Goal: Task Accomplishment & Management: Complete application form

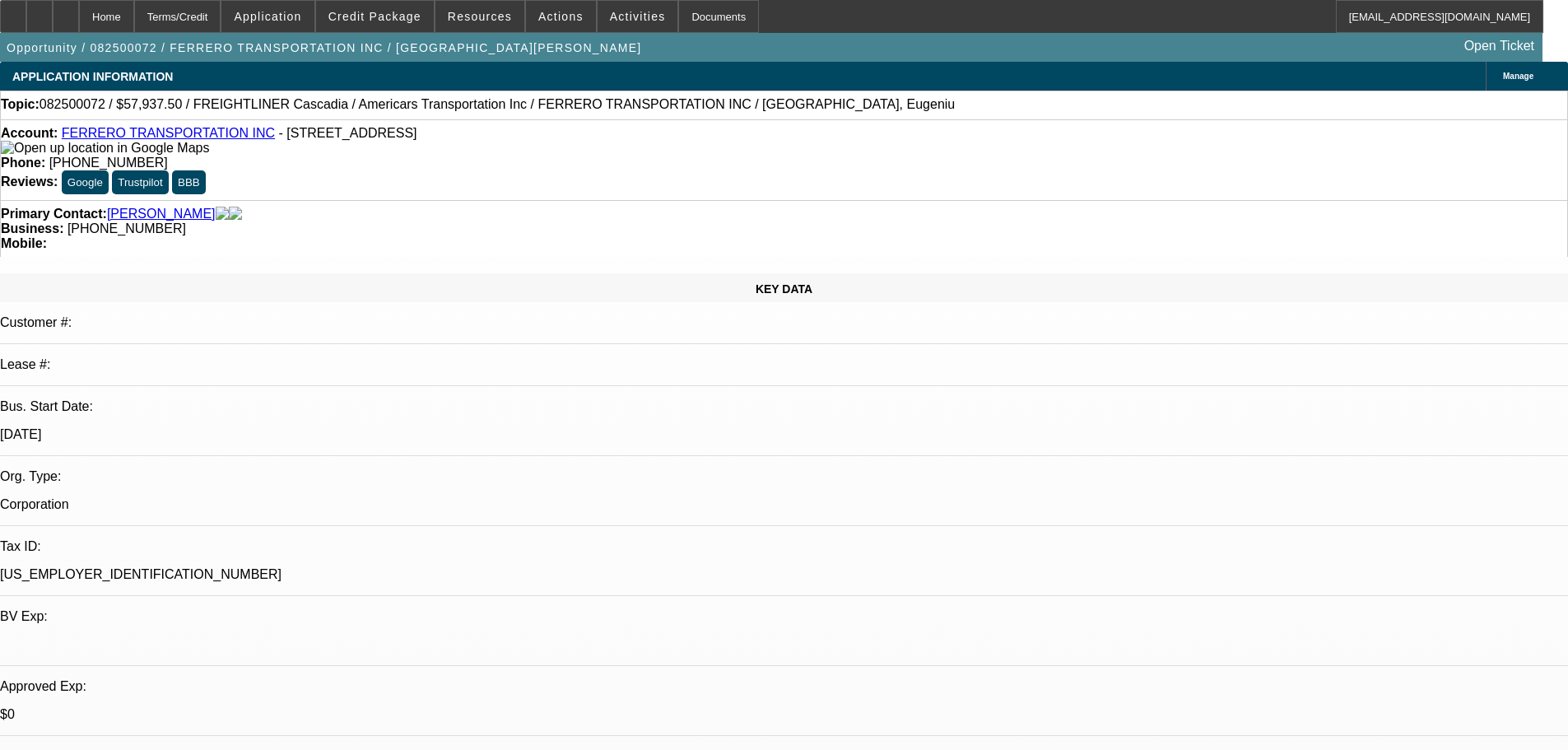
select select "0.1"
select select "0"
select select "6"
select select "0.1"
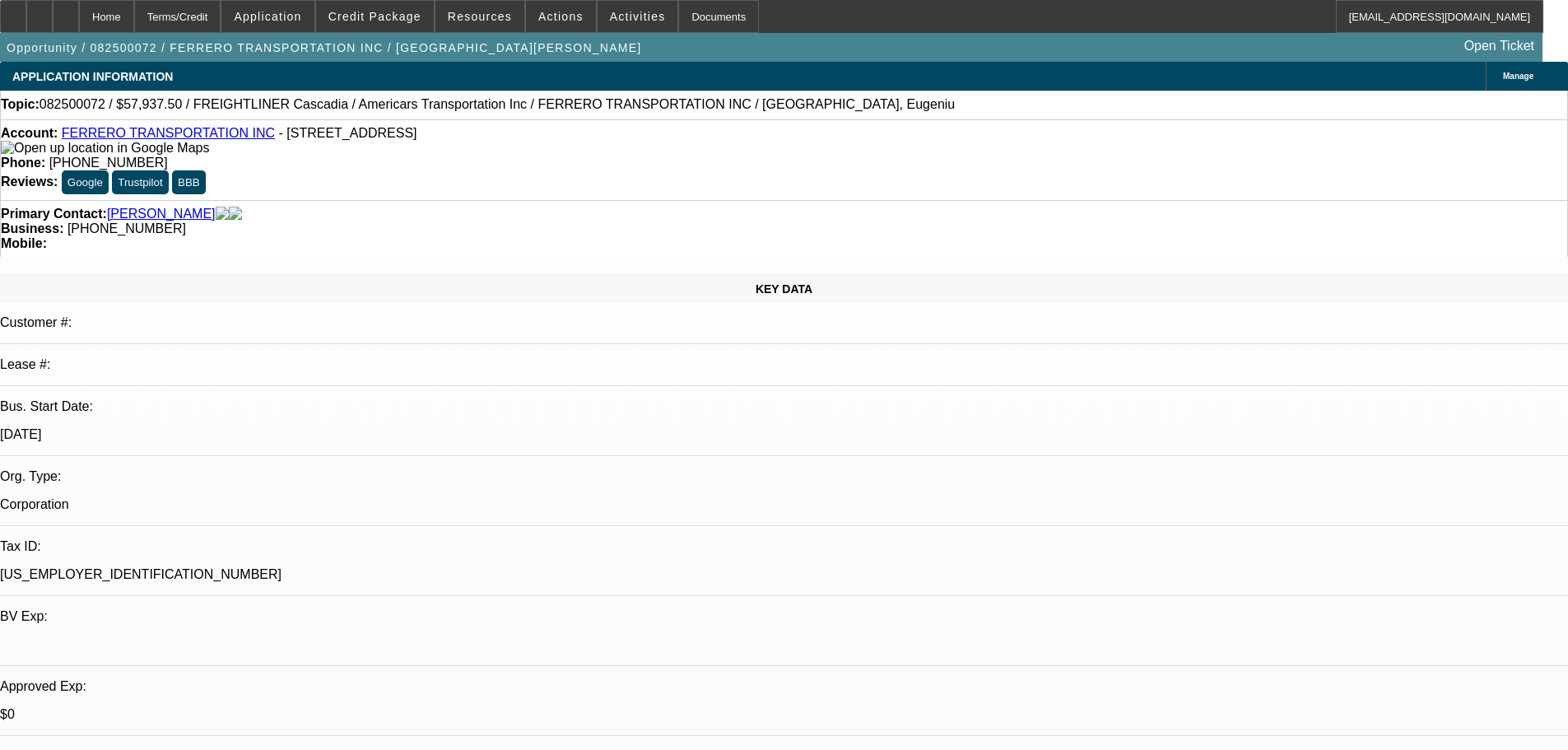
select select "0"
select select "6"
select select "0"
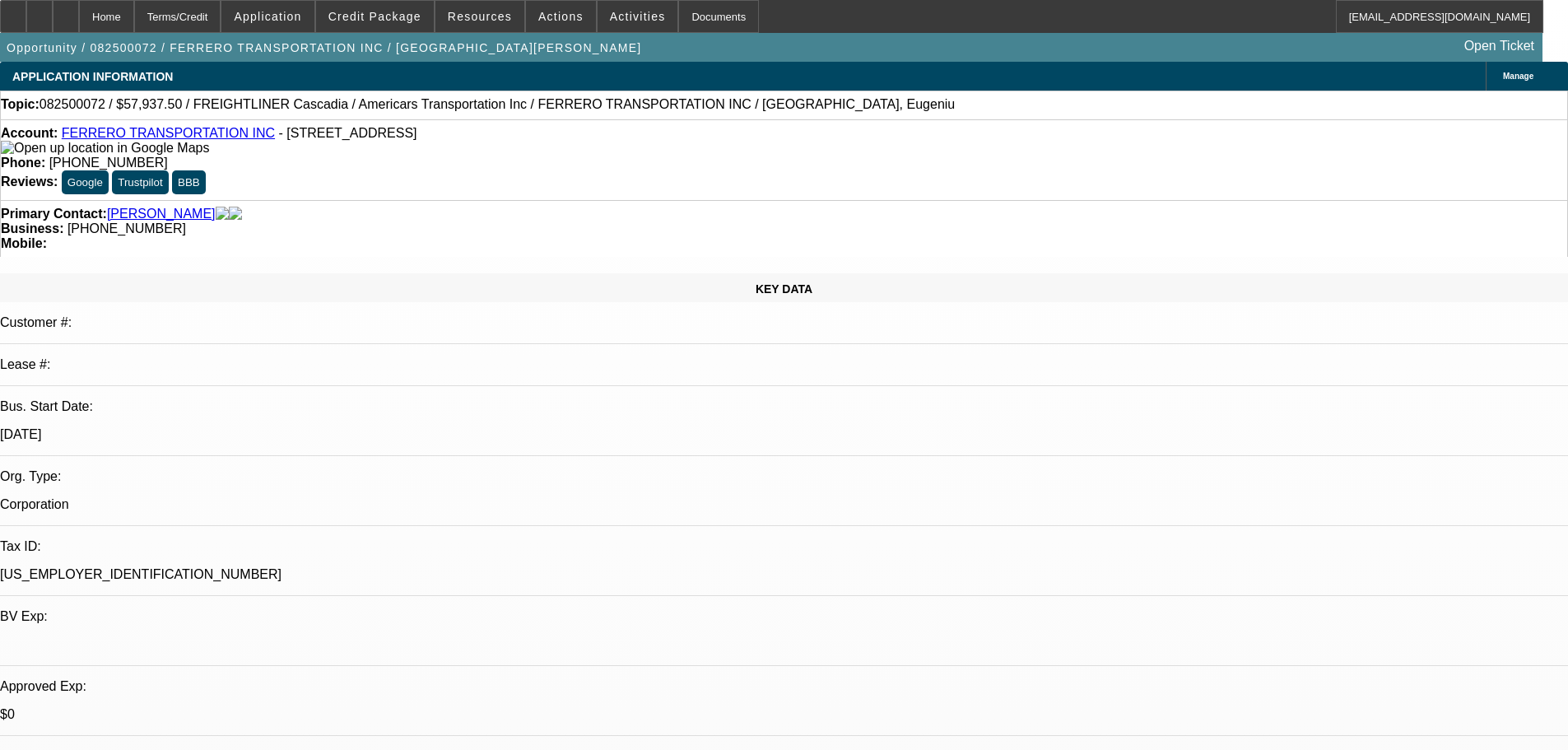
select select "6"
select select "0"
select select "6"
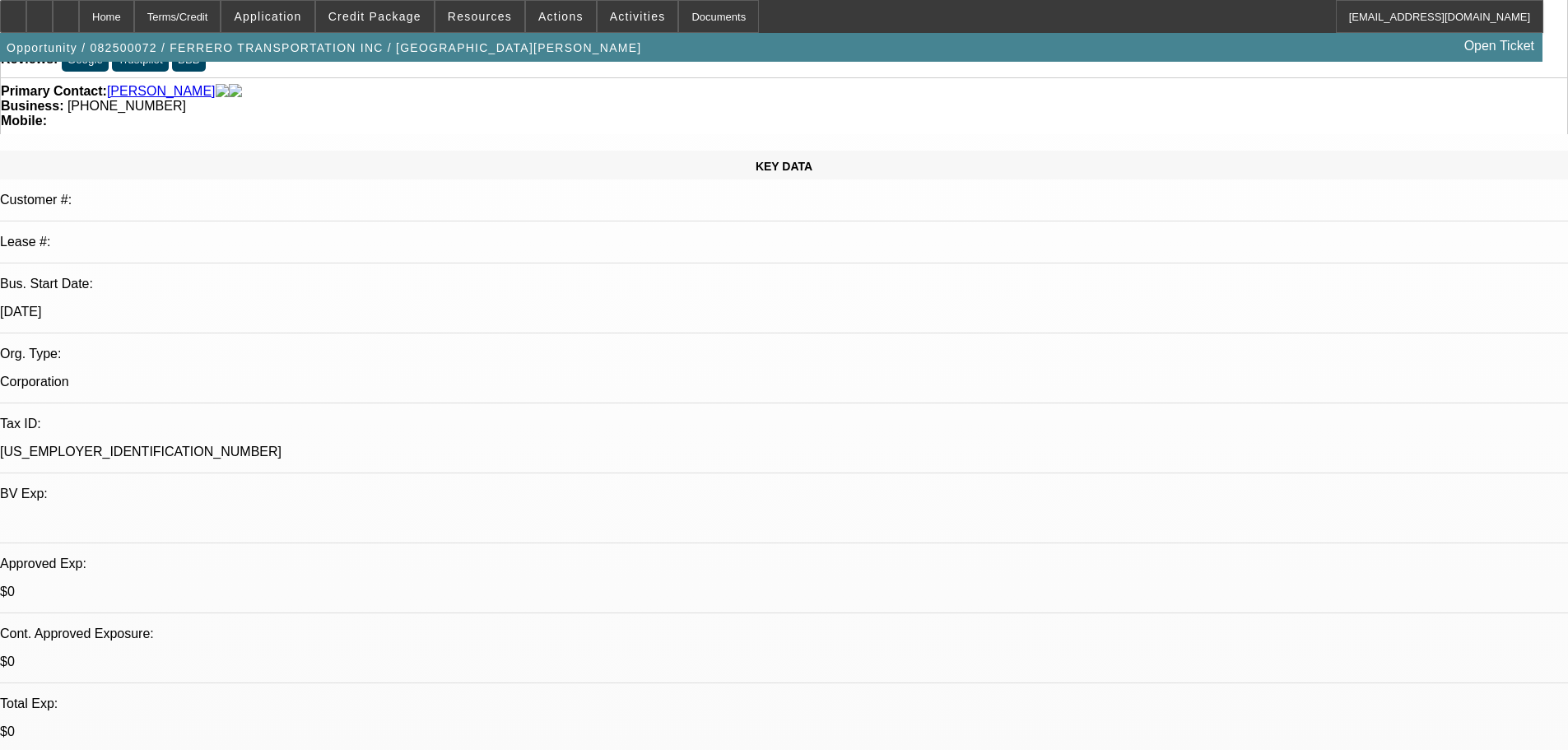
scroll to position [0, 0]
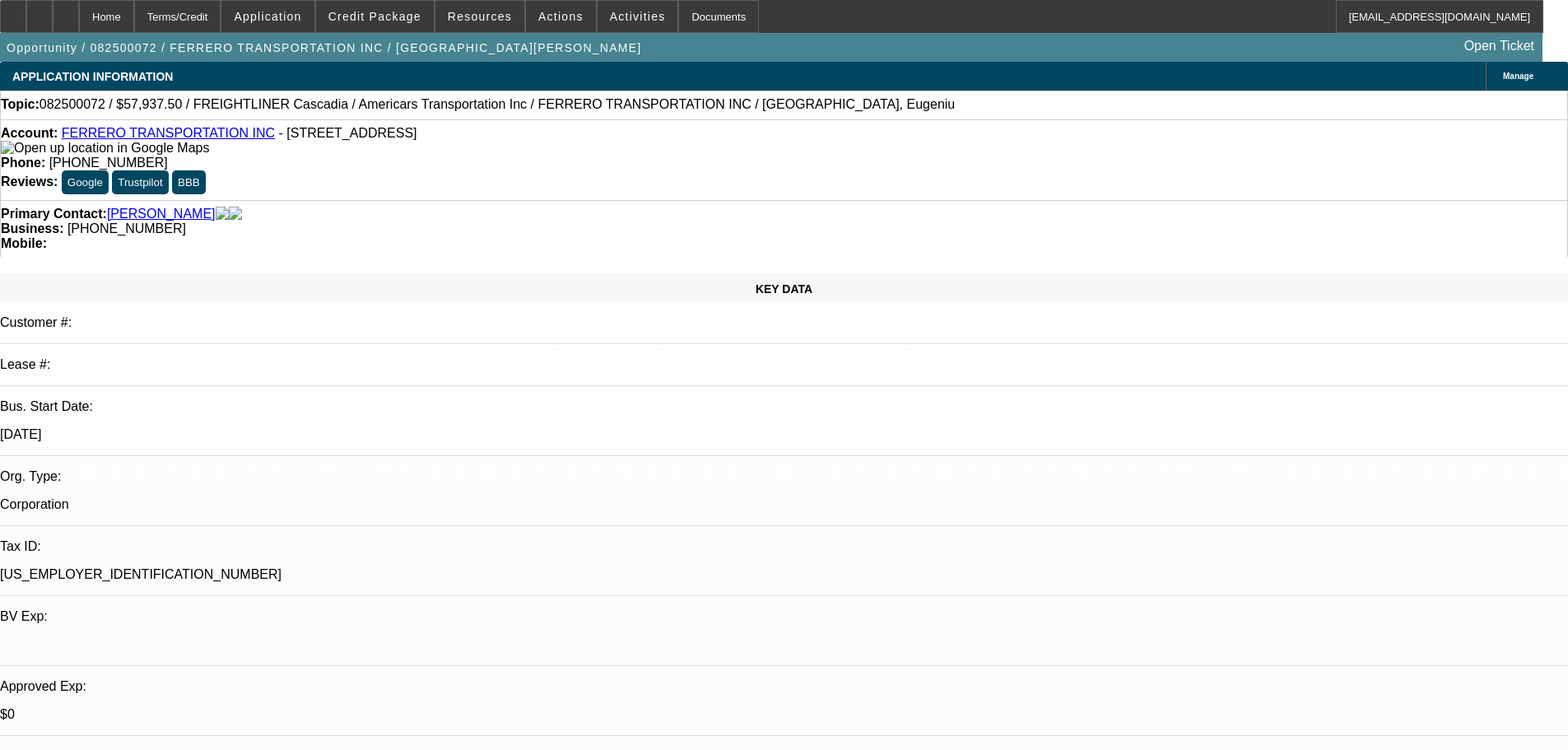
click at [163, 140] on link "FERRERO TRANSPORTATION INC" at bounding box center [169, 132] width 213 height 14
click at [52, 20] on div at bounding box center [40, 16] width 27 height 33
click at [377, 13] on span "Credit Package" at bounding box center [375, 16] width 93 height 13
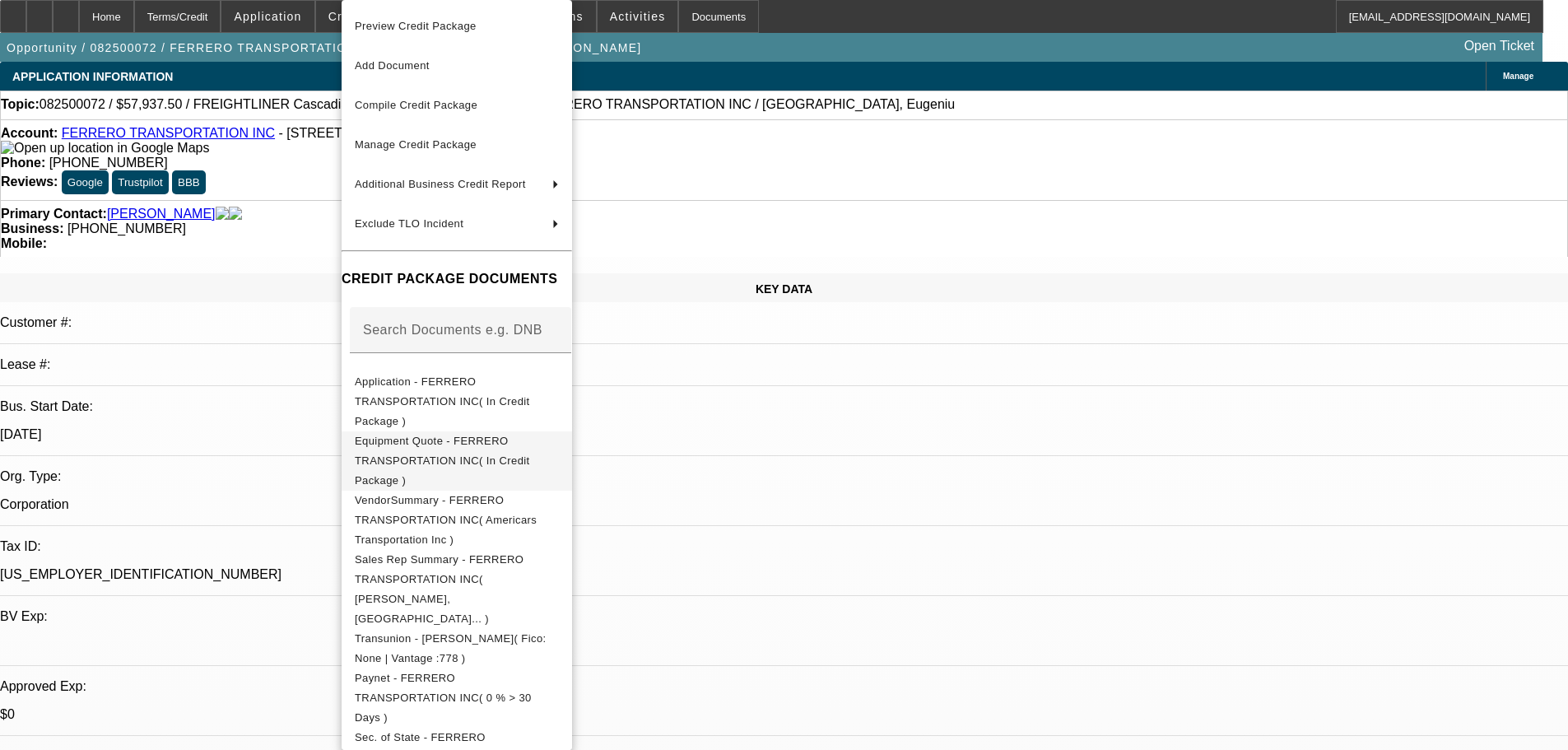
click at [439, 431] on span "Equipment Quote - FERRERO TRANSPORTATION INC( In Credit Package )" at bounding box center [457, 461] width 204 height 59
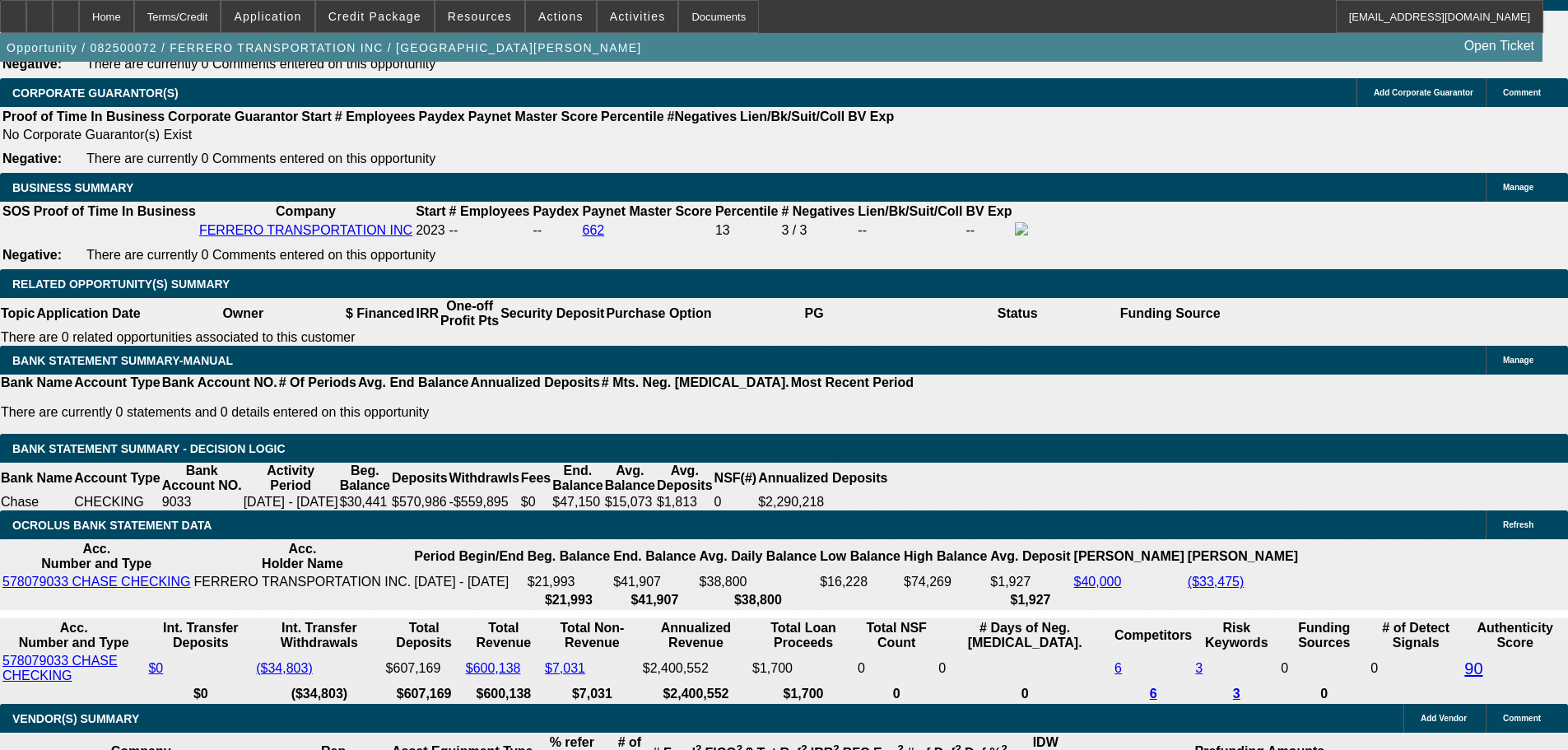
scroll to position [2634, 0]
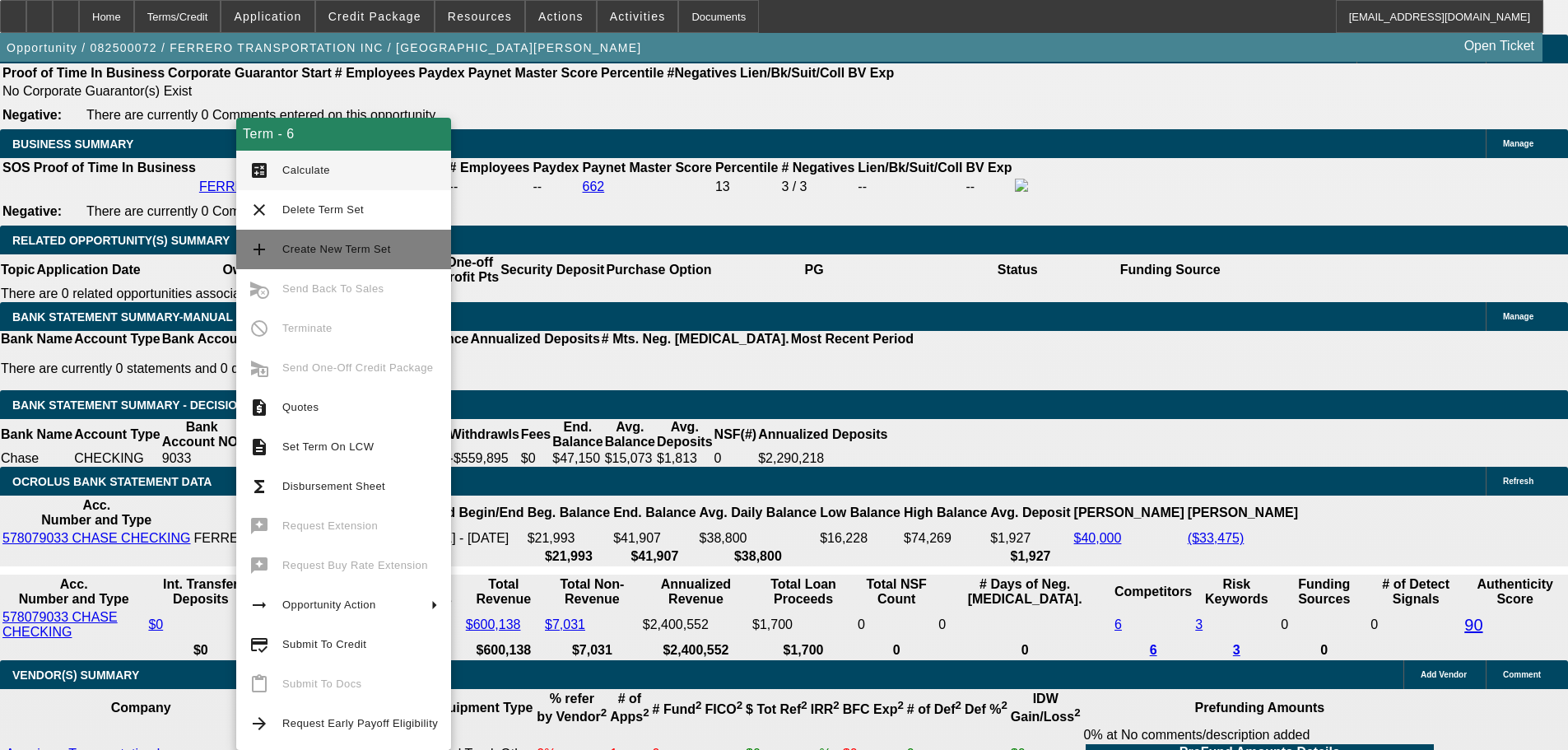
click at [322, 251] on span "Create New Term Set" at bounding box center [337, 248] width 109 height 12
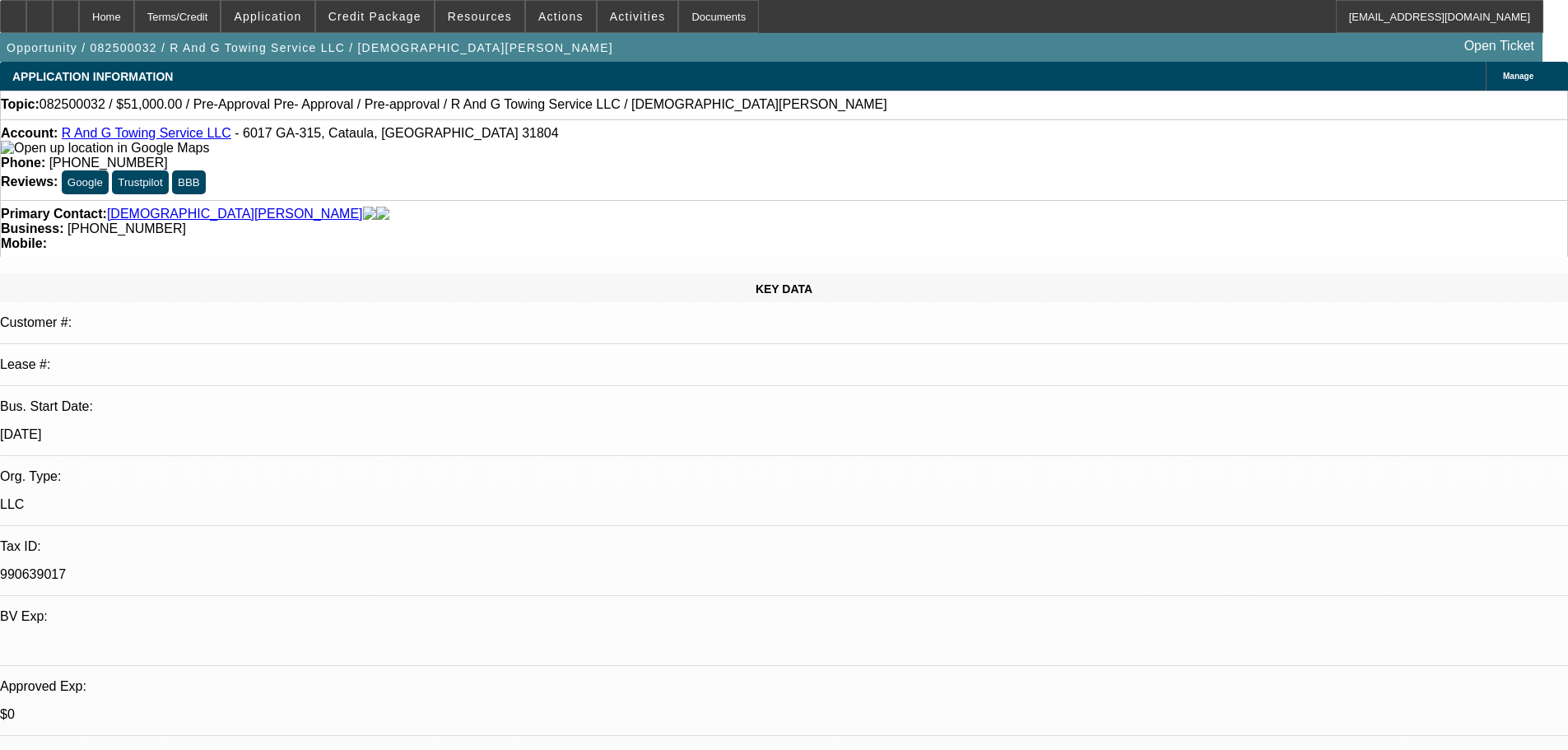
select select "0.15"
select select "2"
select select "0"
select select "6"
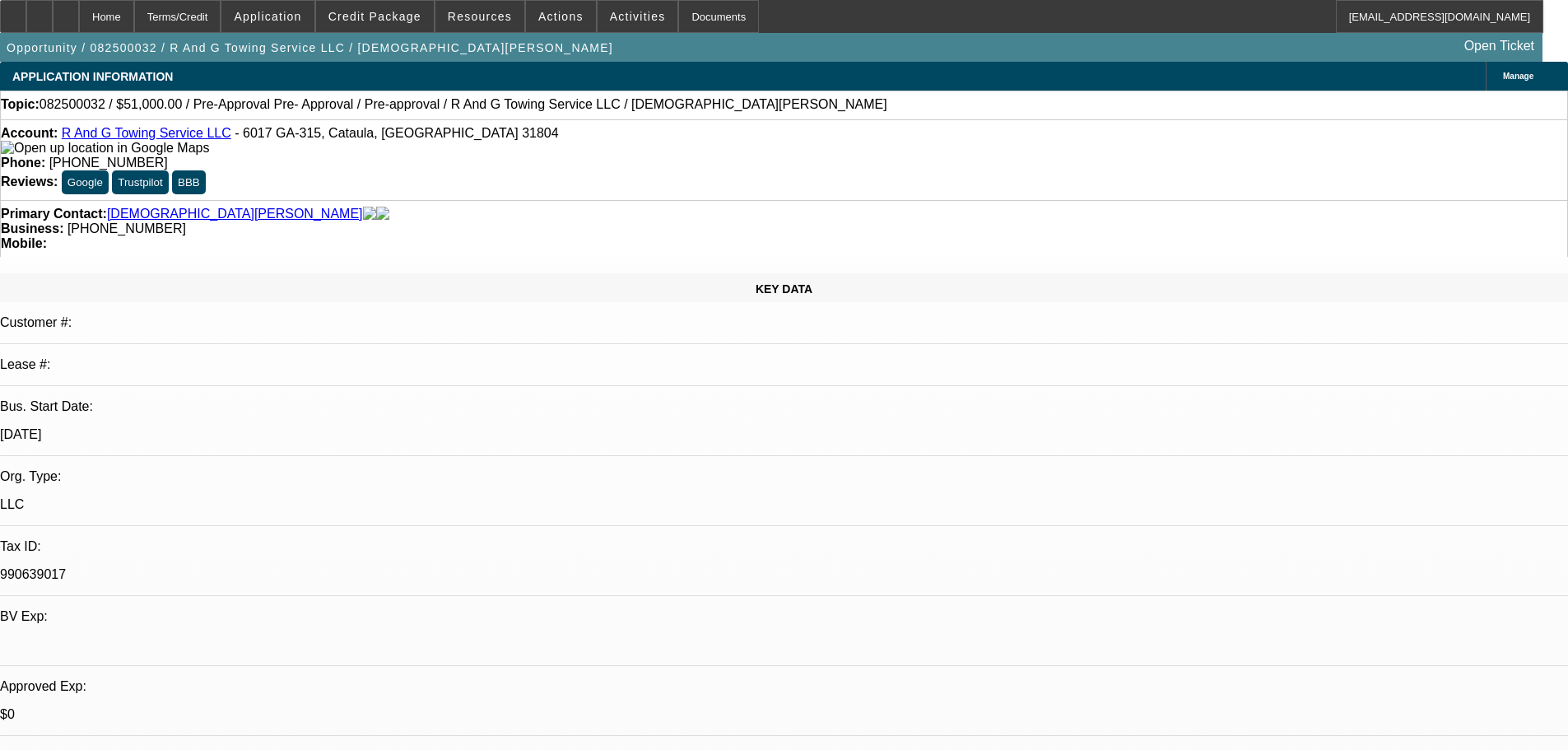
select select "0.15"
select select "2"
select select "0"
select select "6"
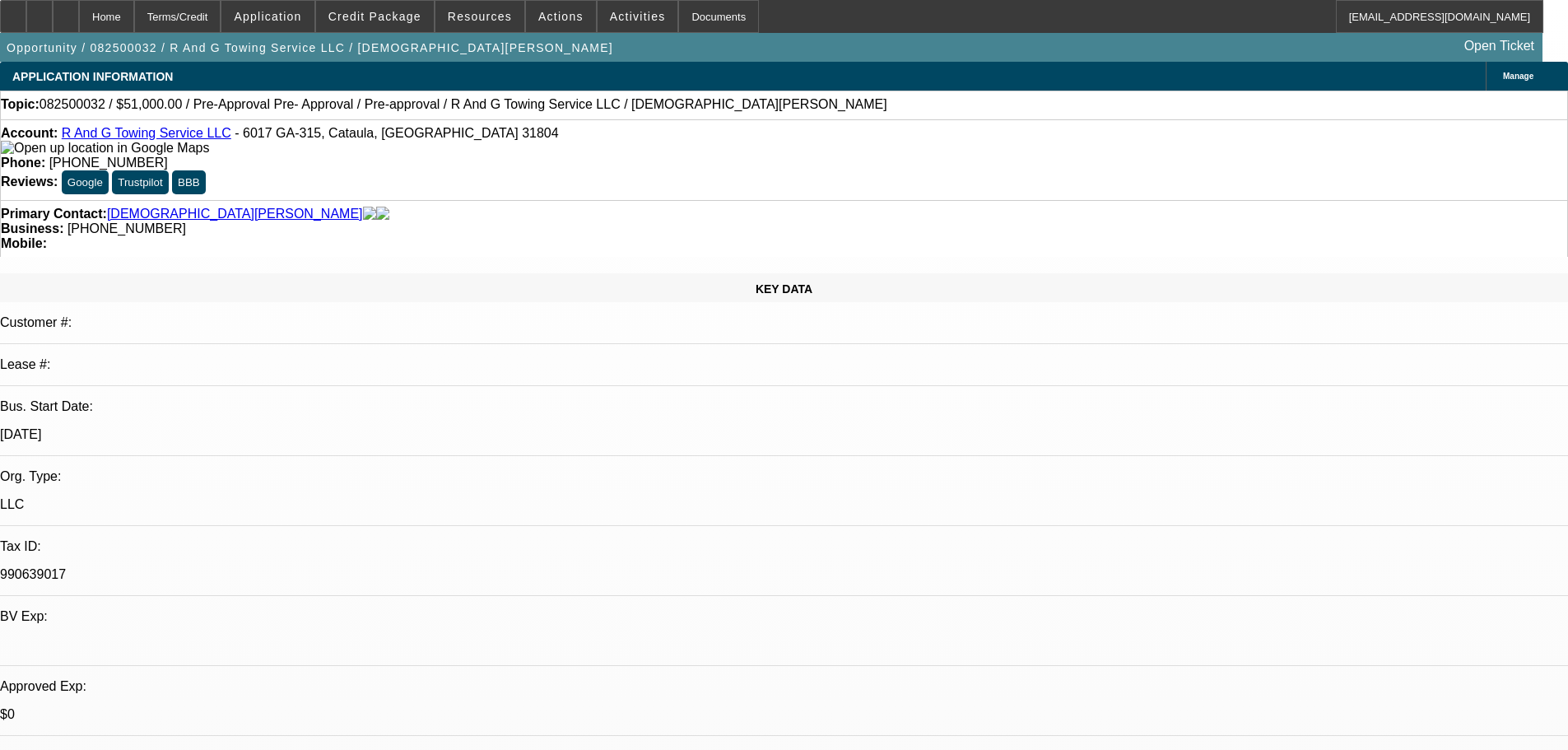
select select "0.15"
select select "2"
select select "0"
select select "6"
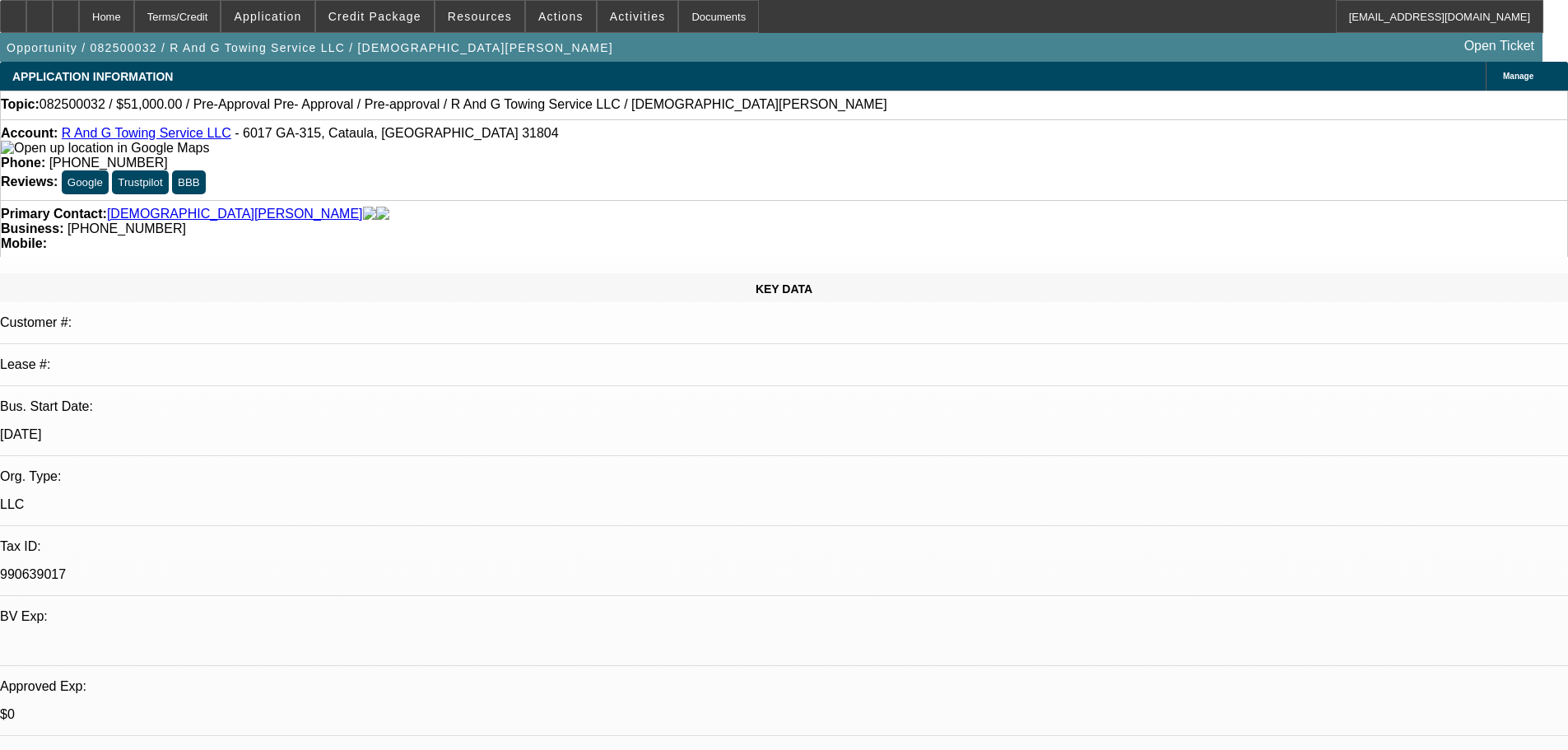
select select "0.1"
select select "2"
select select "0"
select select "6"
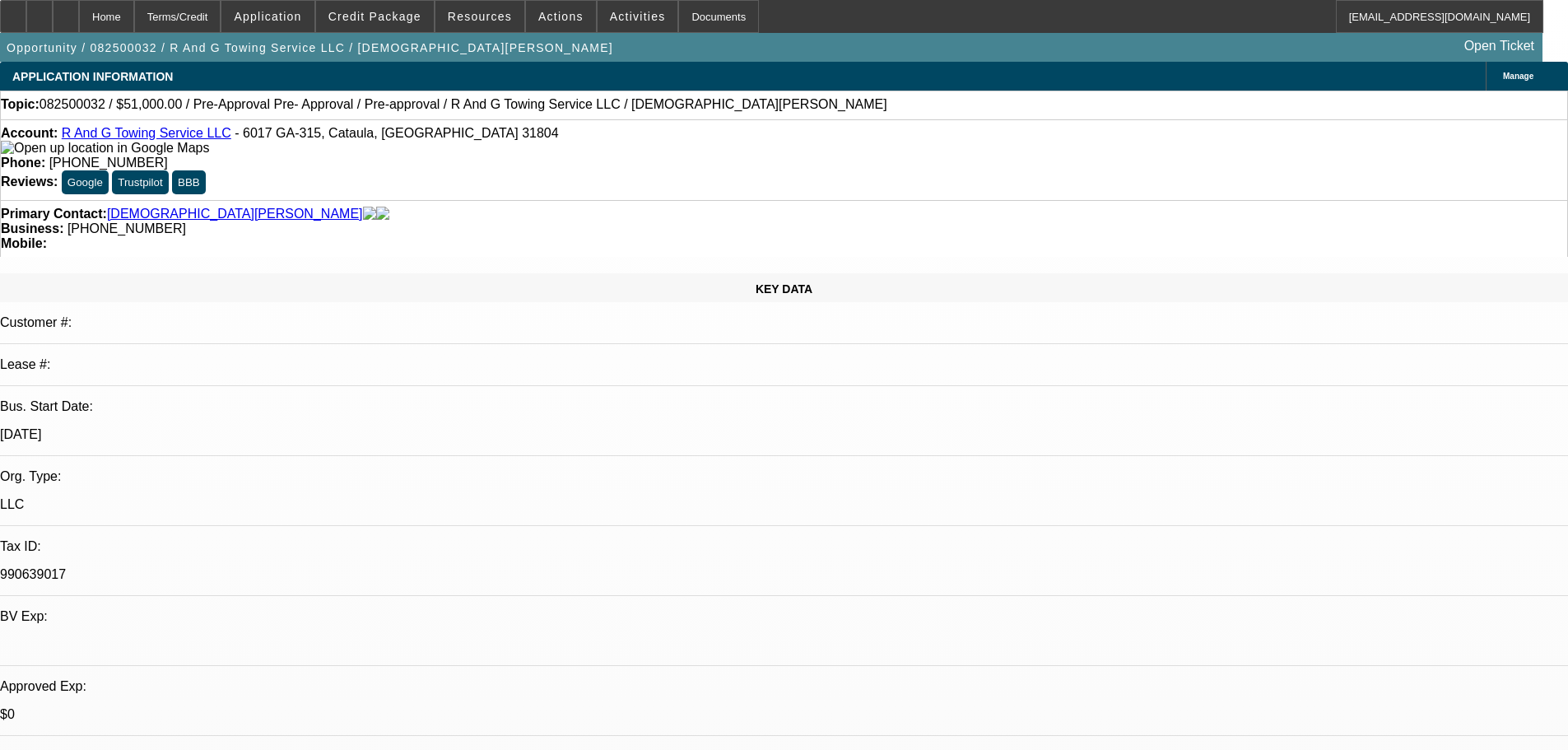
scroll to position [494, 0]
select select "0.15"
select select "2"
select select "0"
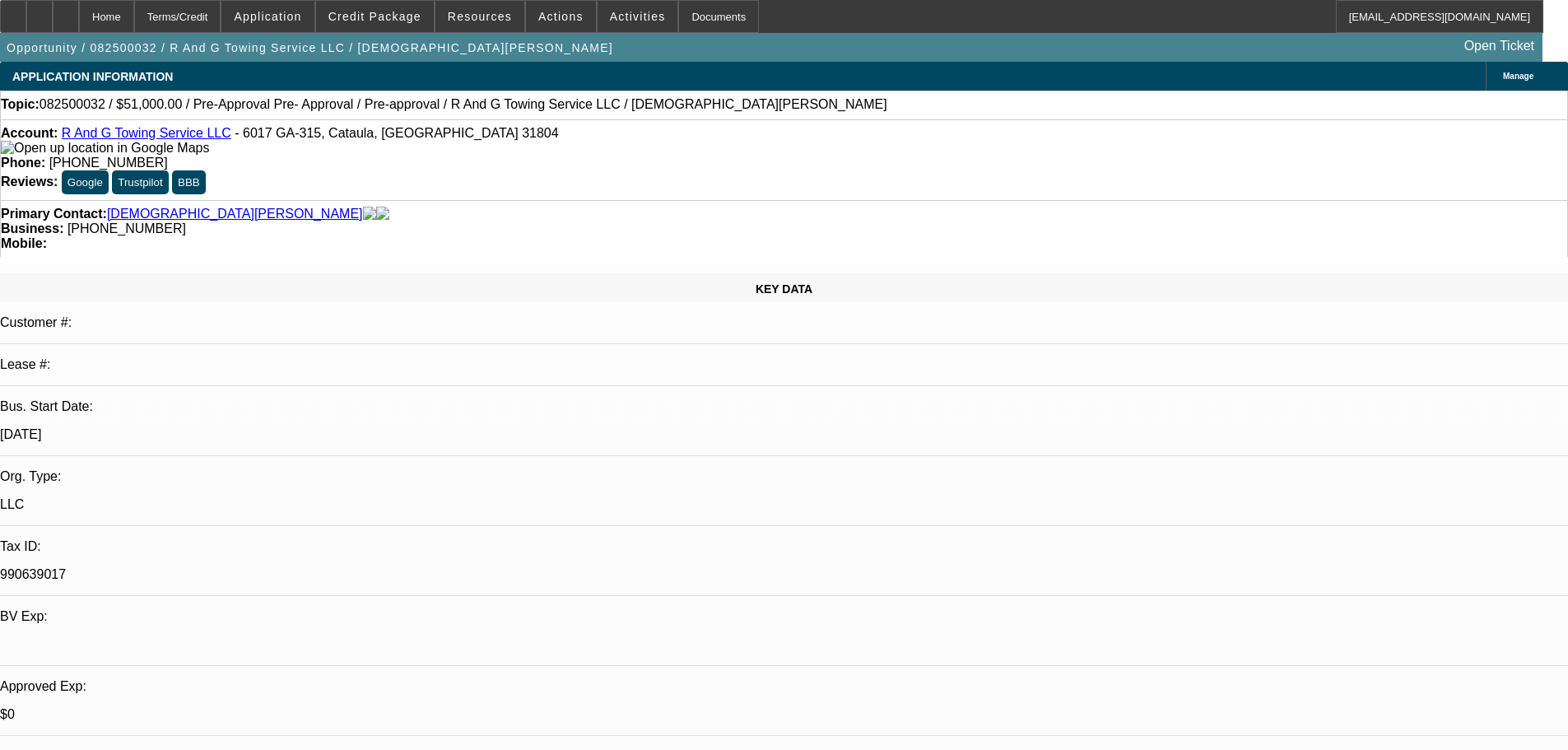
select select "6"
select select "0.15"
select select "2"
select select "0"
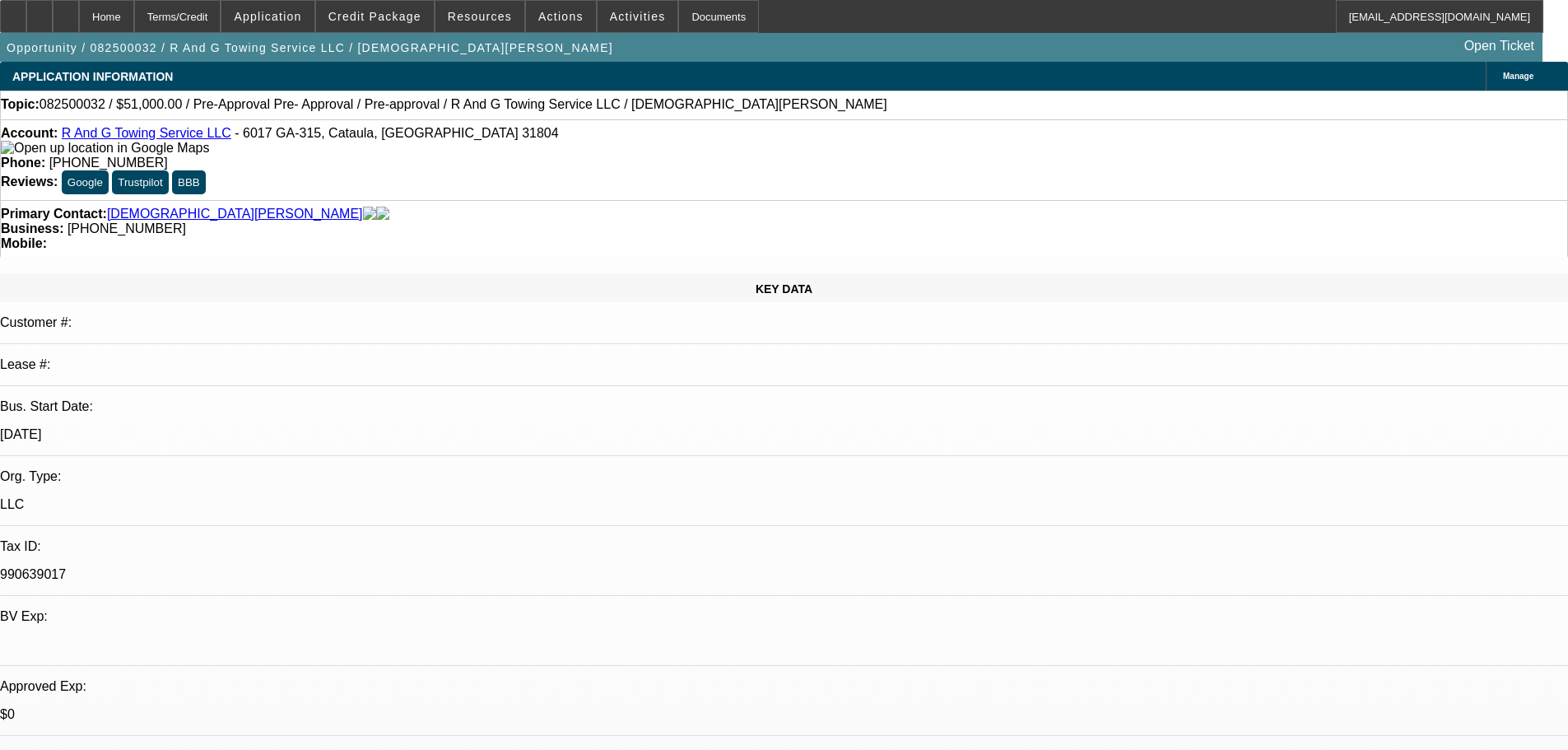
select select "6"
select select "0.15"
select select "2"
select select "0"
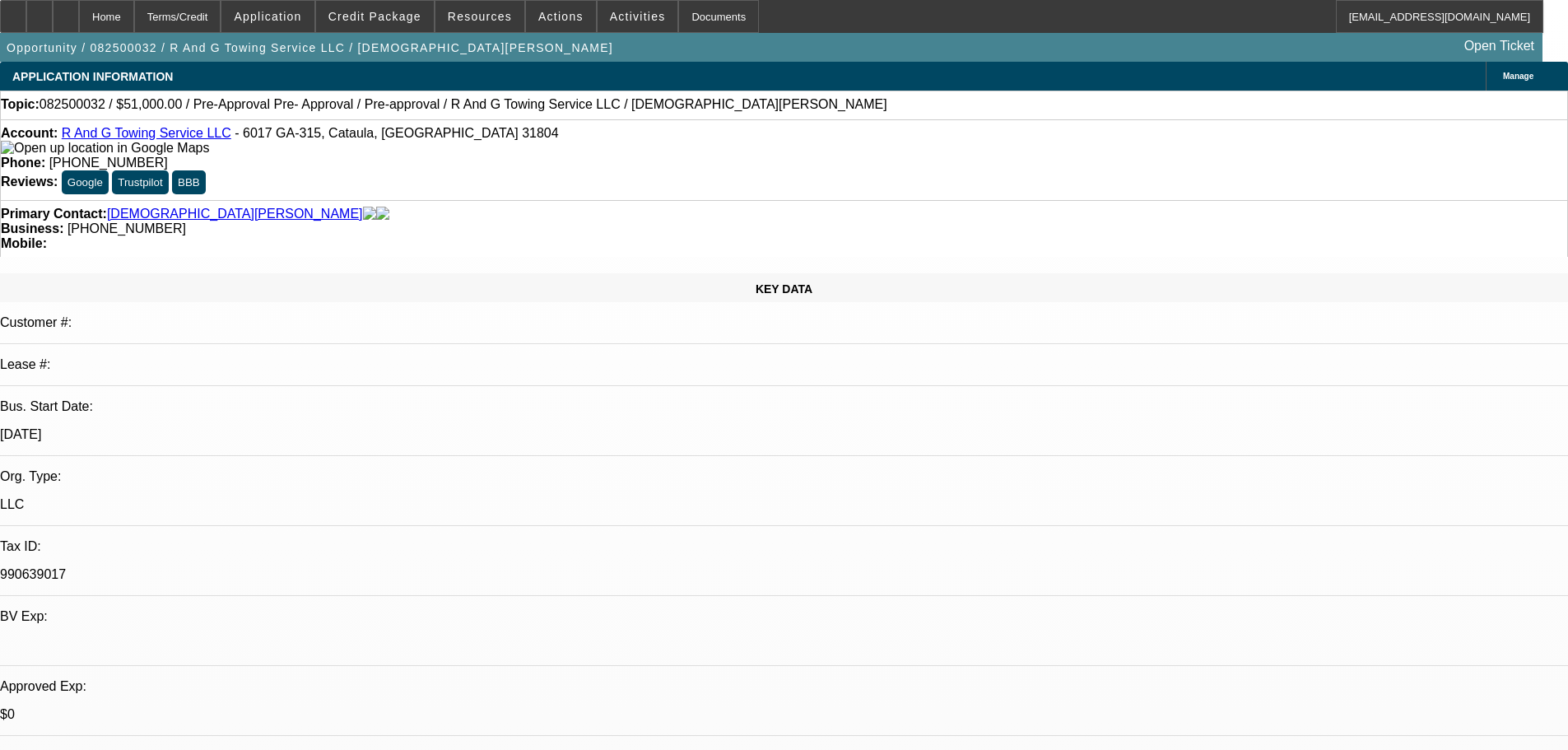
select select "6"
select select "0.1"
select select "2"
select select "0"
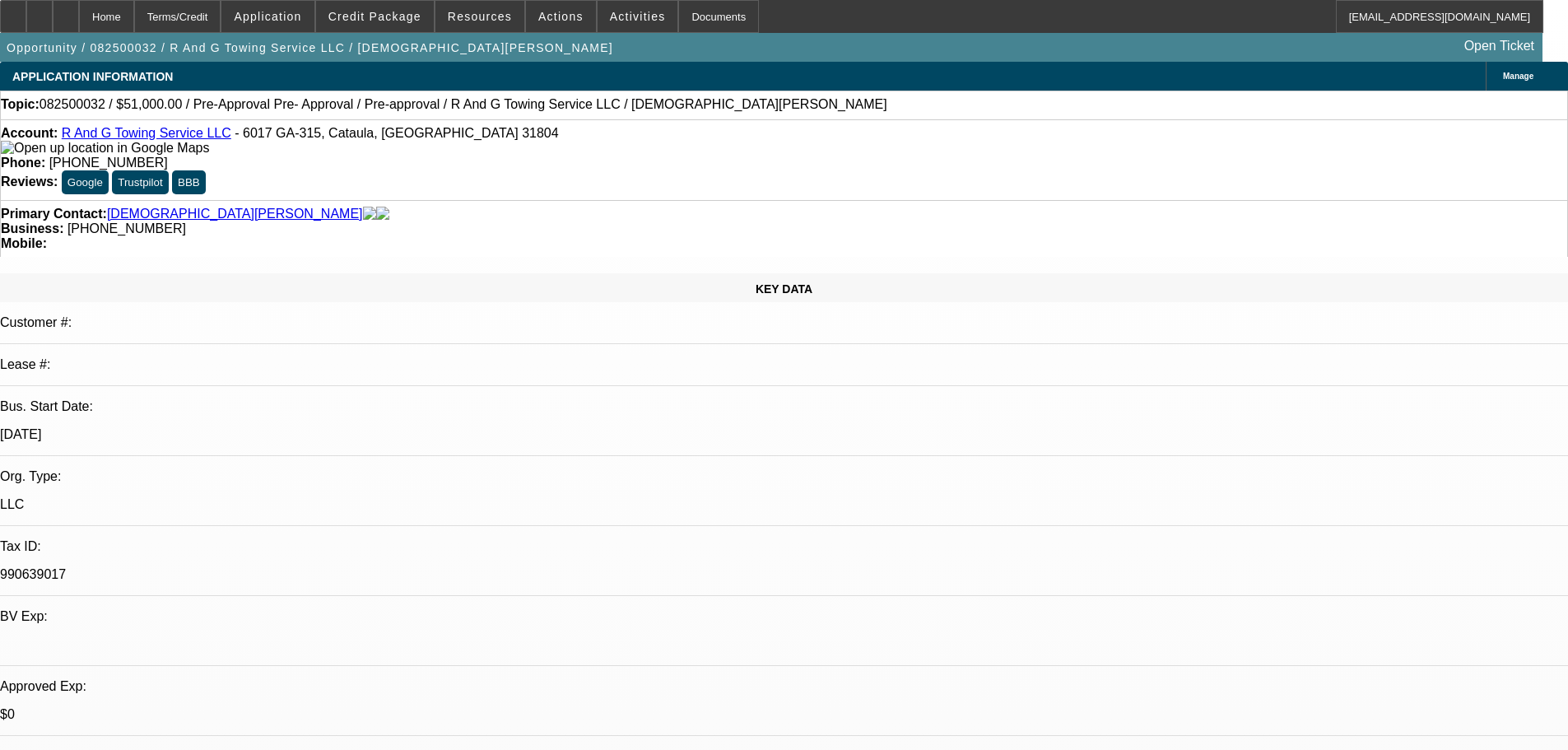
select select "6"
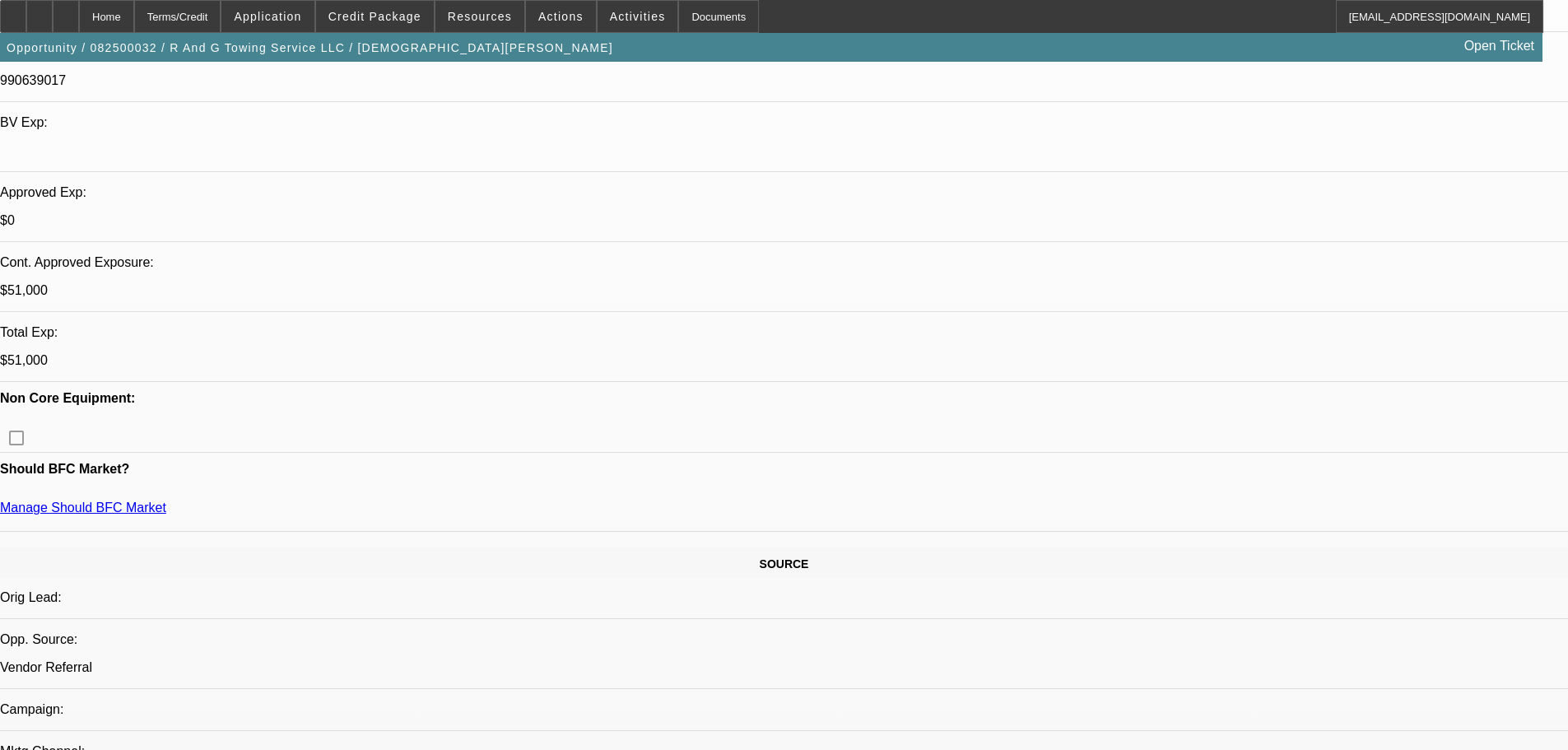
scroll to position [659, 0]
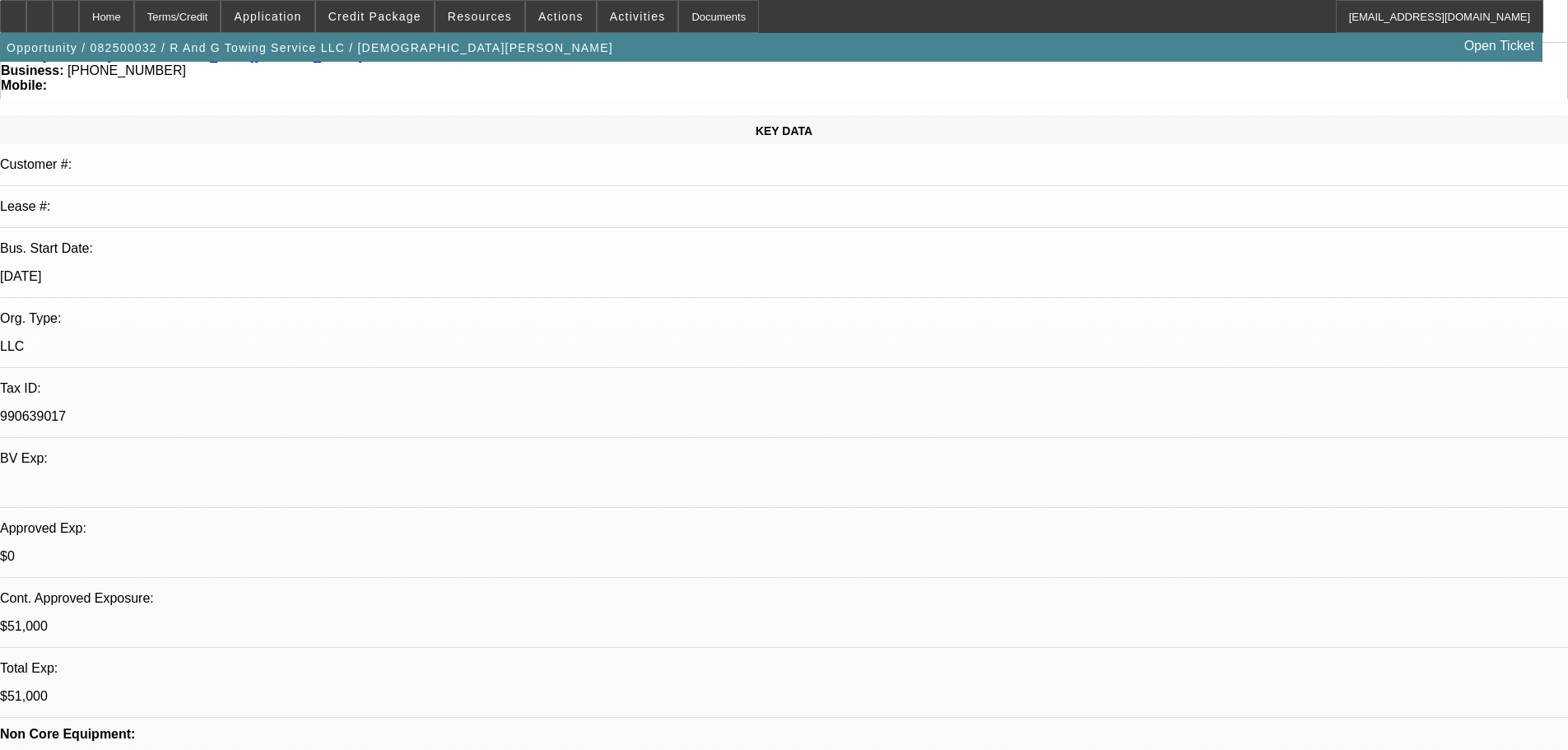
scroll to position [165, 0]
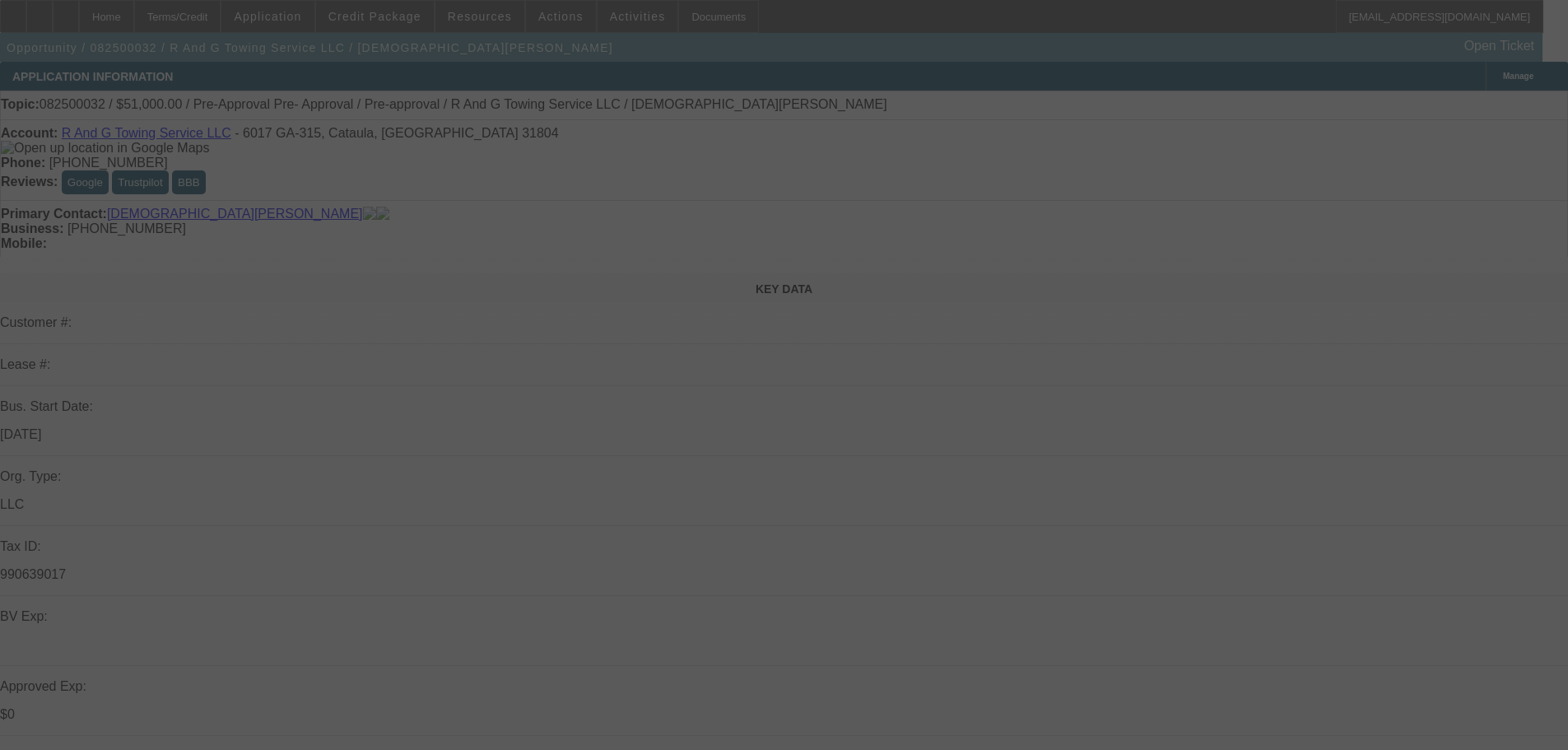
select select "0.15"
select select "2"
select select "0"
select select "6"
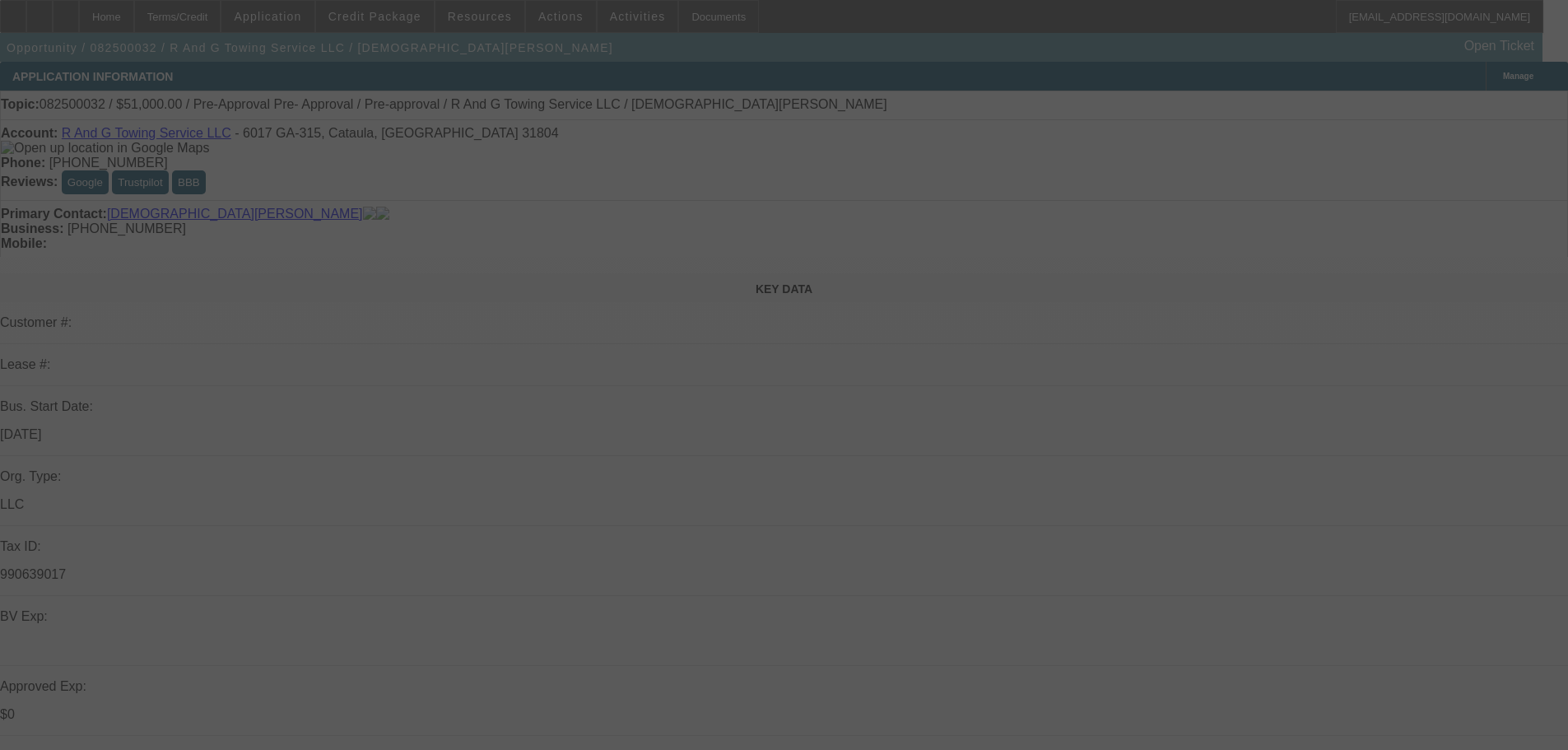
select select "0.15"
select select "2"
select select "0"
select select "6"
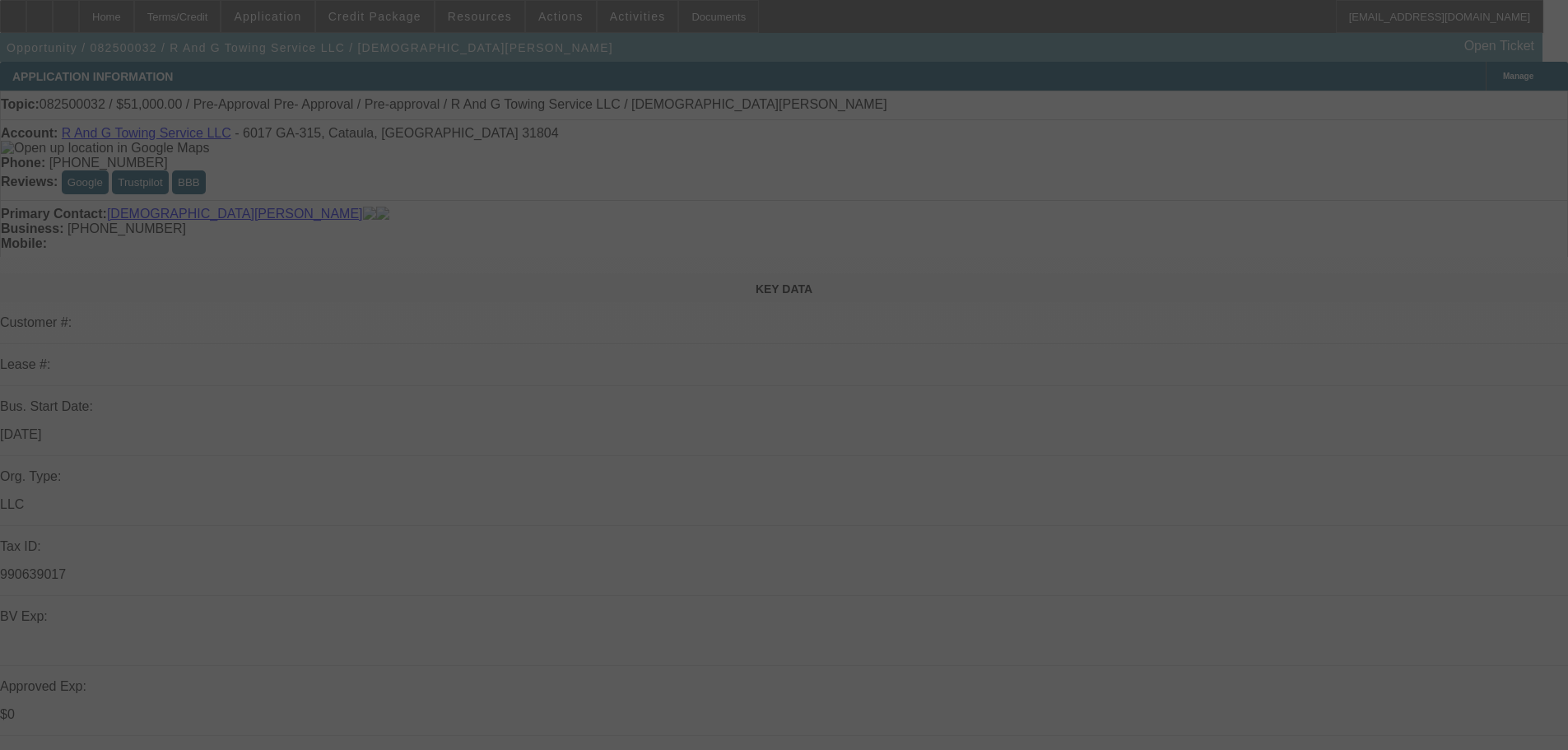
select select "0.15"
select select "2"
select select "0"
select select "6"
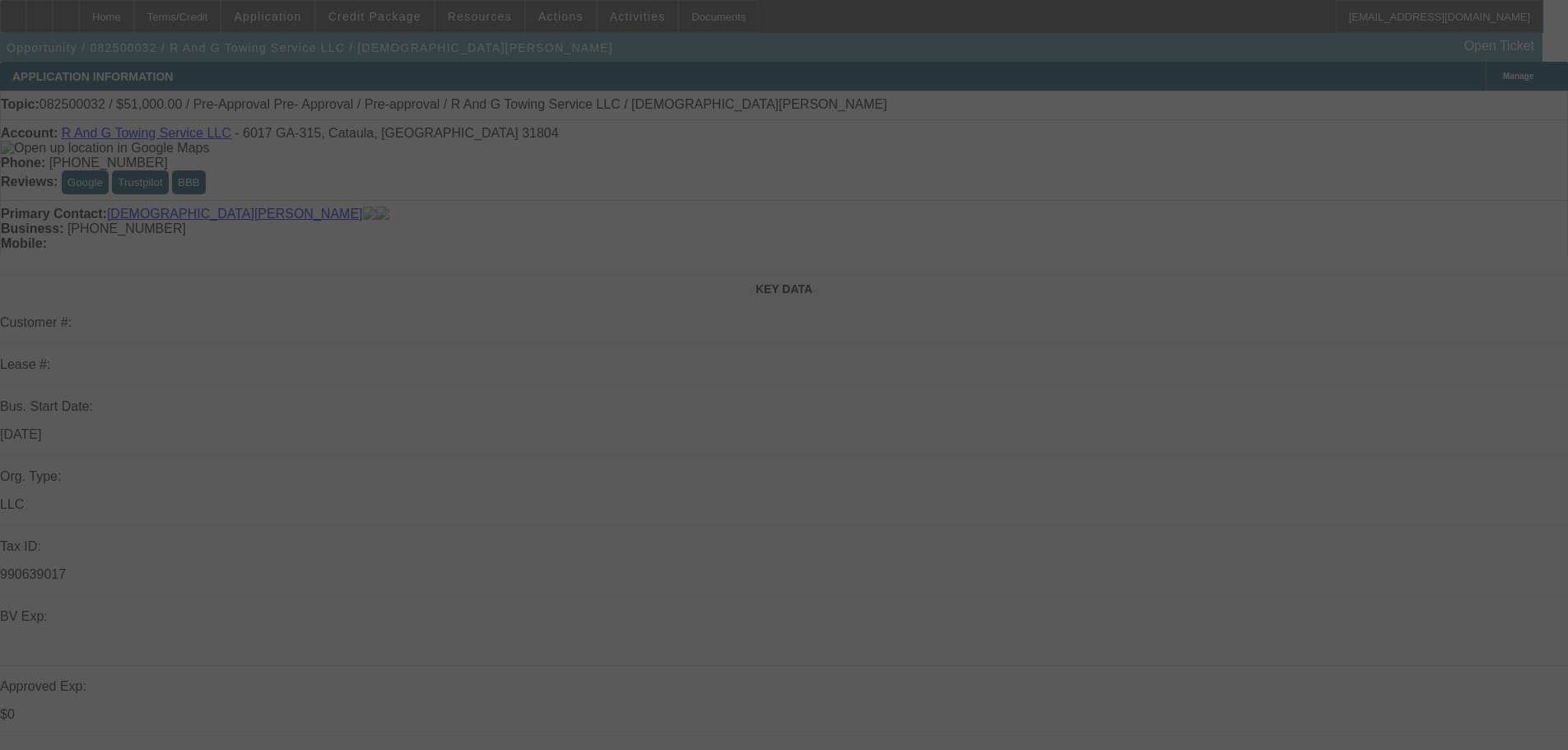
select select "0.1"
select select "2"
select select "0"
select select "6"
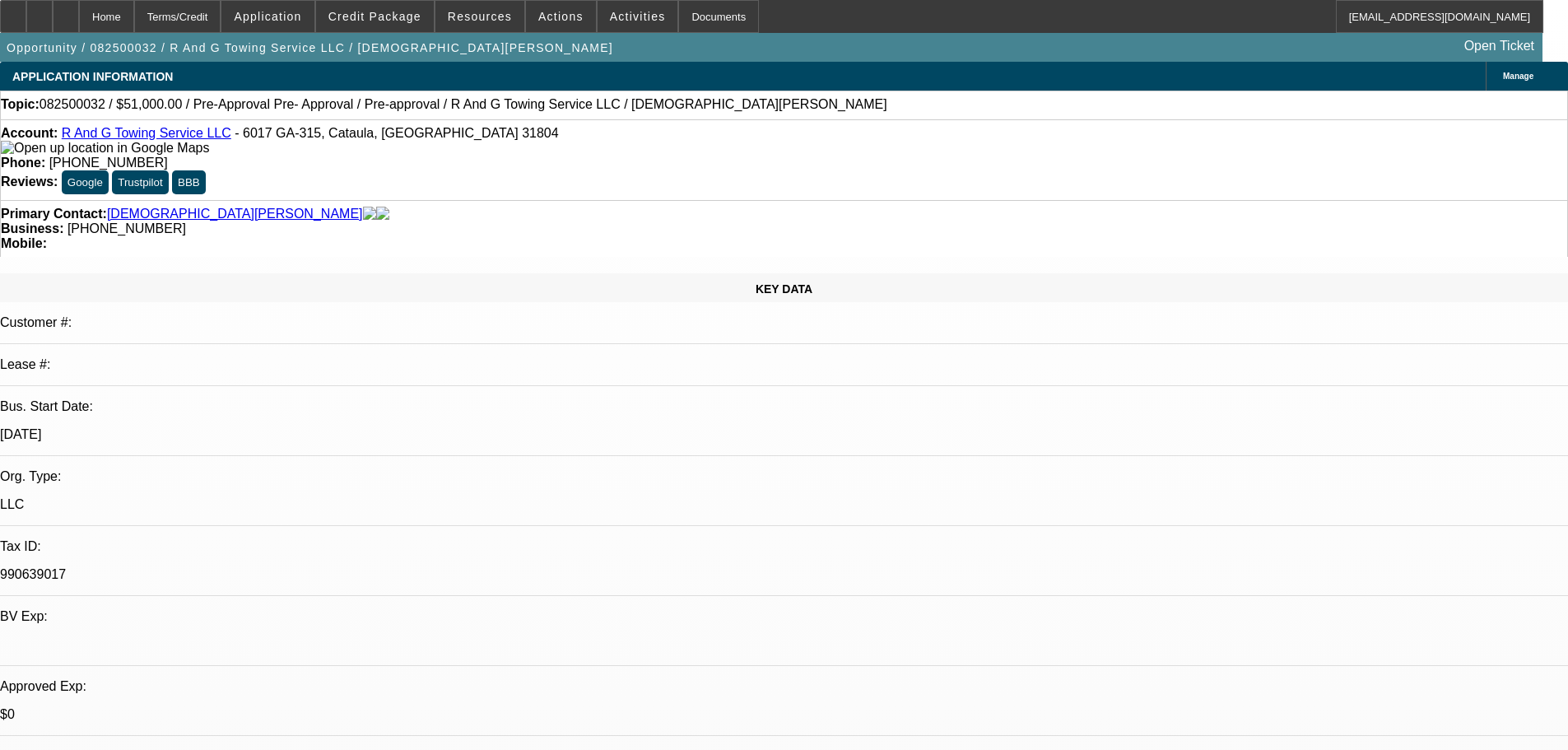
select select "0.15"
select select "2"
select select "0"
select select "0.15"
select select "2"
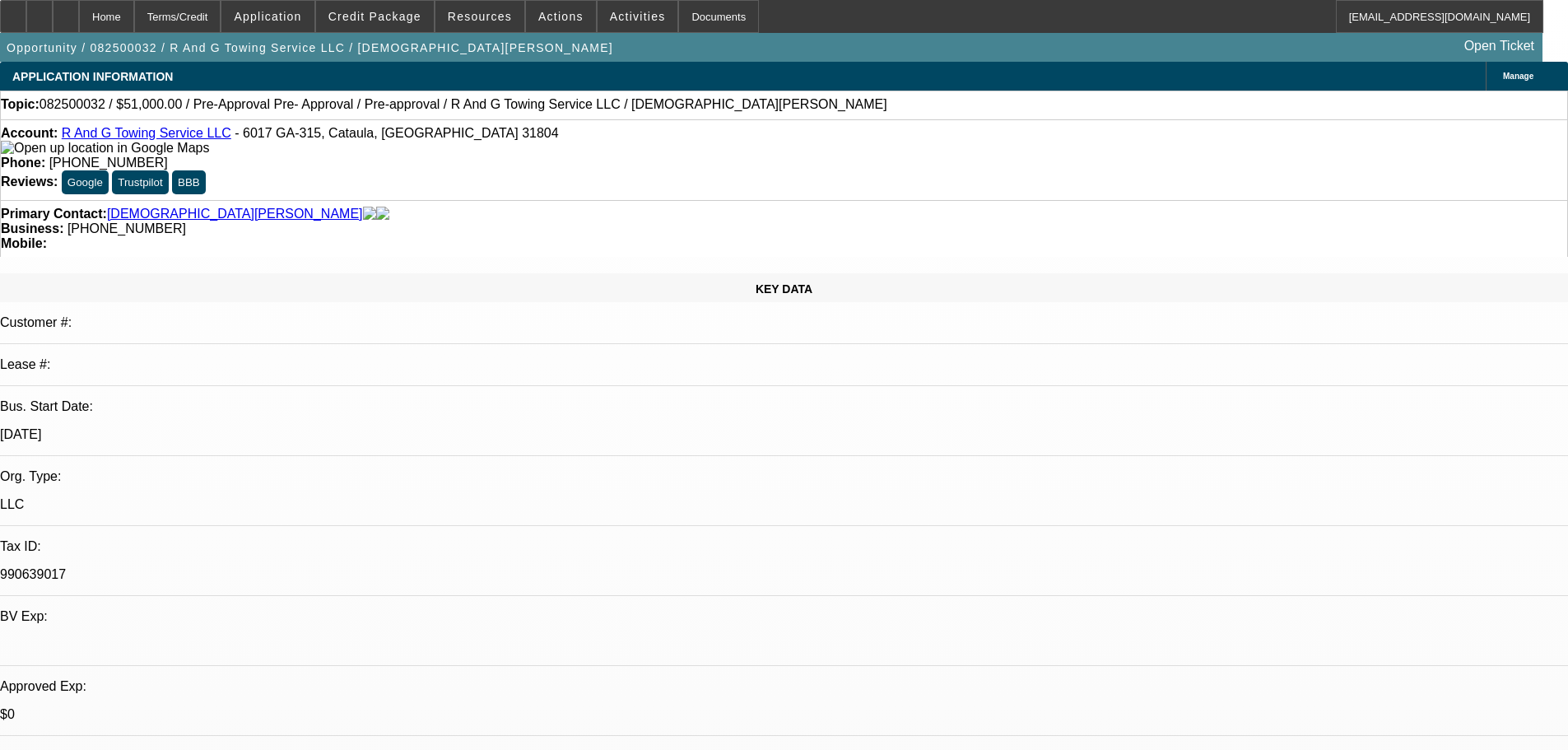
select select "0"
select select "0.15"
select select "2"
select select "0"
select select "0.1"
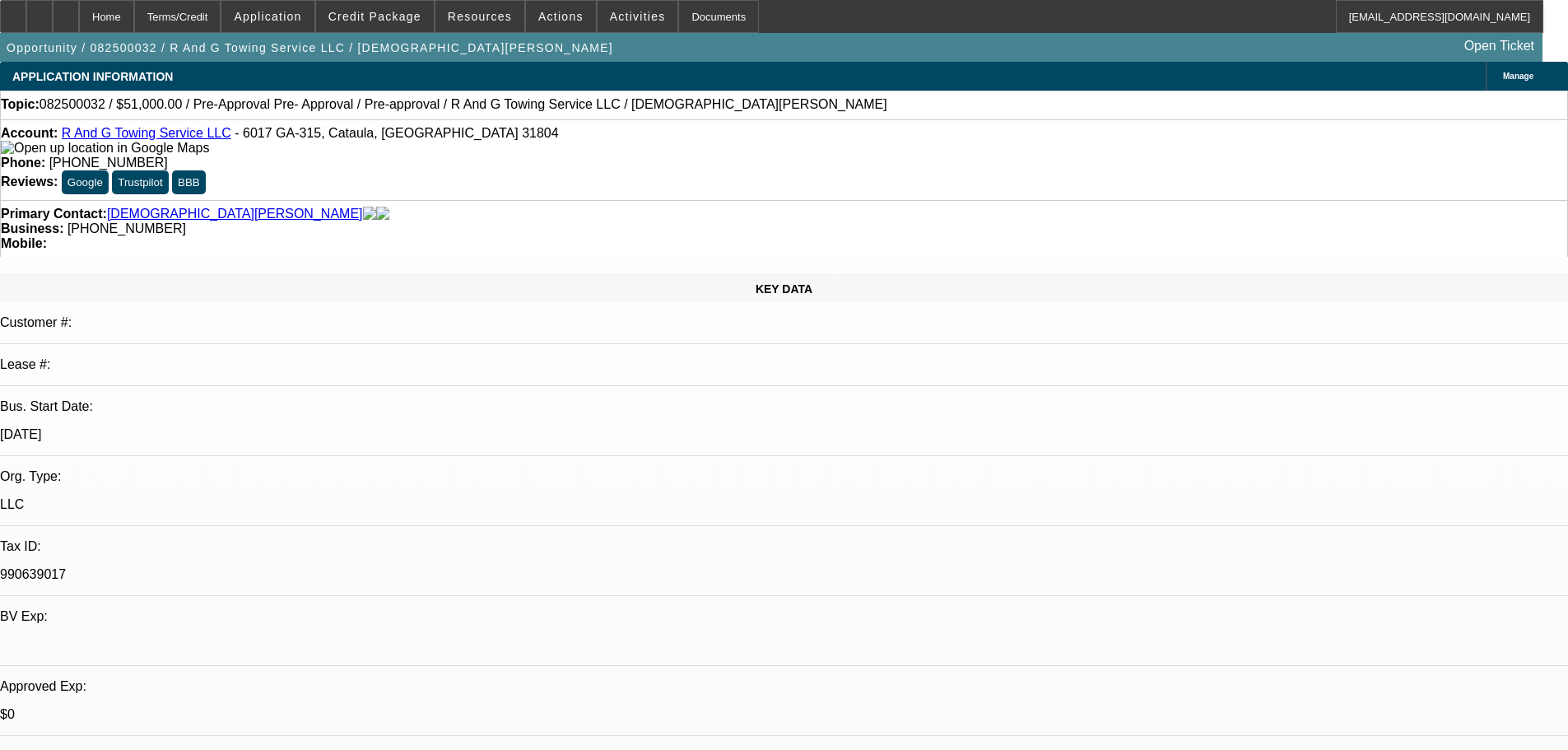
select select "2"
select select "0"
select select "1"
select select "2"
select select "6"
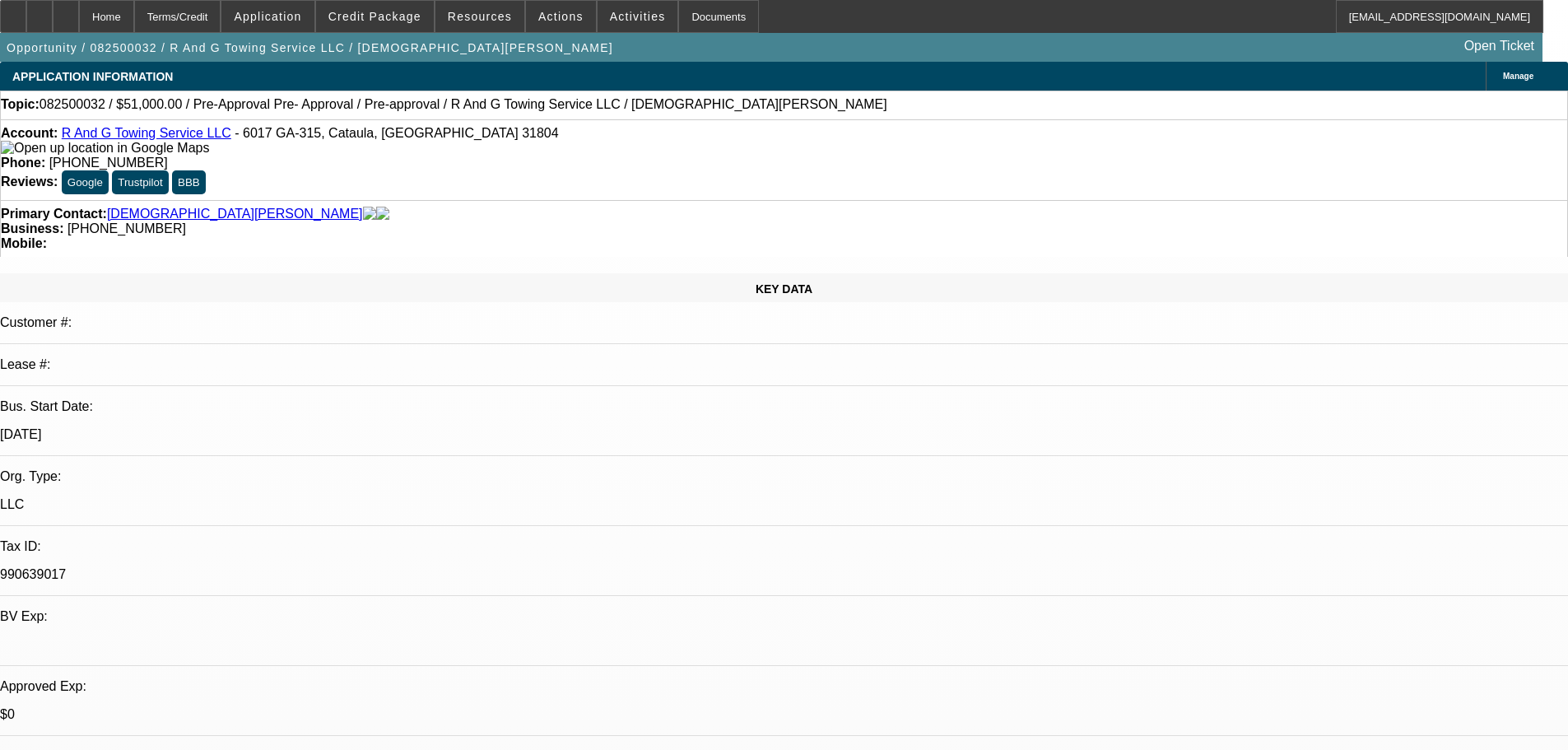
select select "1"
select select "2"
select select "6"
select select "1"
select select "2"
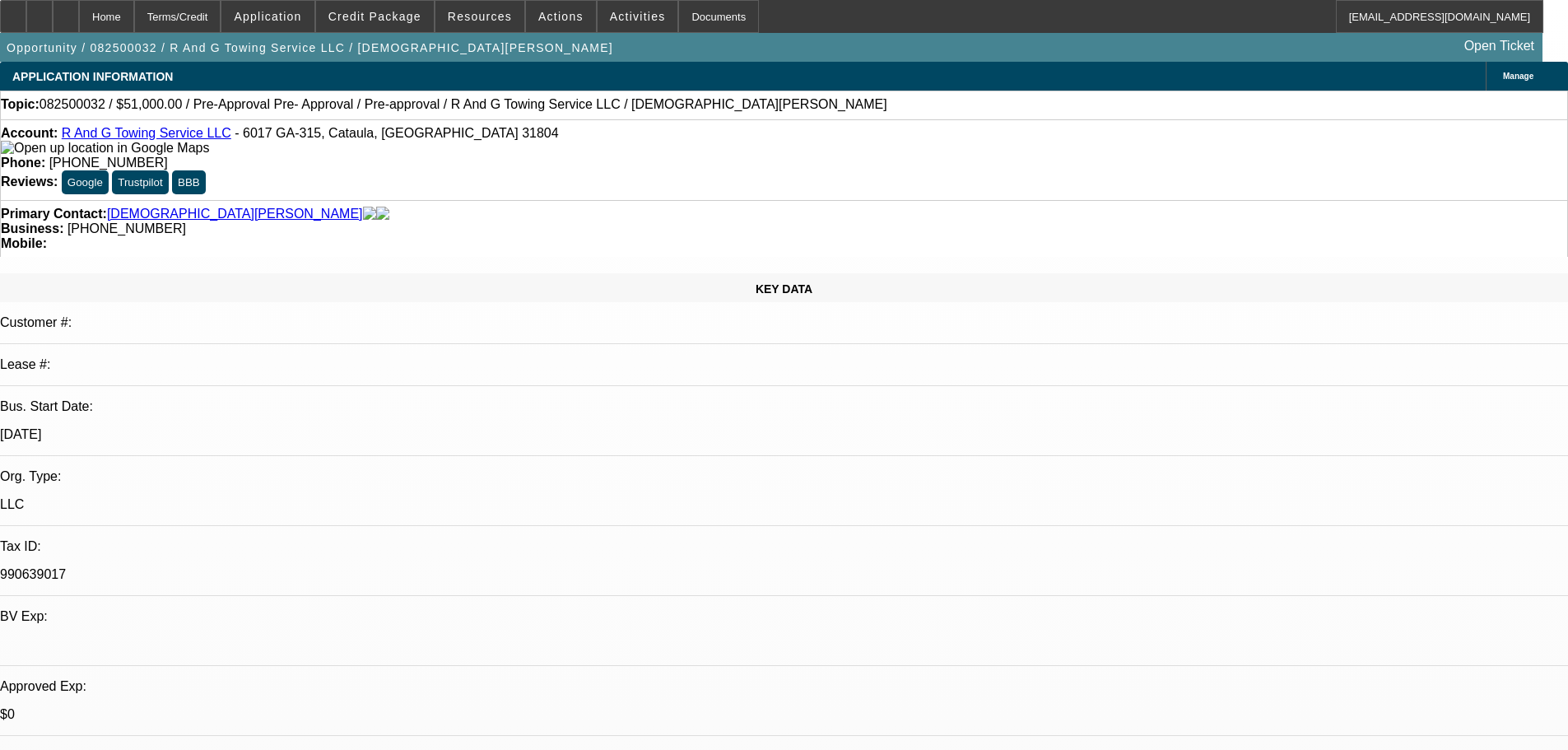
select select "6"
select select "1"
select select "2"
select select "6"
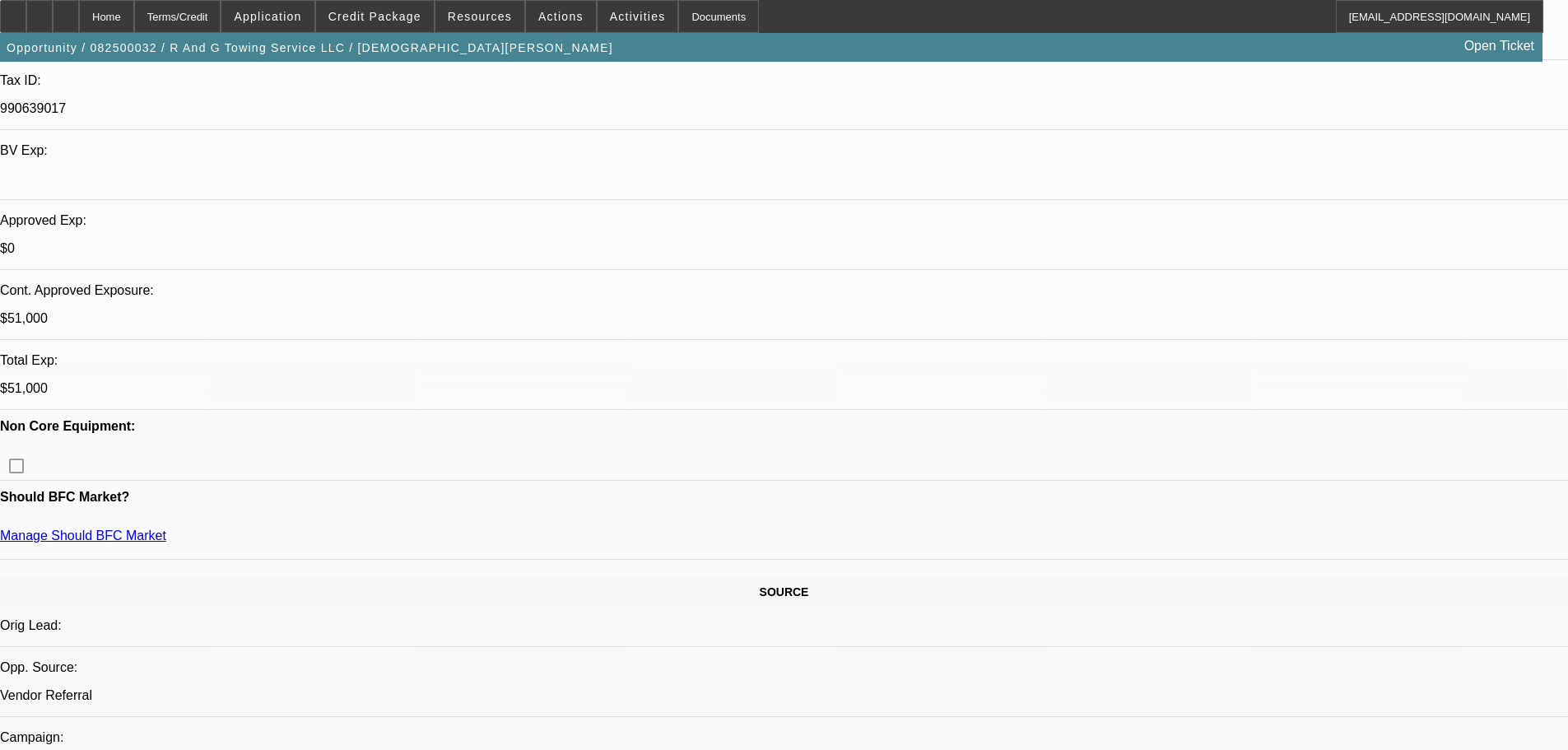
scroll to position [823, 0]
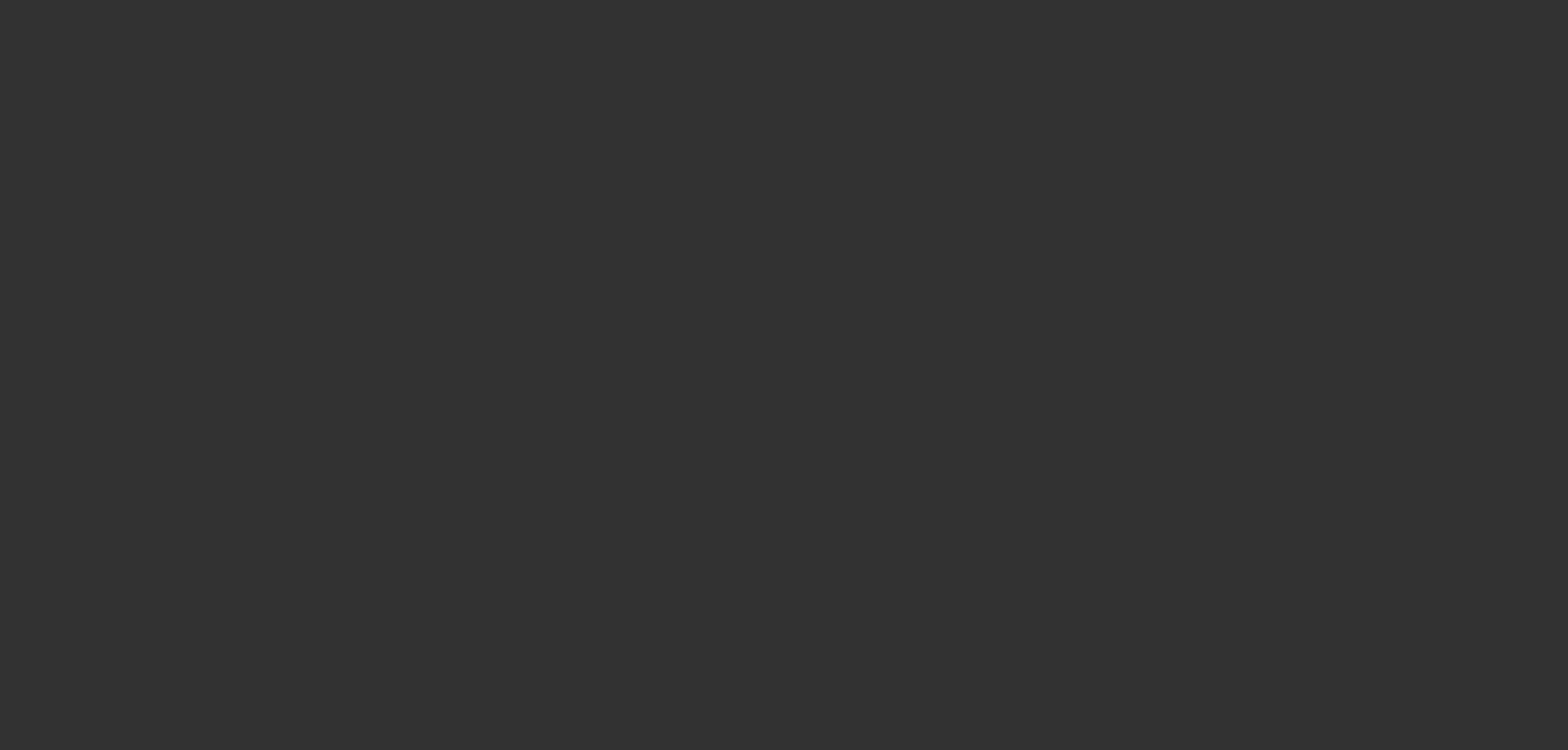
scroll to position [494, 0]
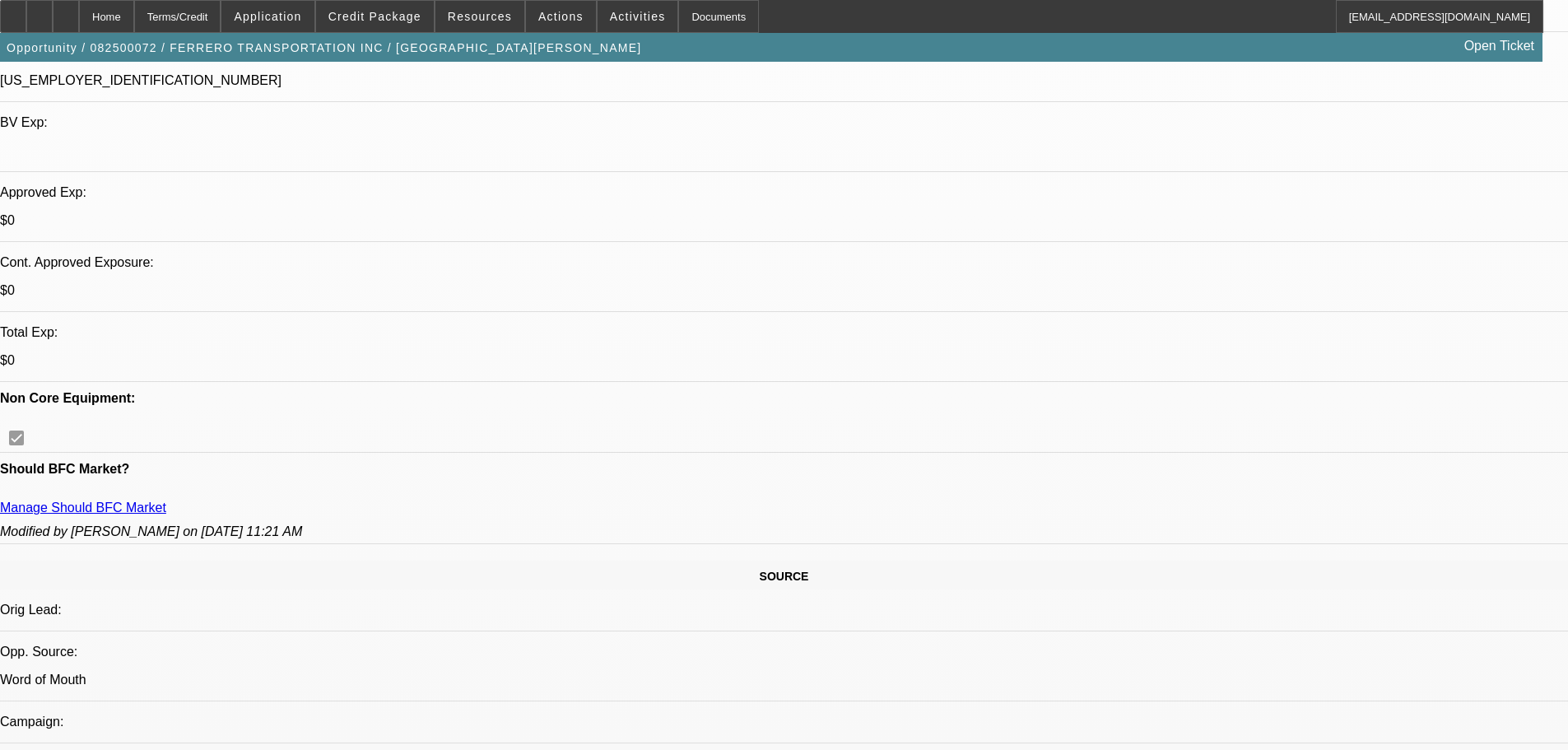
select select "0.1"
select select "0"
select select "6"
select select "0.1"
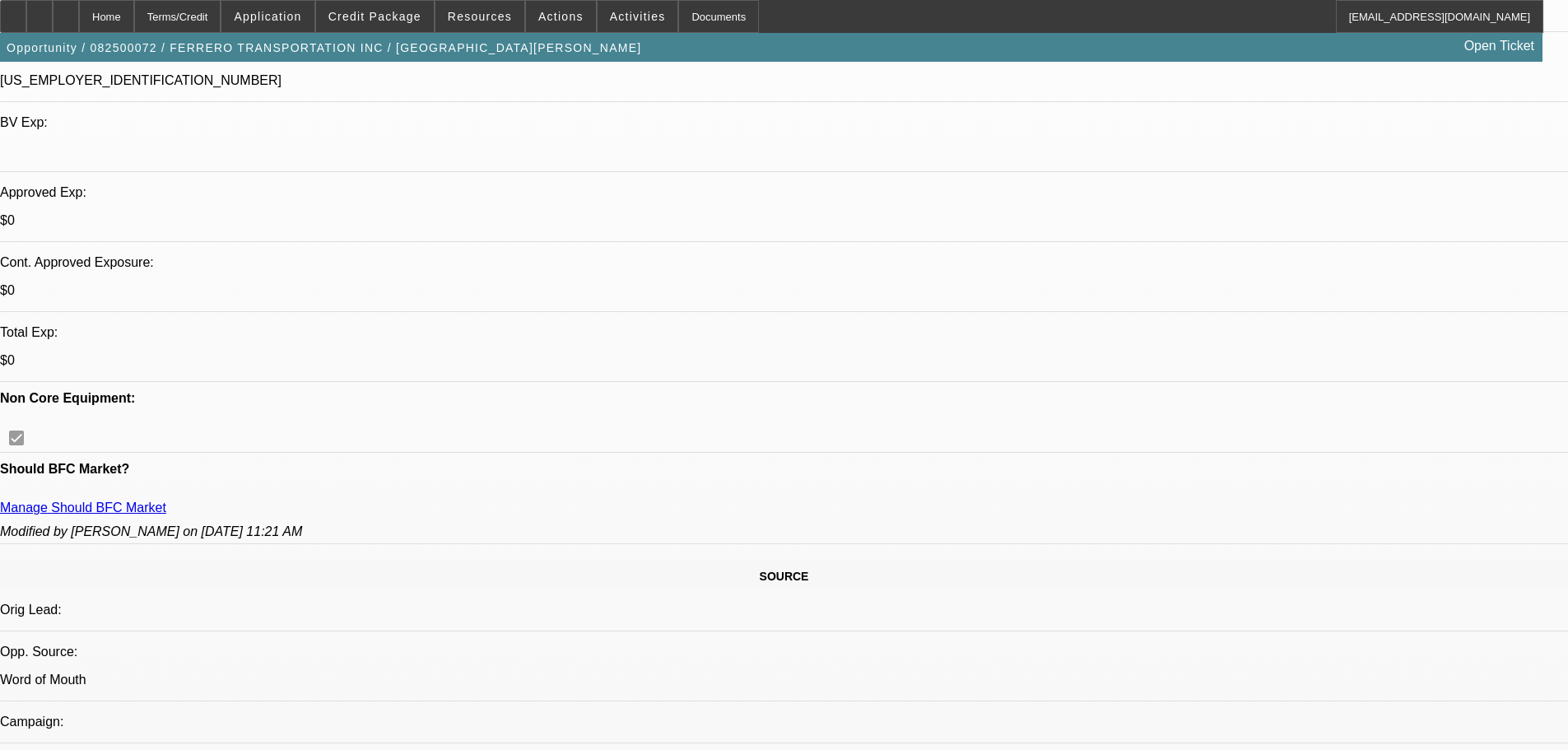
select select "0"
select select "6"
select select "0.1"
select select "0"
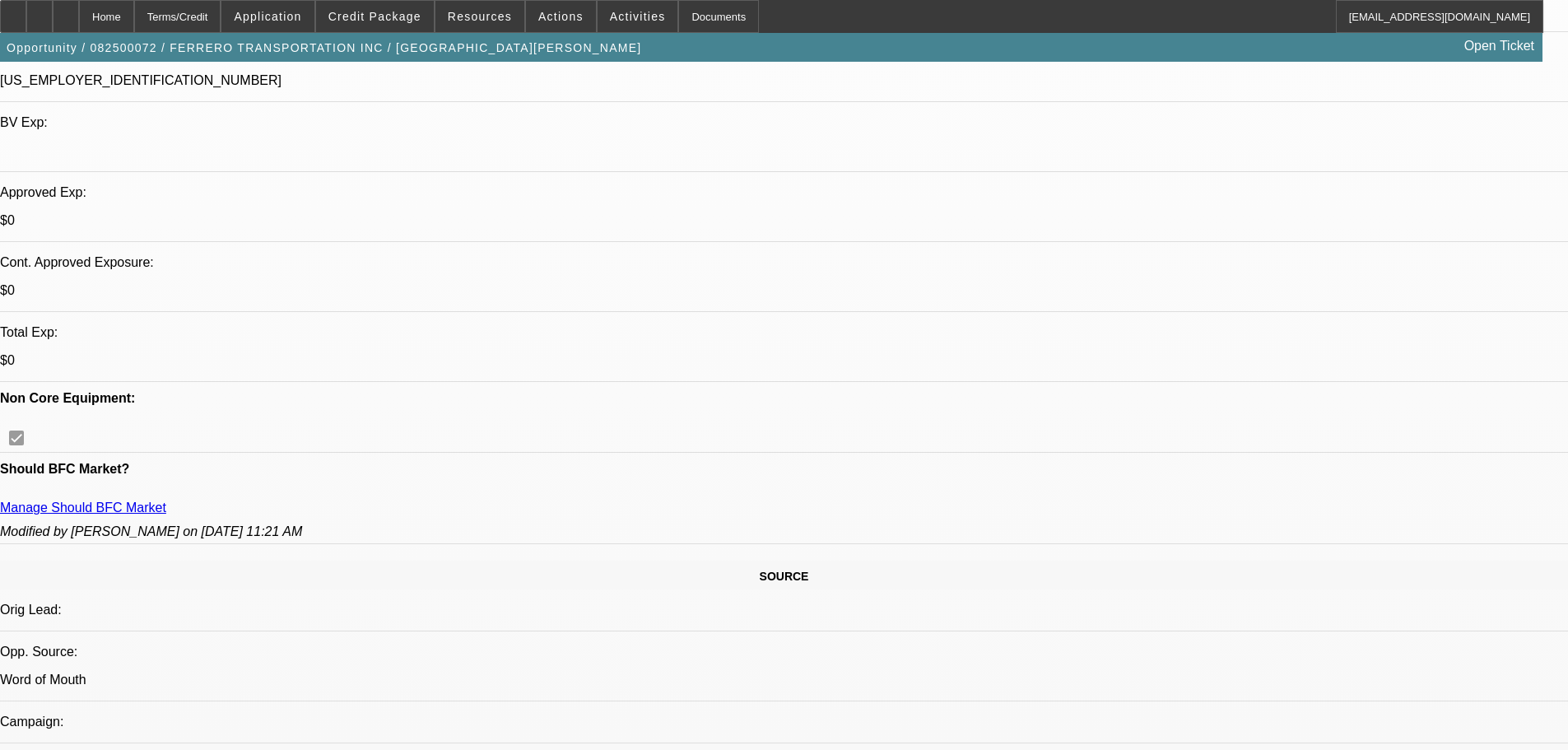
select select "0"
select select "6"
select select "0"
select select "6"
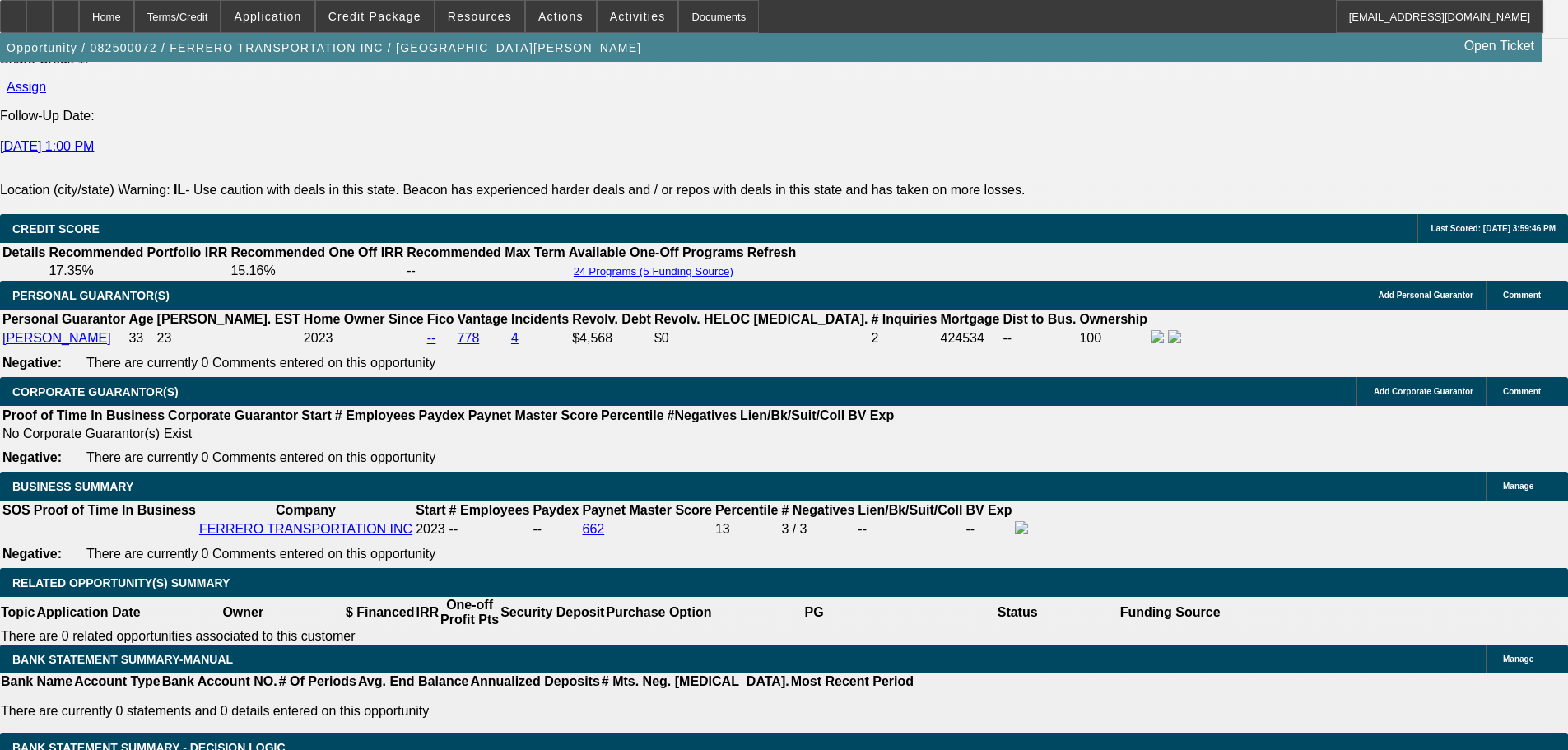
scroll to position [2469, 0]
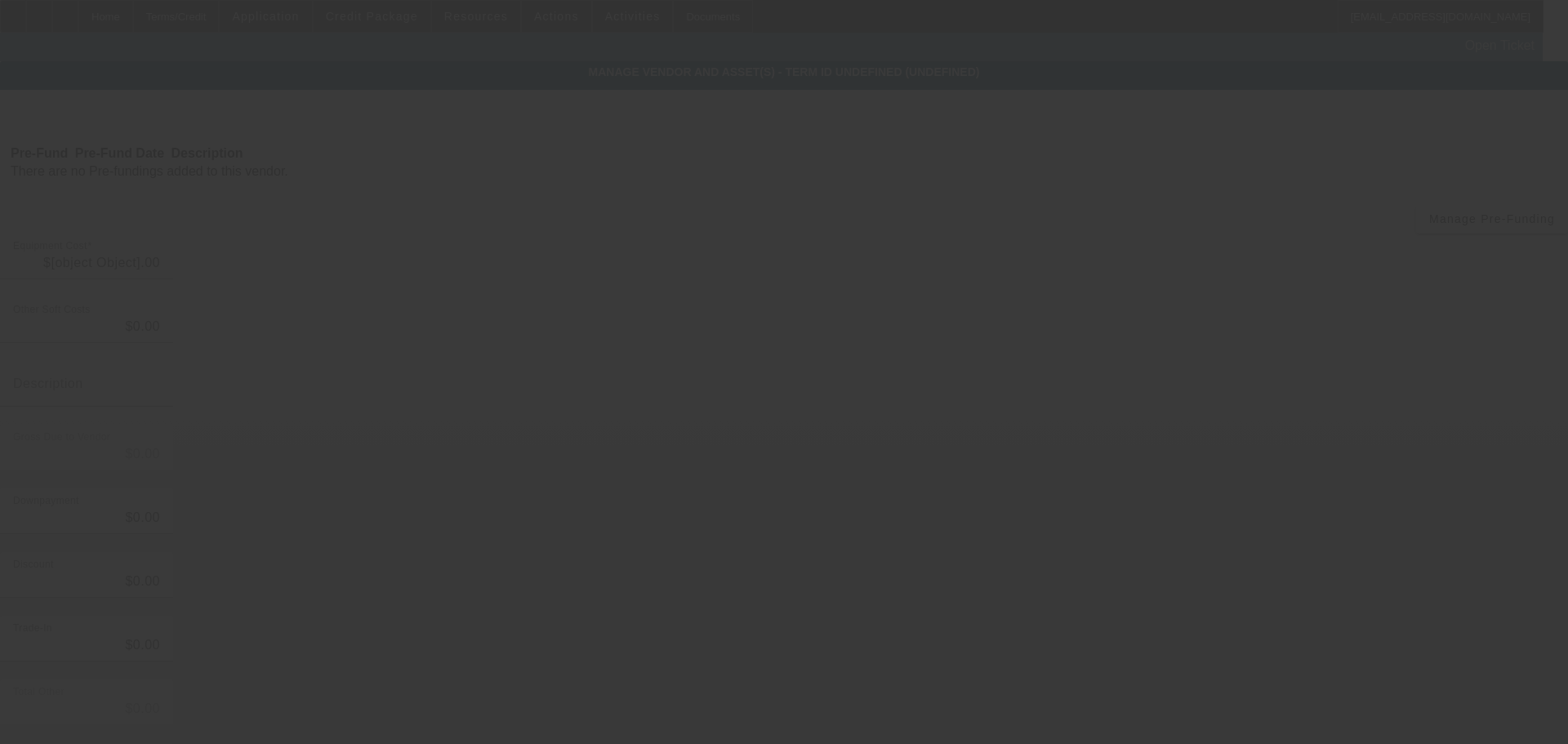
type input "$9,375.00"
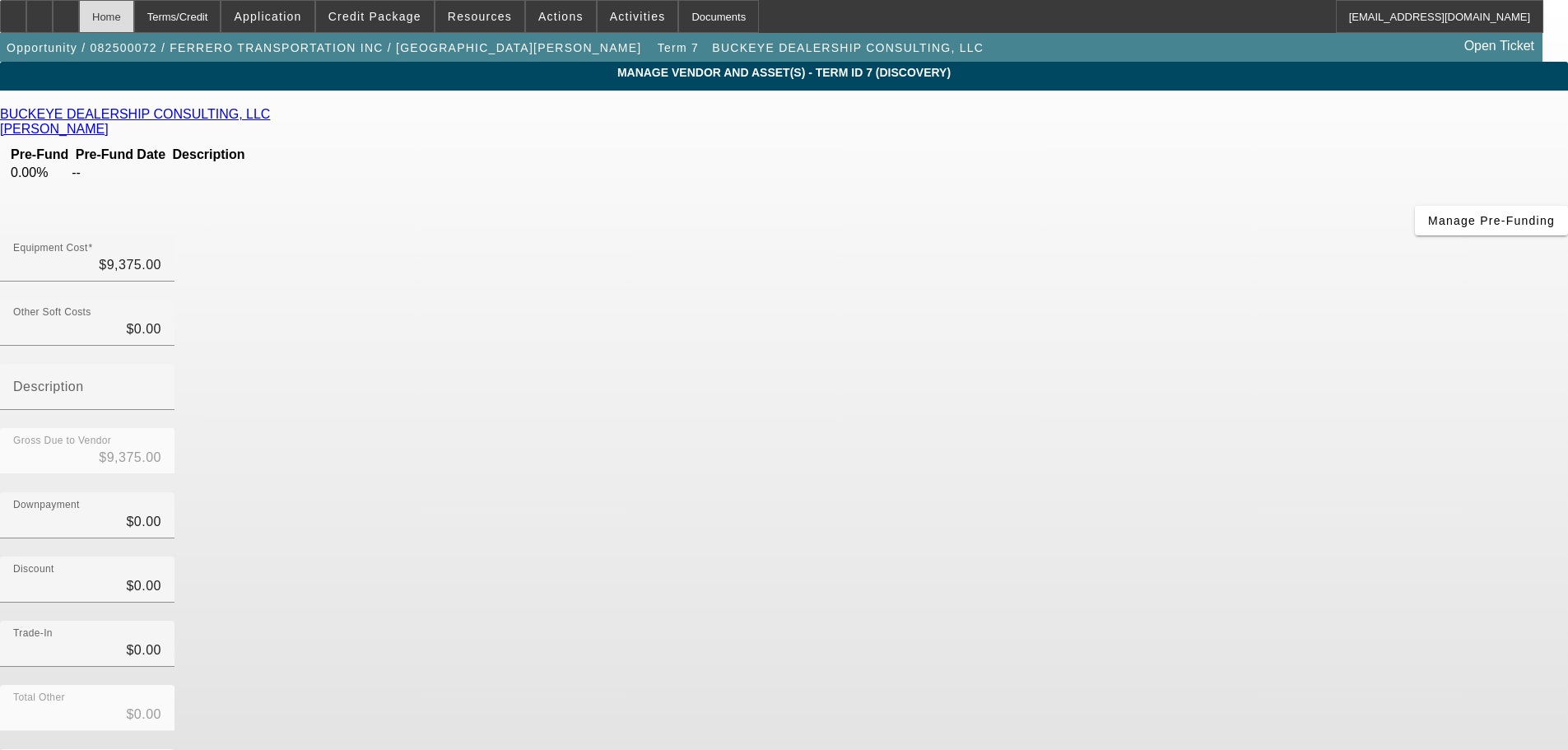
click at [134, 27] on div "Home" at bounding box center [107, 16] width 55 height 33
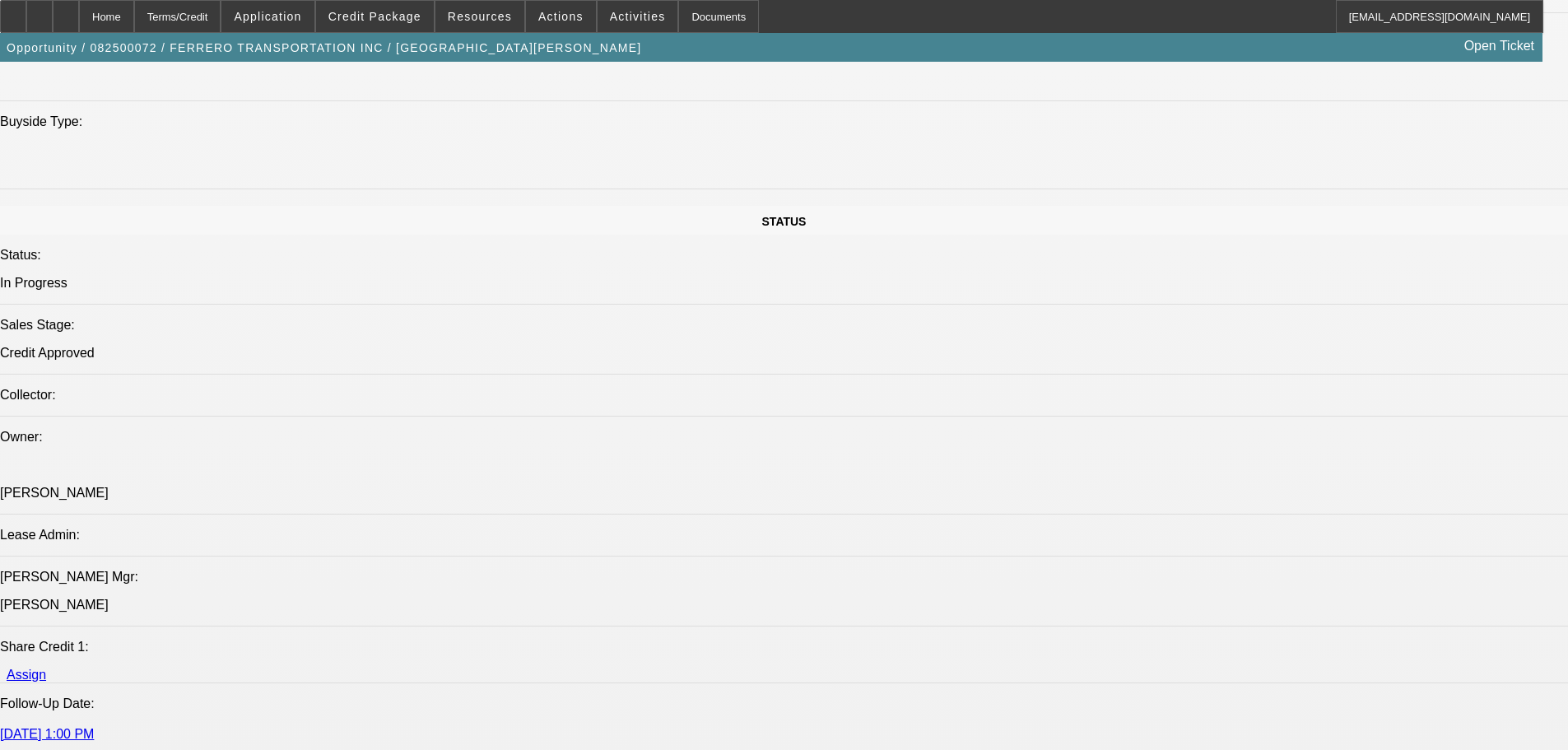
select select "0.1"
select select "0"
select select "6"
select select "0.1"
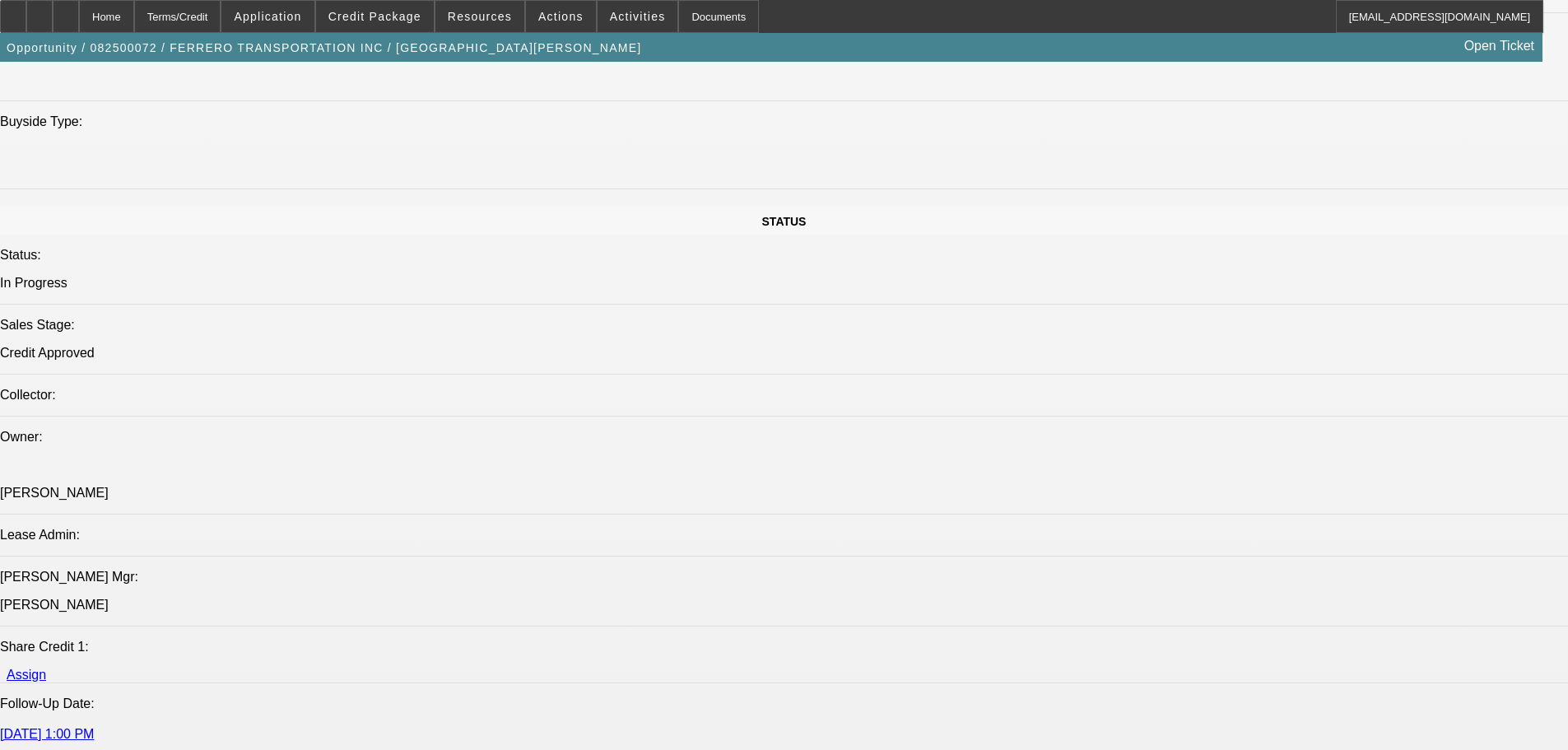
select select "0"
select select "6"
select select "0.1"
select select "0"
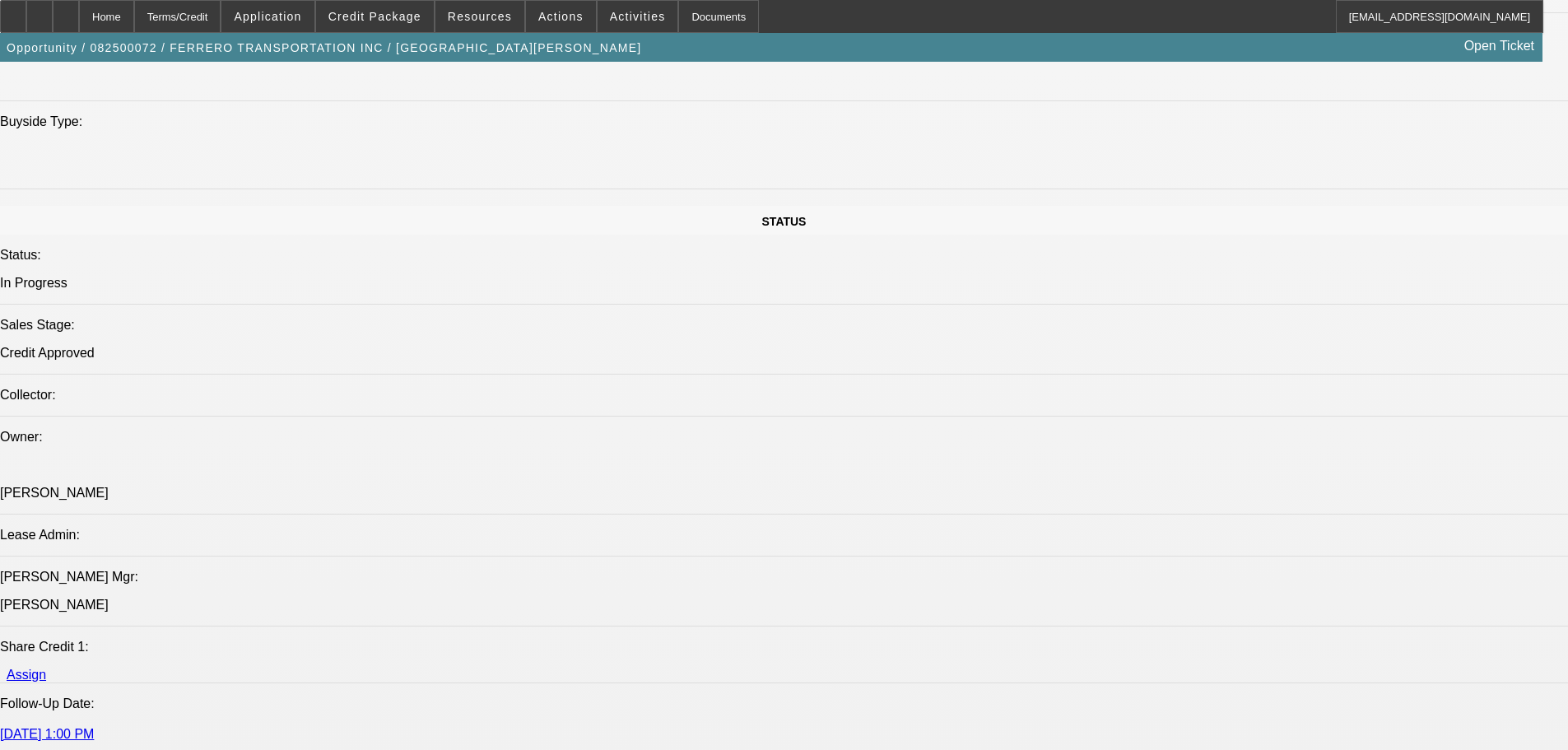
select select "0"
select select "6"
select select "0"
select select "6"
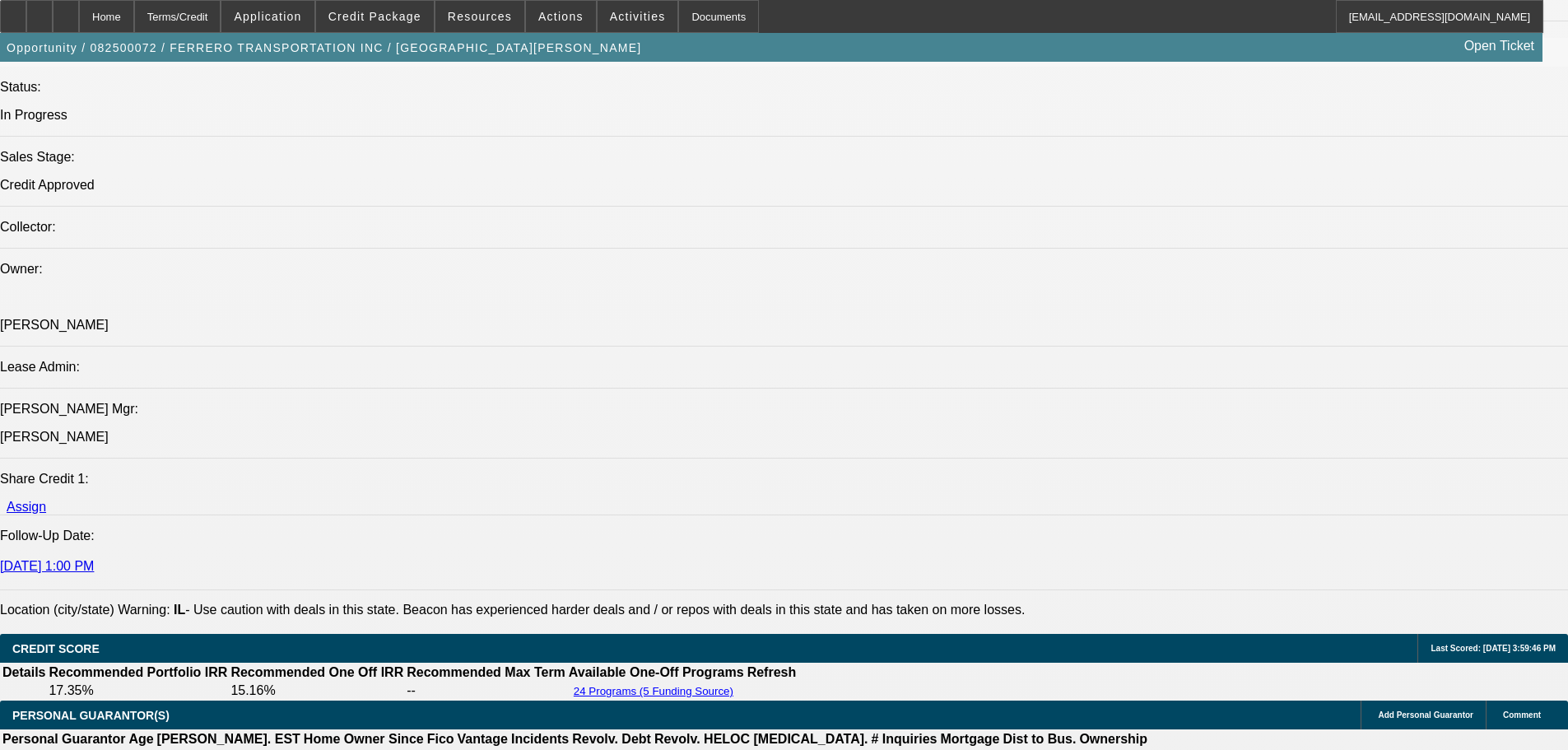
scroll to position [2361, 0]
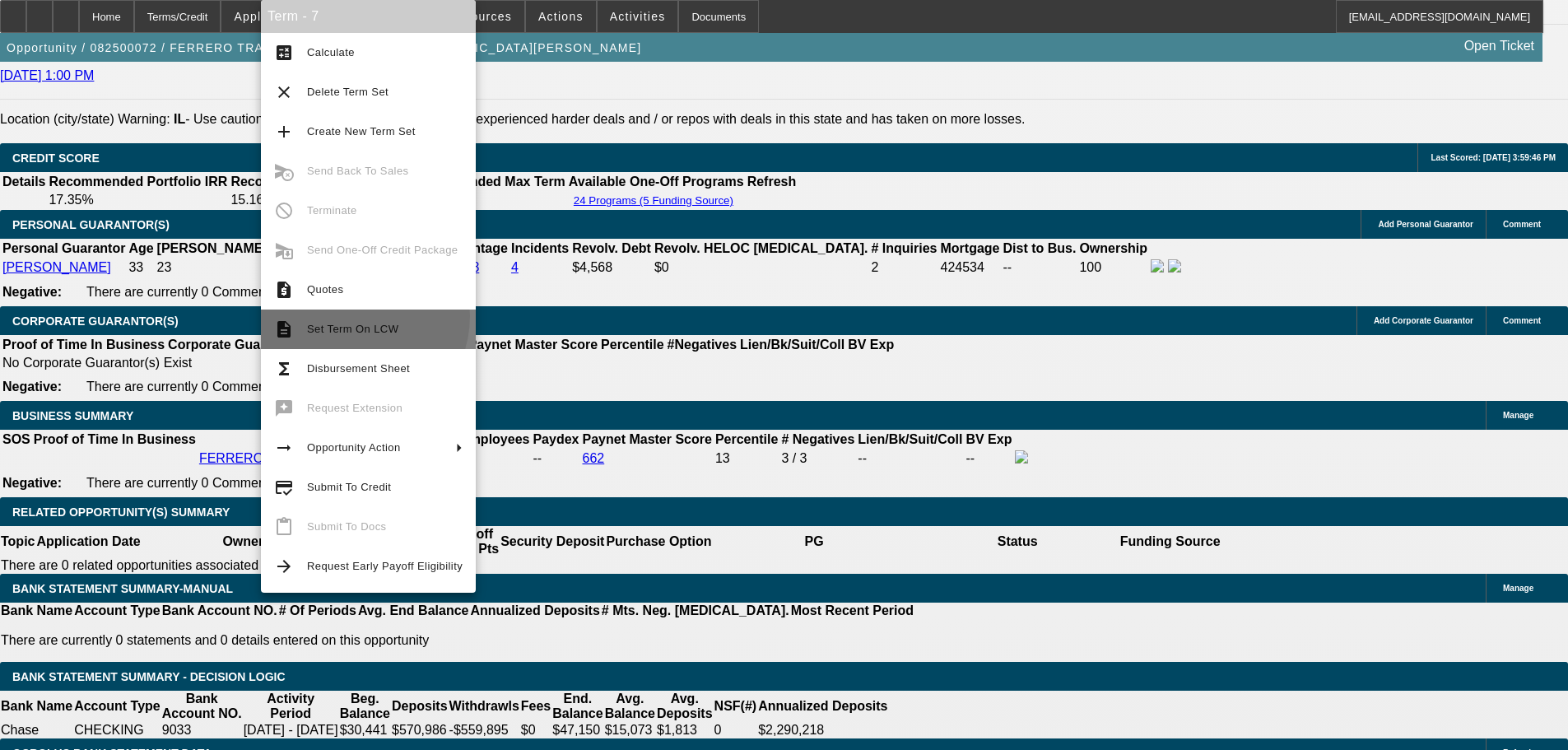
click at [355, 316] on button "description Set Term On LCW" at bounding box center [368, 328] width 215 height 39
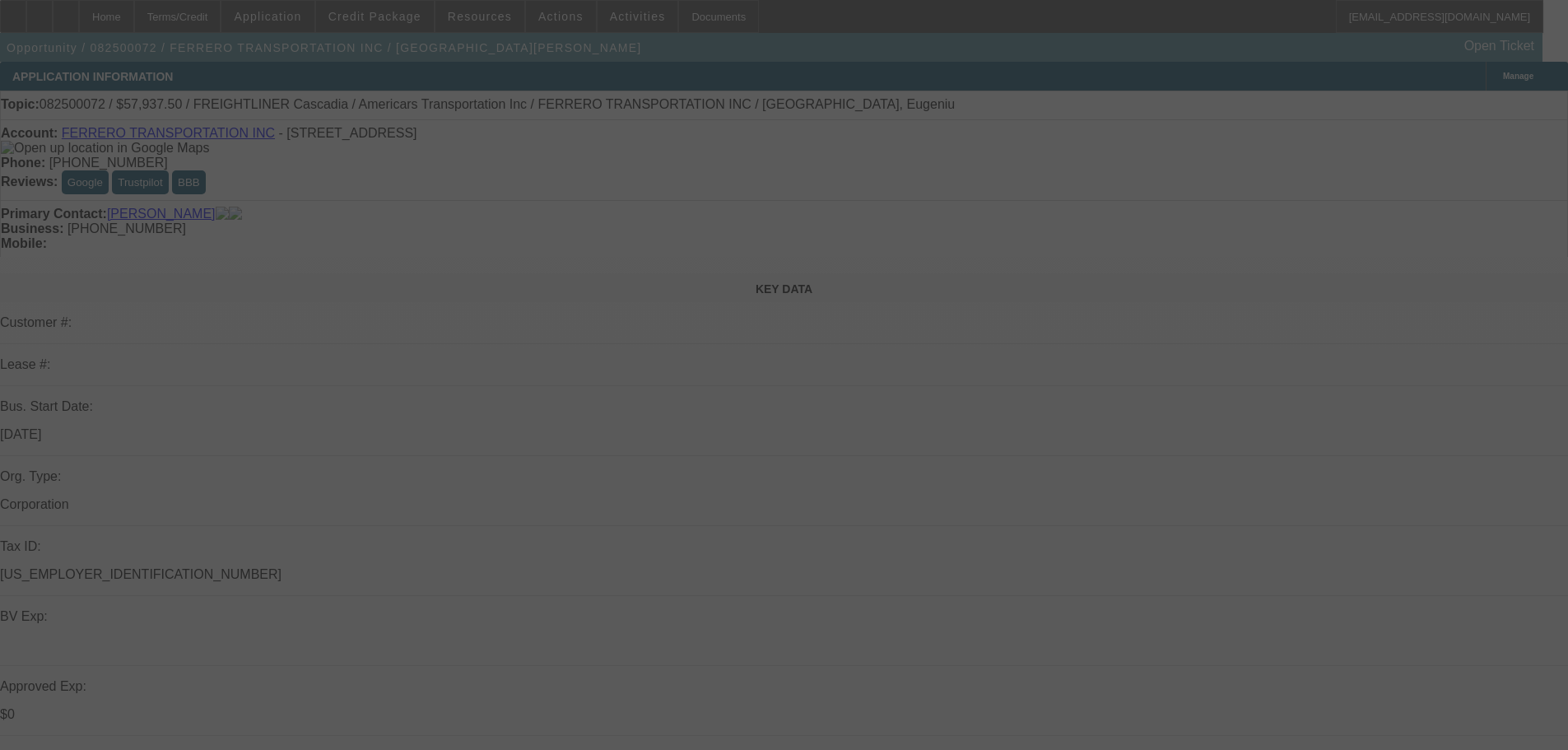
select select "0.1"
select select "0"
select select "6"
select select "0.1"
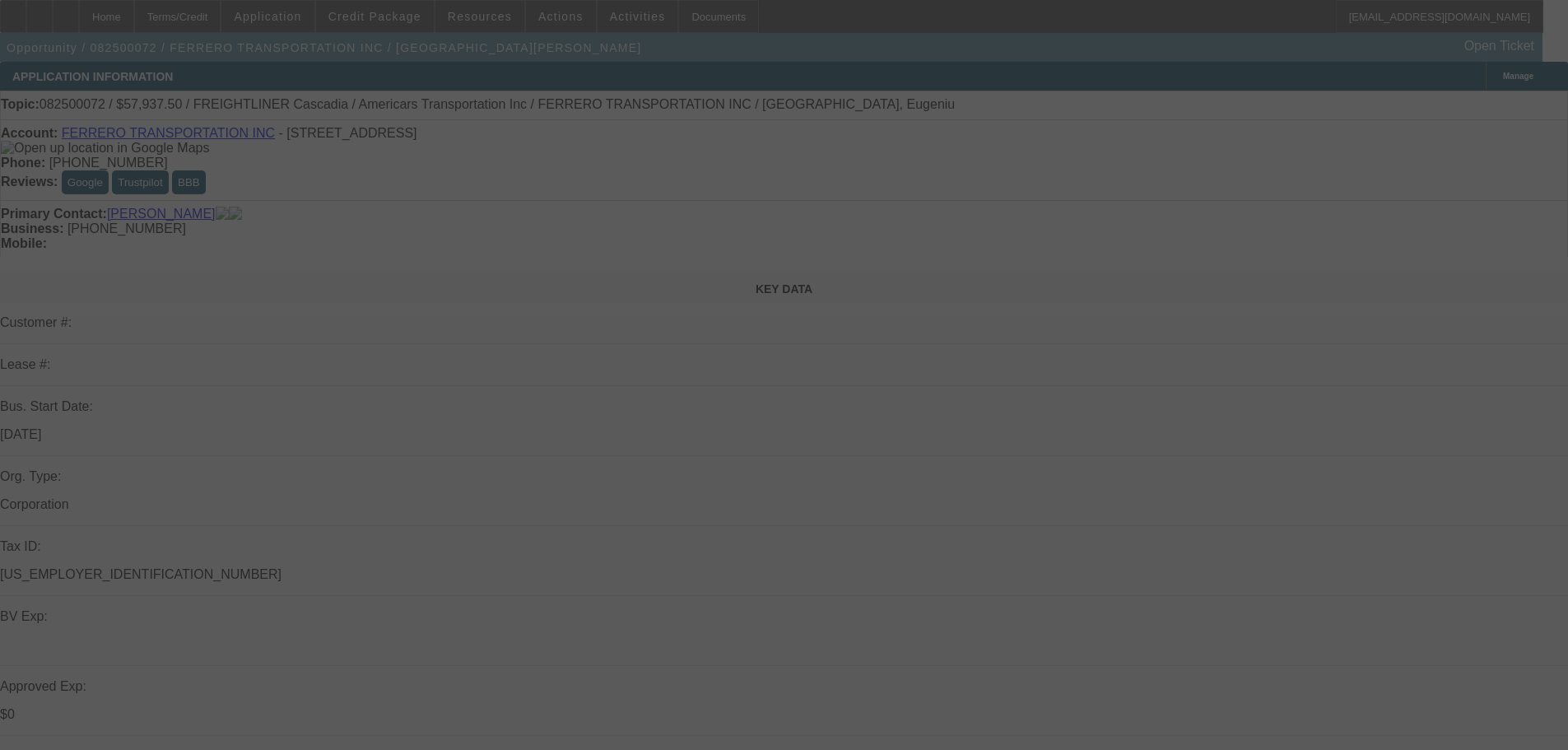
select select "0"
select select "6"
select select "0.1"
select select "0"
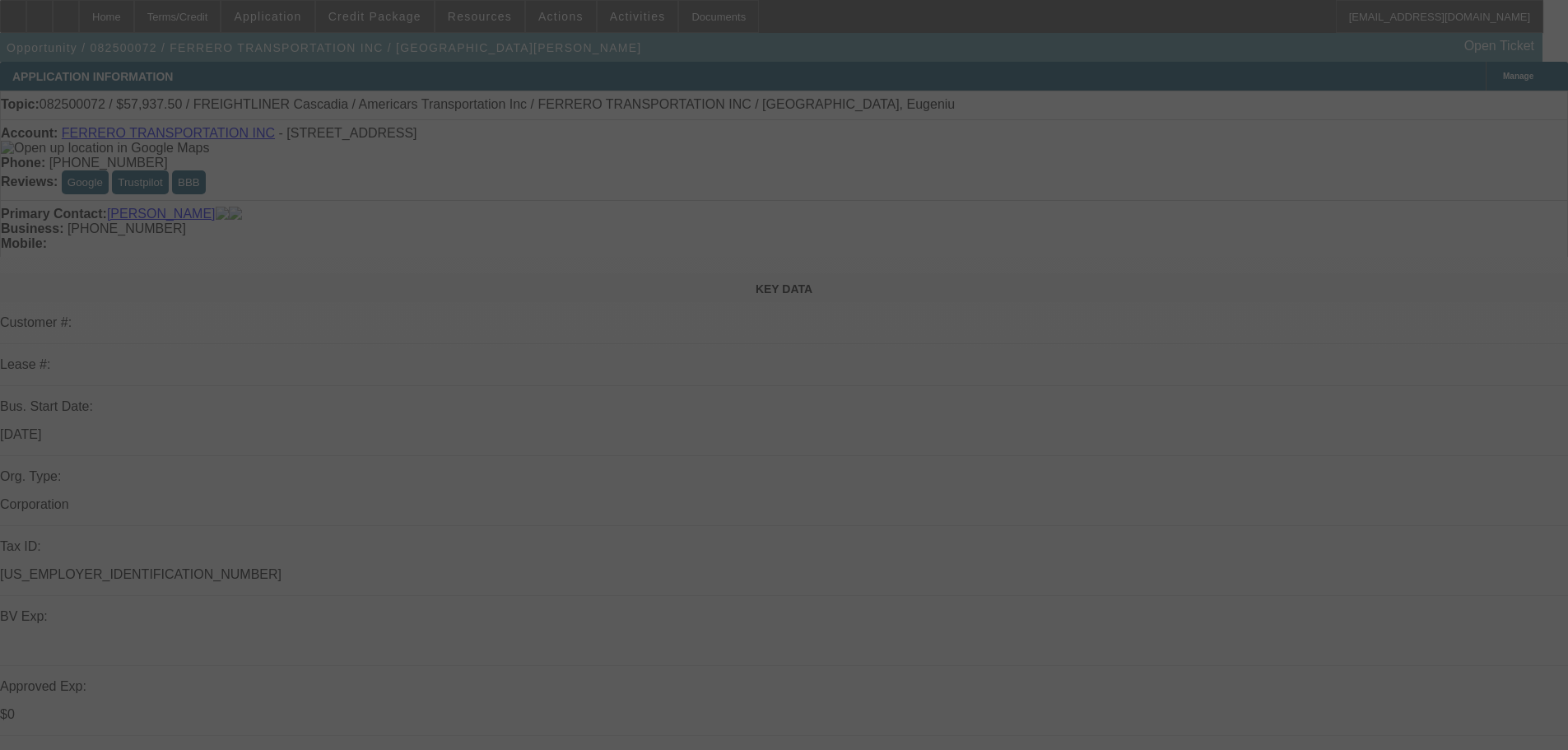
select select "0"
select select "6"
select select "0"
select select "6"
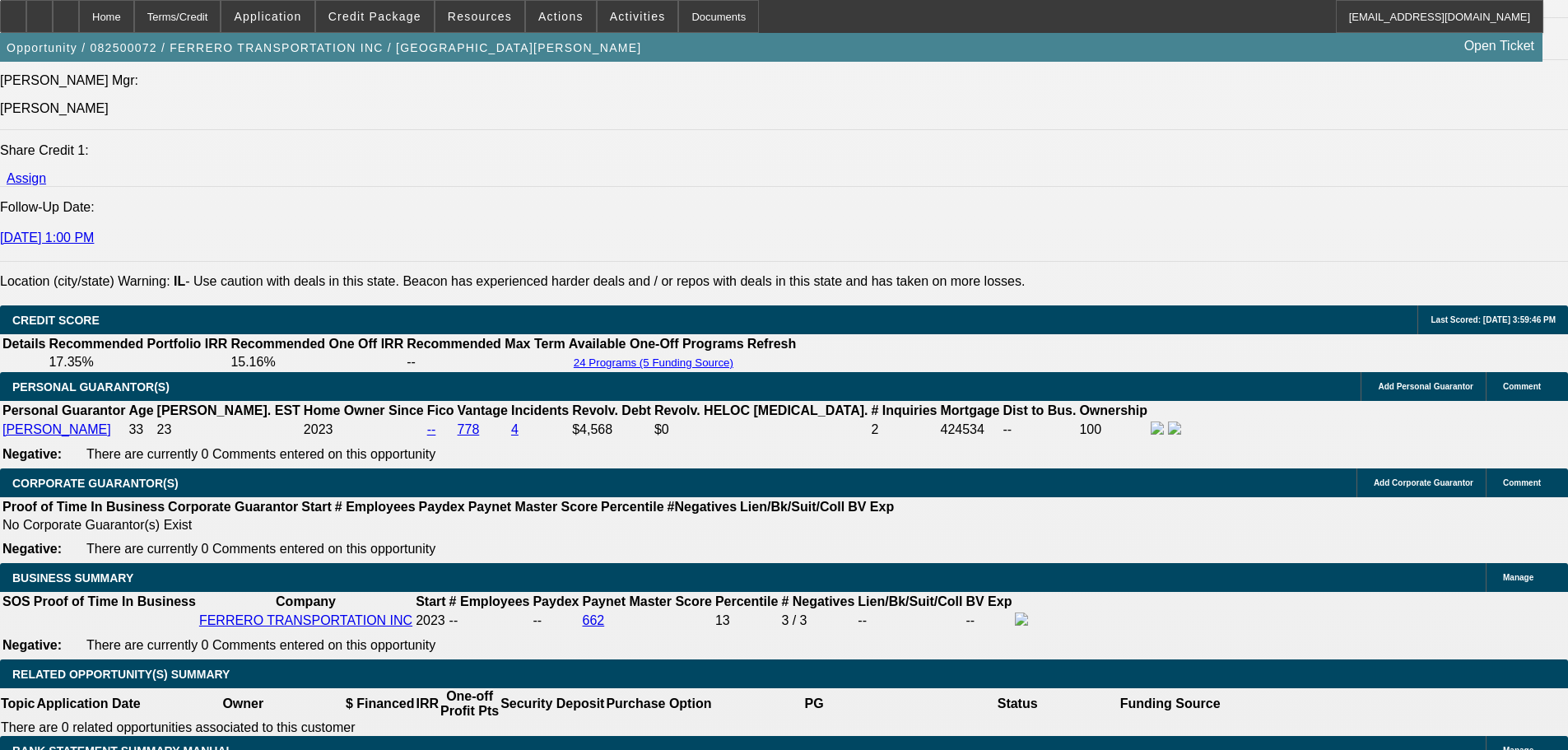
scroll to position [2304, 0]
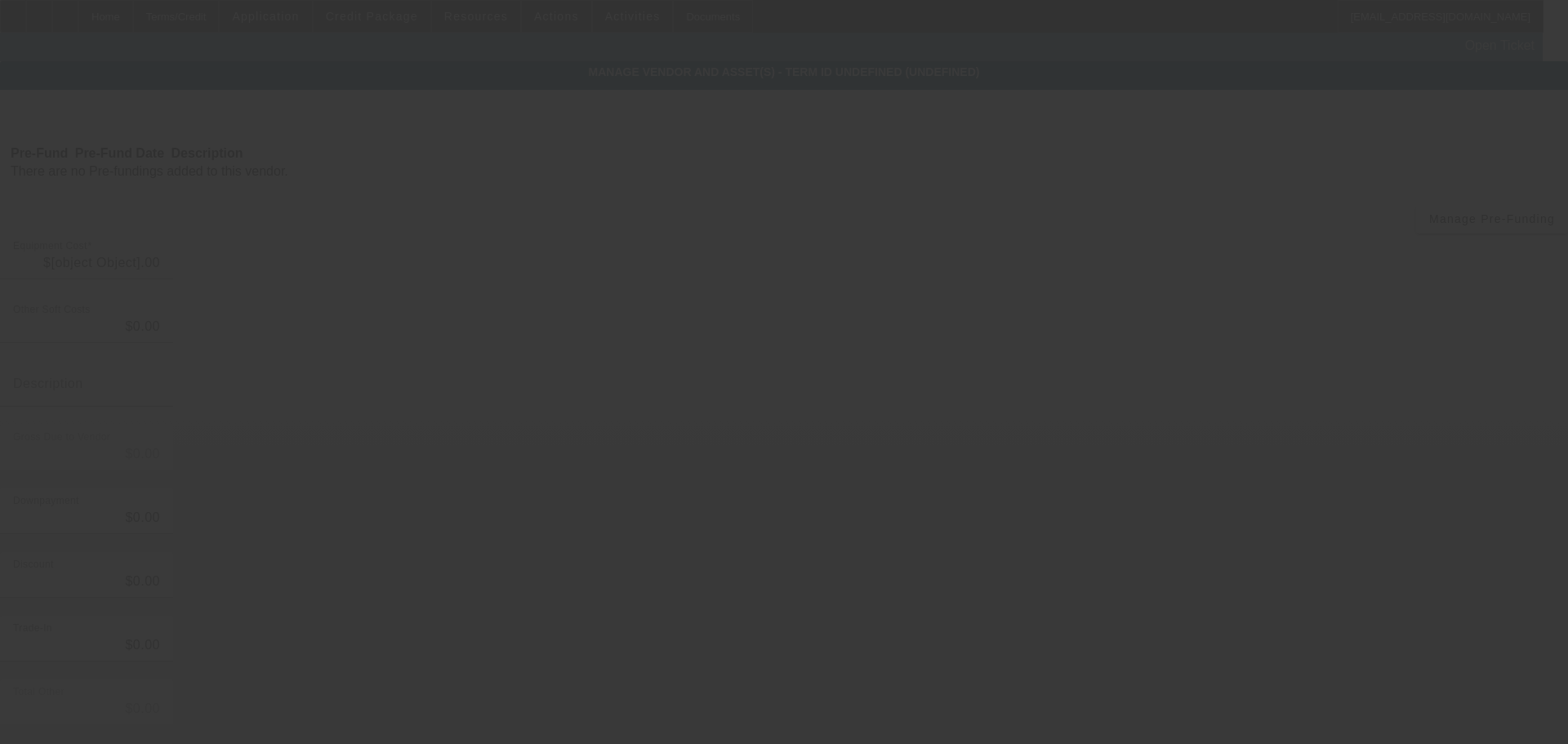
type input "$9,375.00"
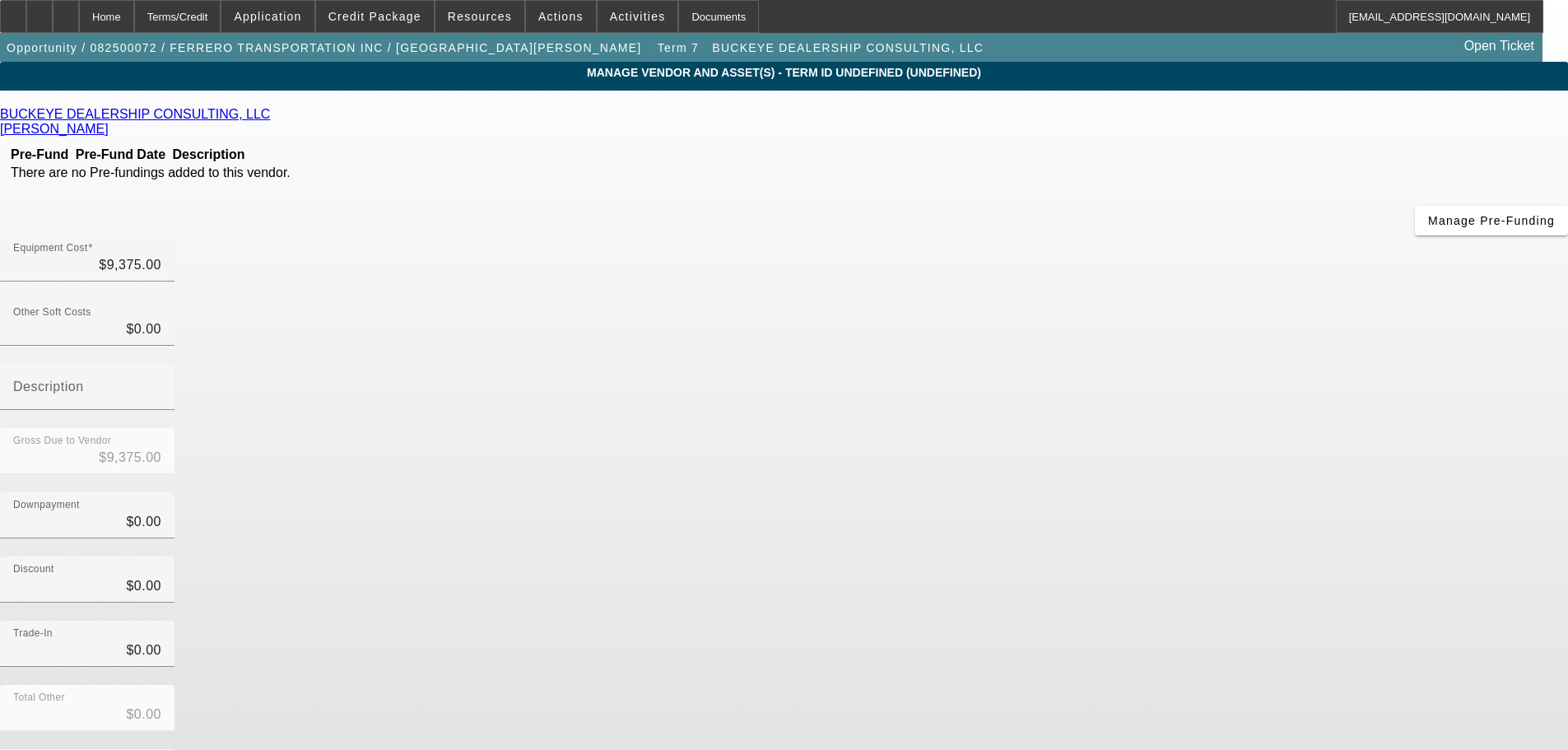
click at [1381, 19] on span "Remove Vendor" at bounding box center [1413, 14] width 63 height 10
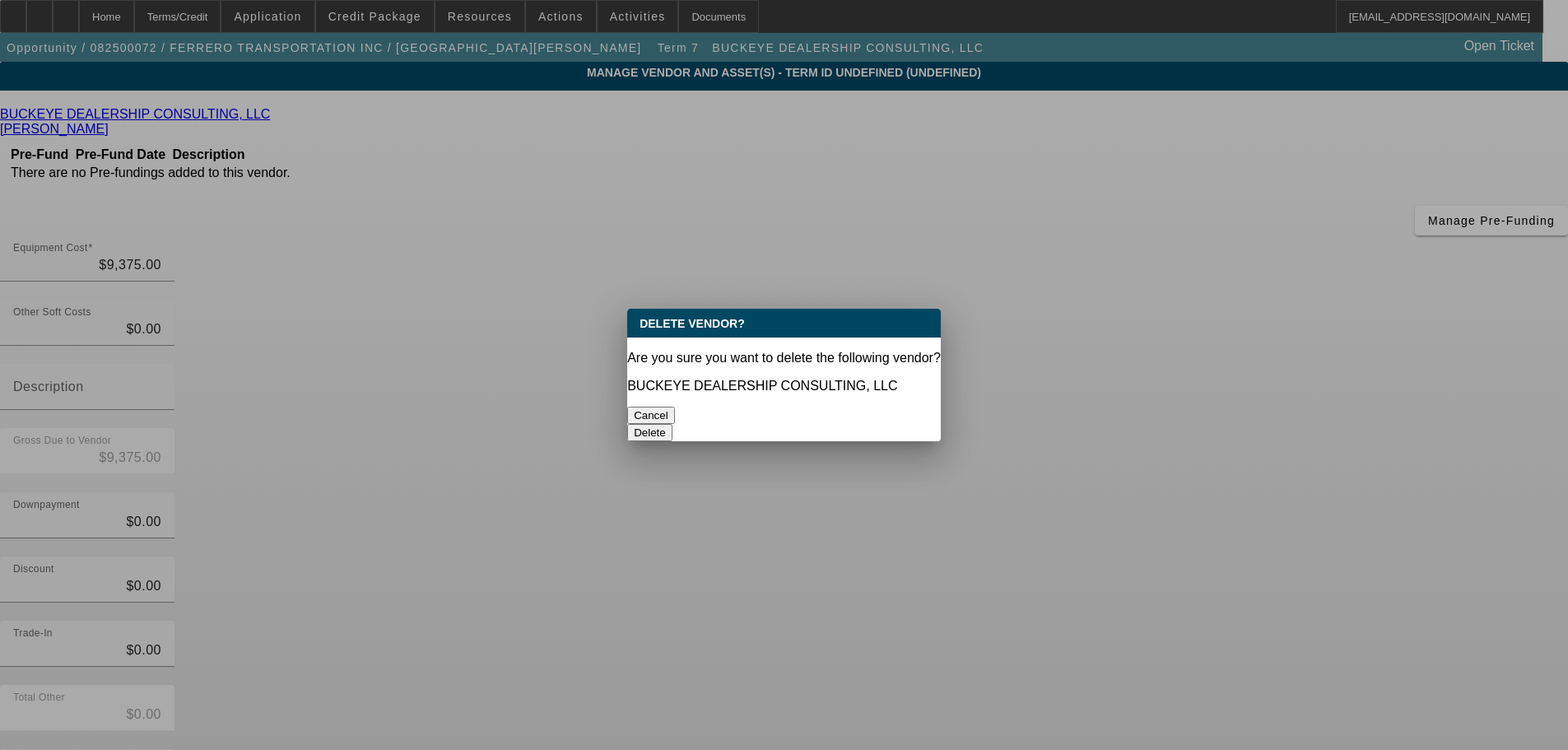
click at [672, 424] on button "Delete" at bounding box center [650, 432] width 46 height 17
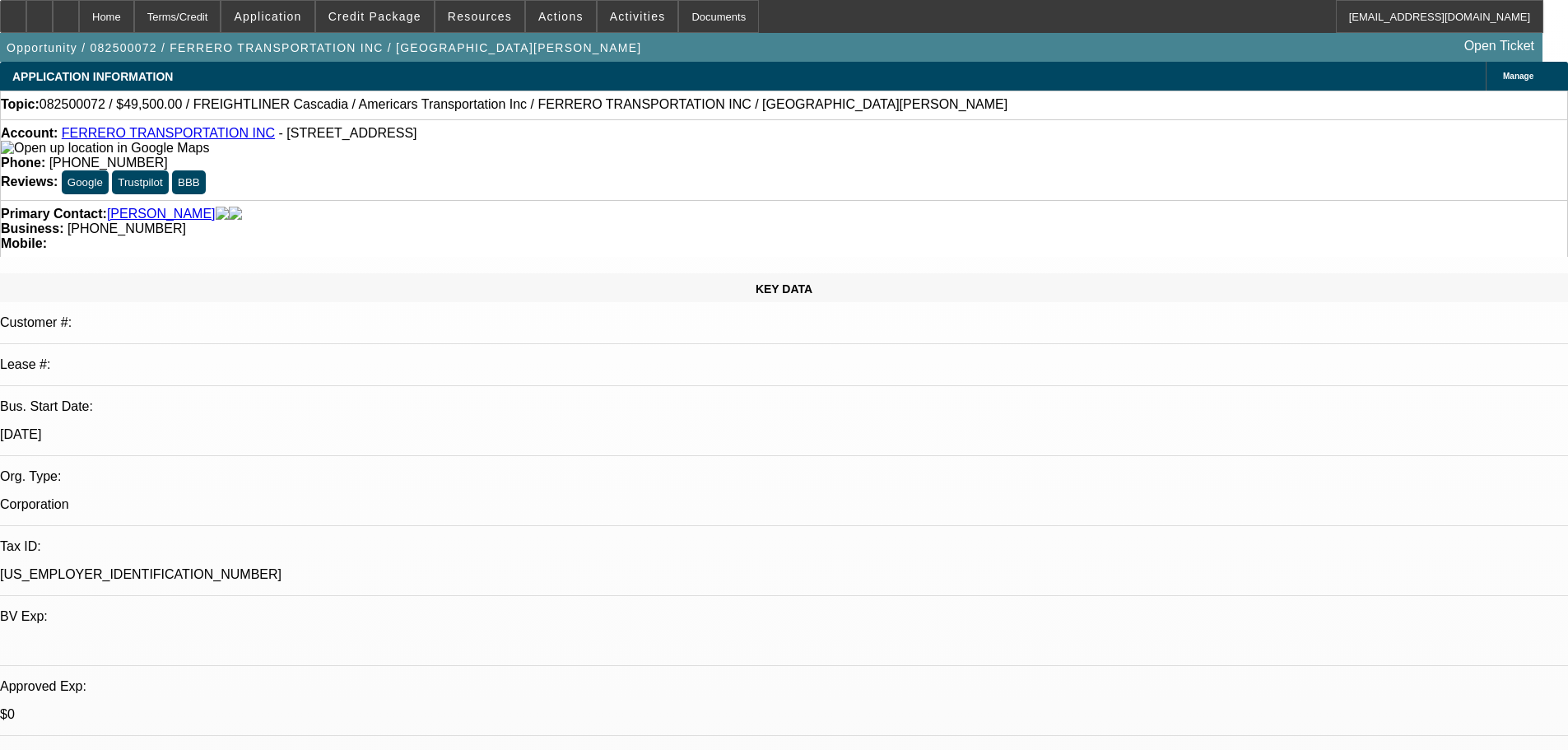
select select "0.1"
select select "0"
select select "6"
select select "0.1"
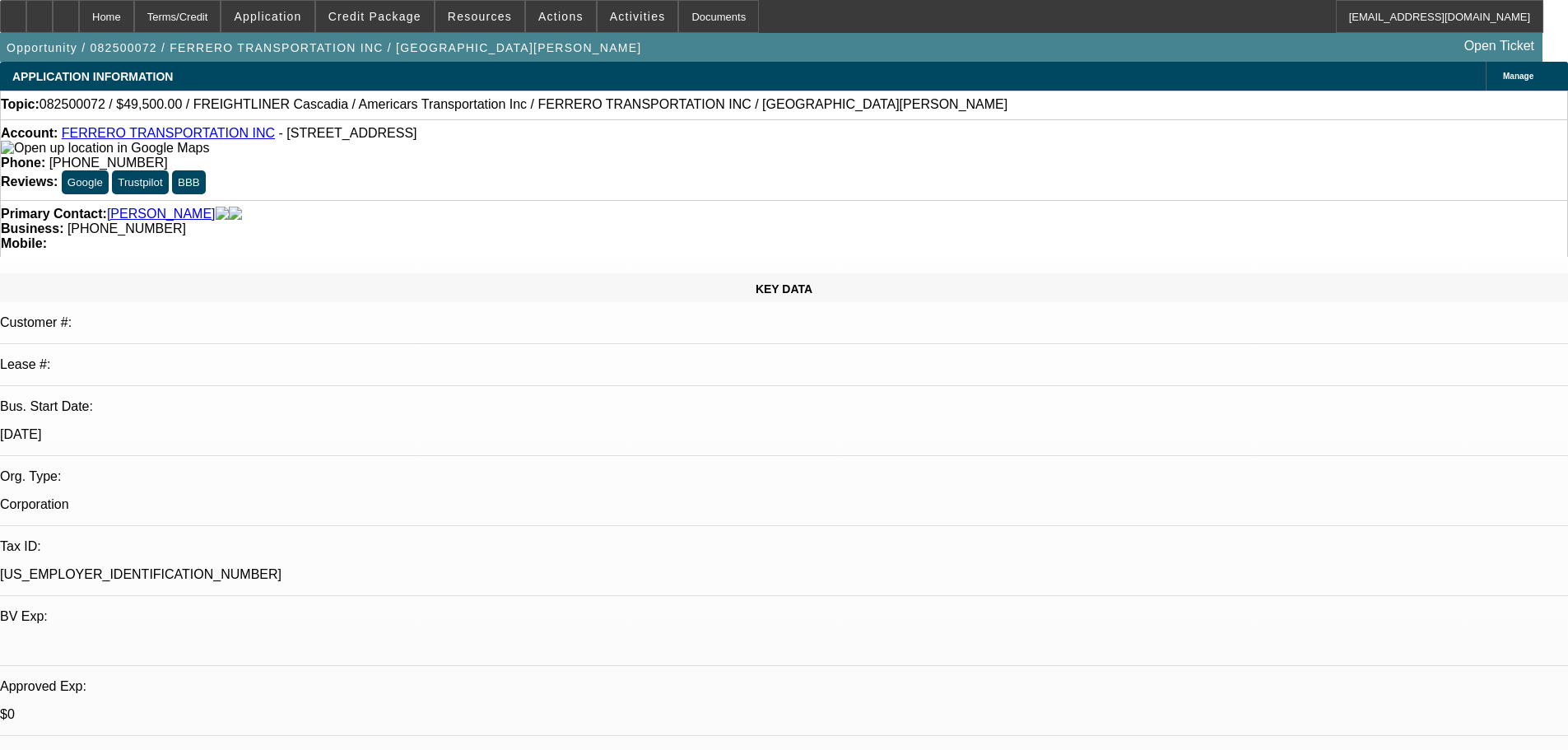
select select "0"
select select "6"
select select "0.1"
select select "0"
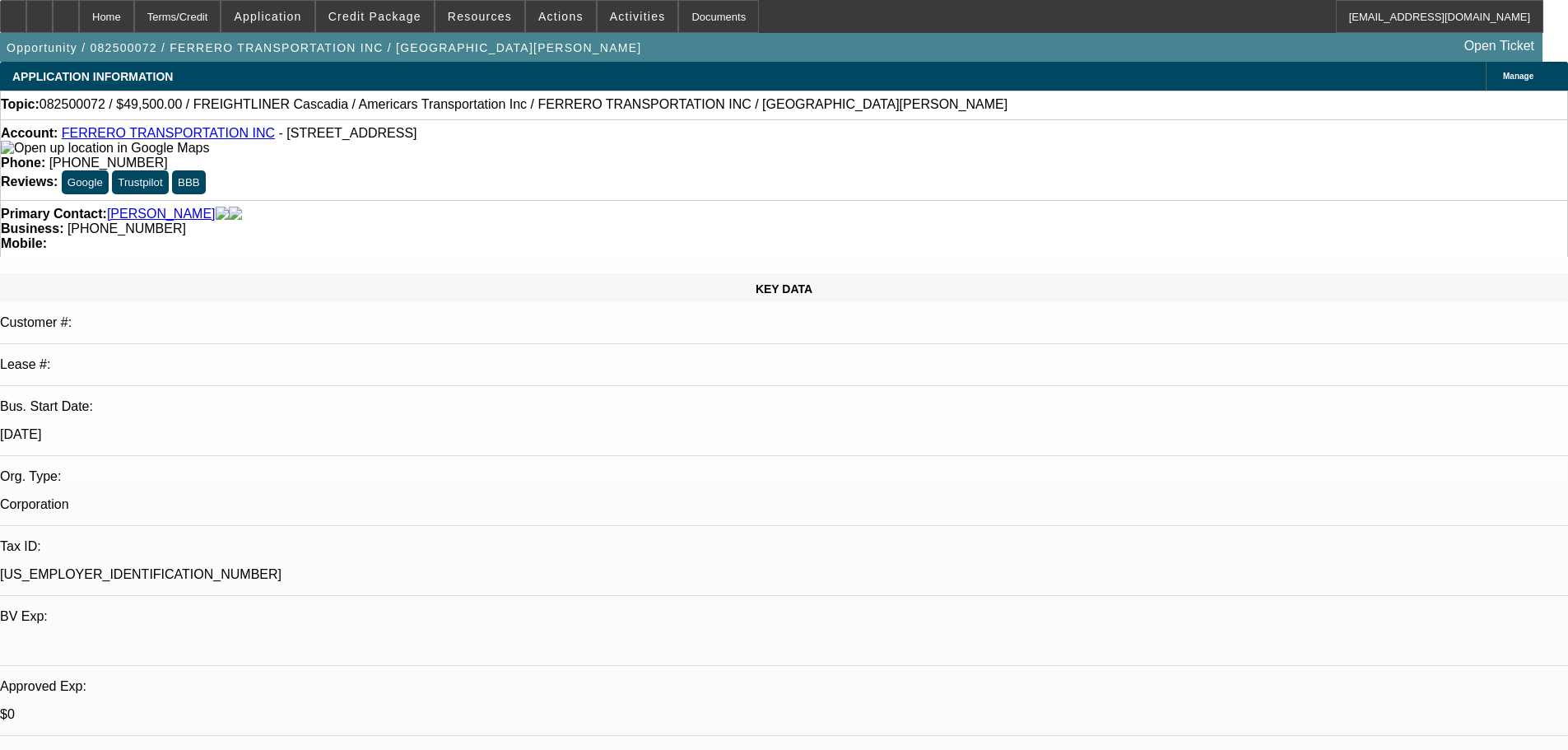
select select "0"
select select "6"
select select "0"
select select "6"
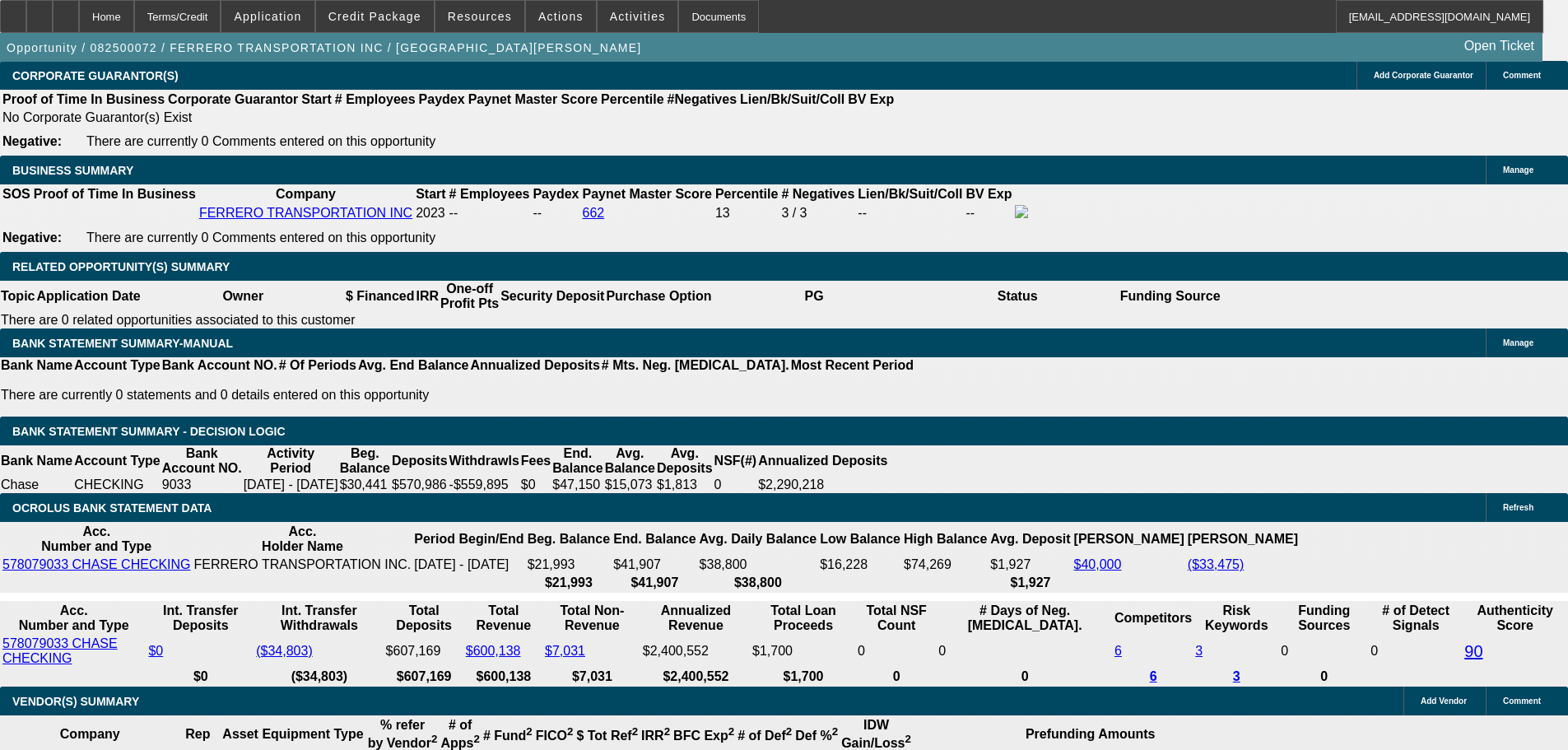
scroll to position [2304, 0]
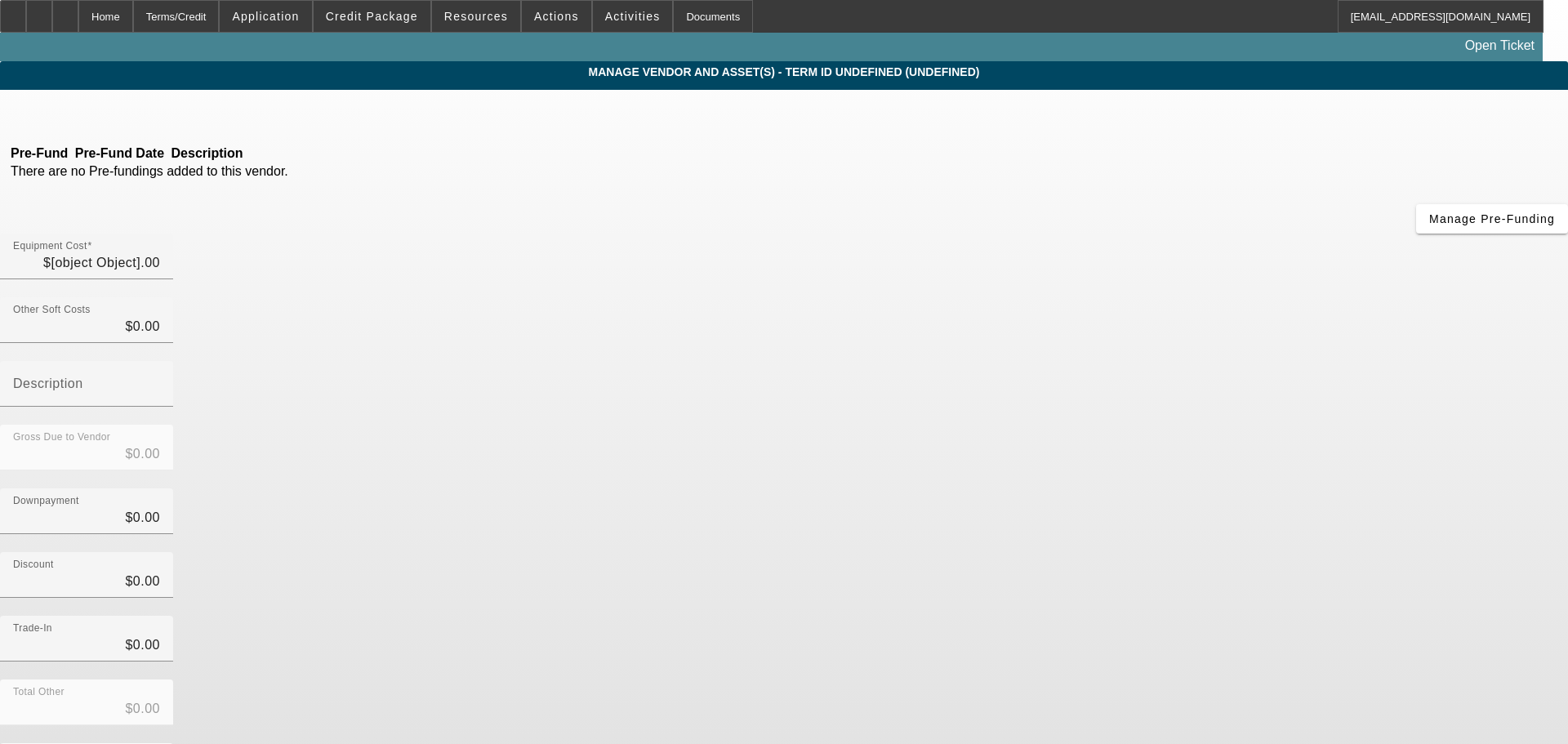
type input "$55,000.00"
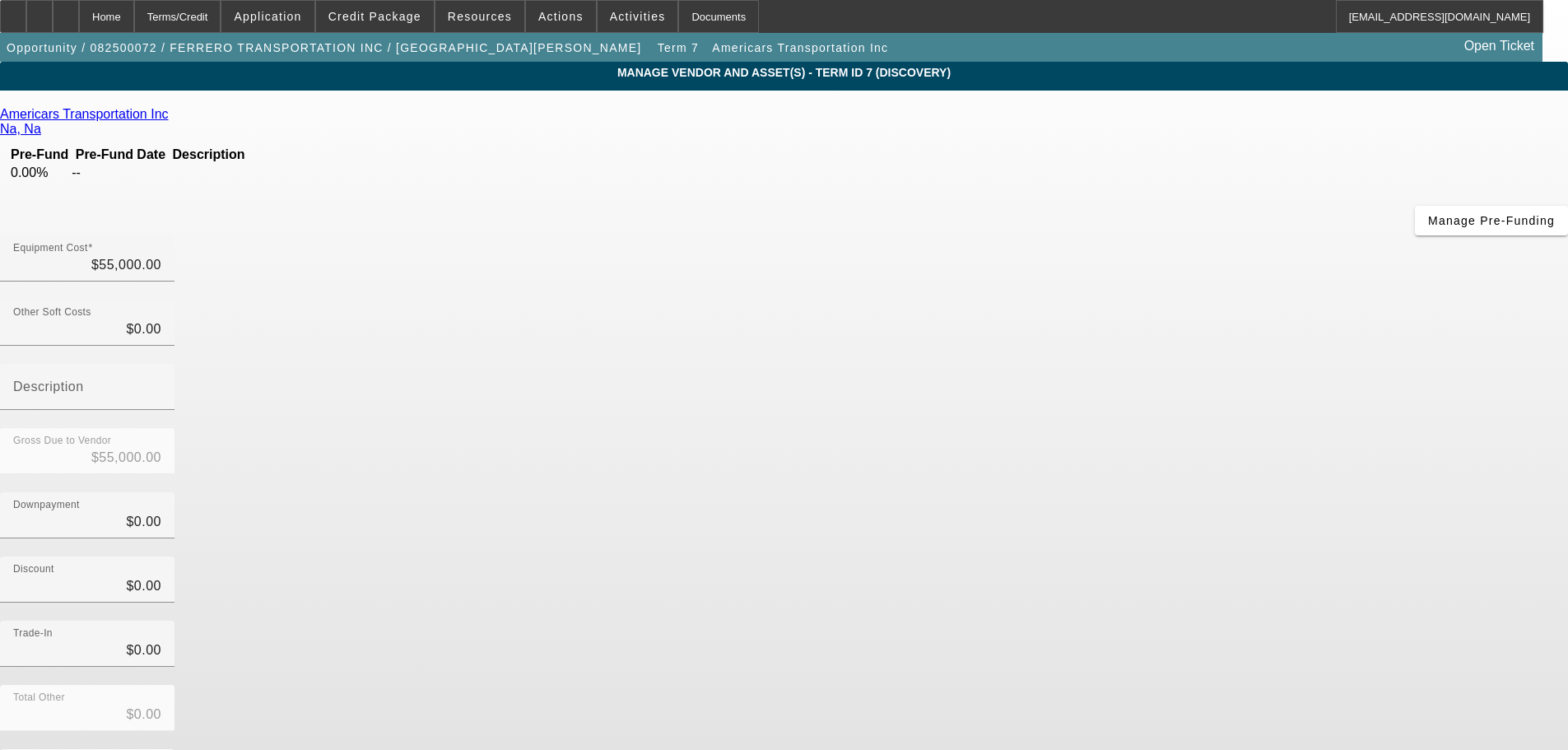
click at [173, 117] on icon at bounding box center [173, 113] width 0 height 14
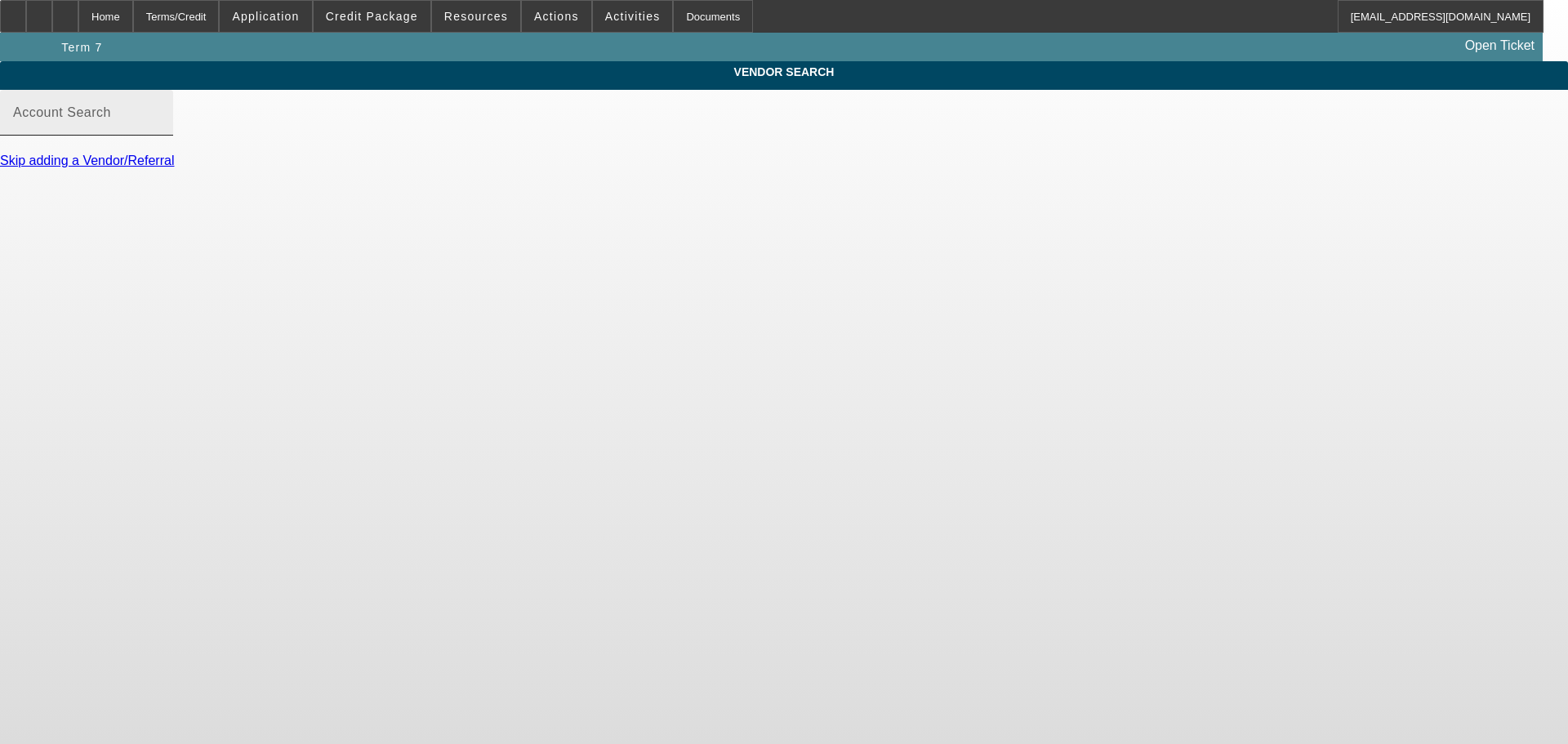
click at [160, 129] on input "Account Search" at bounding box center [87, 119] width 147 height 20
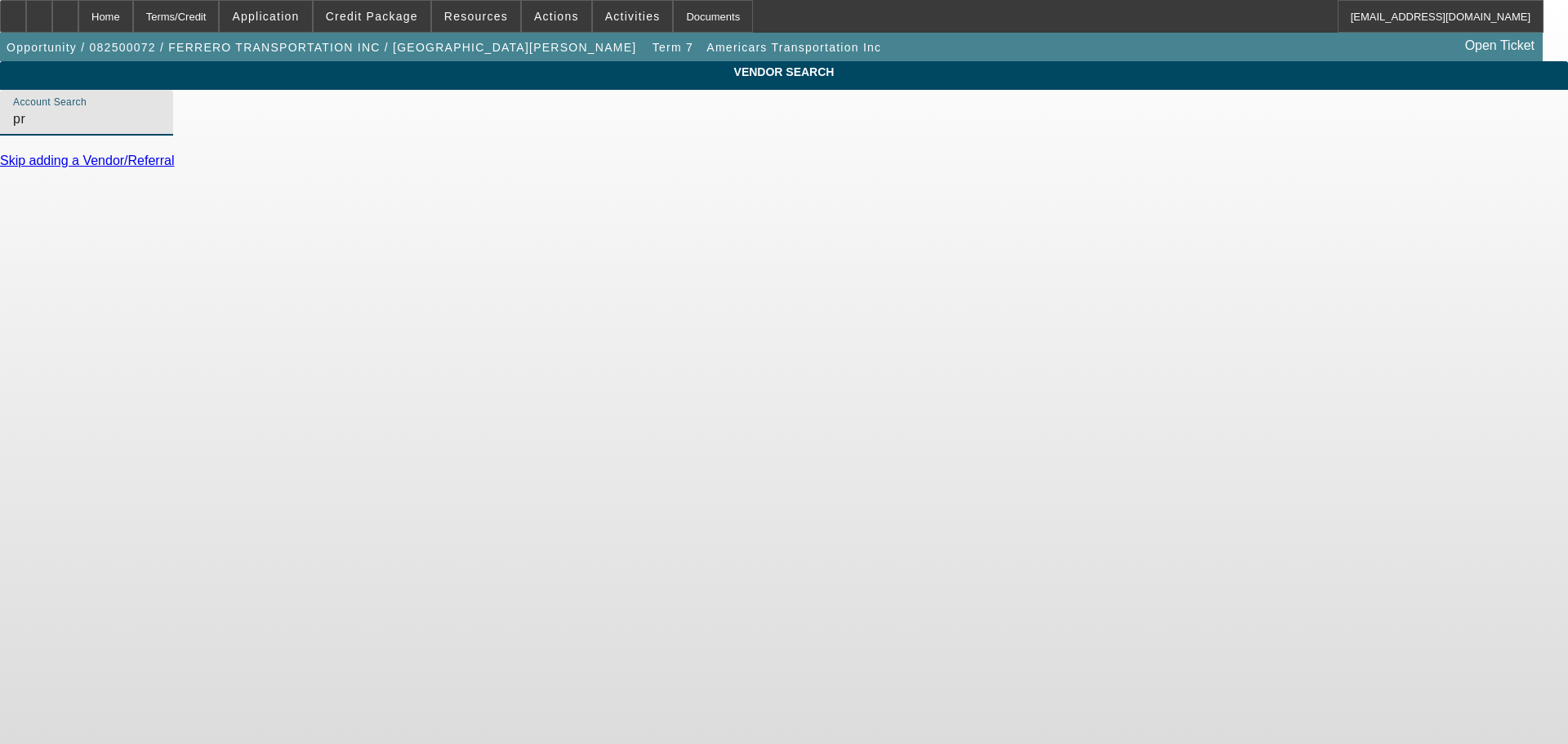
type input "p"
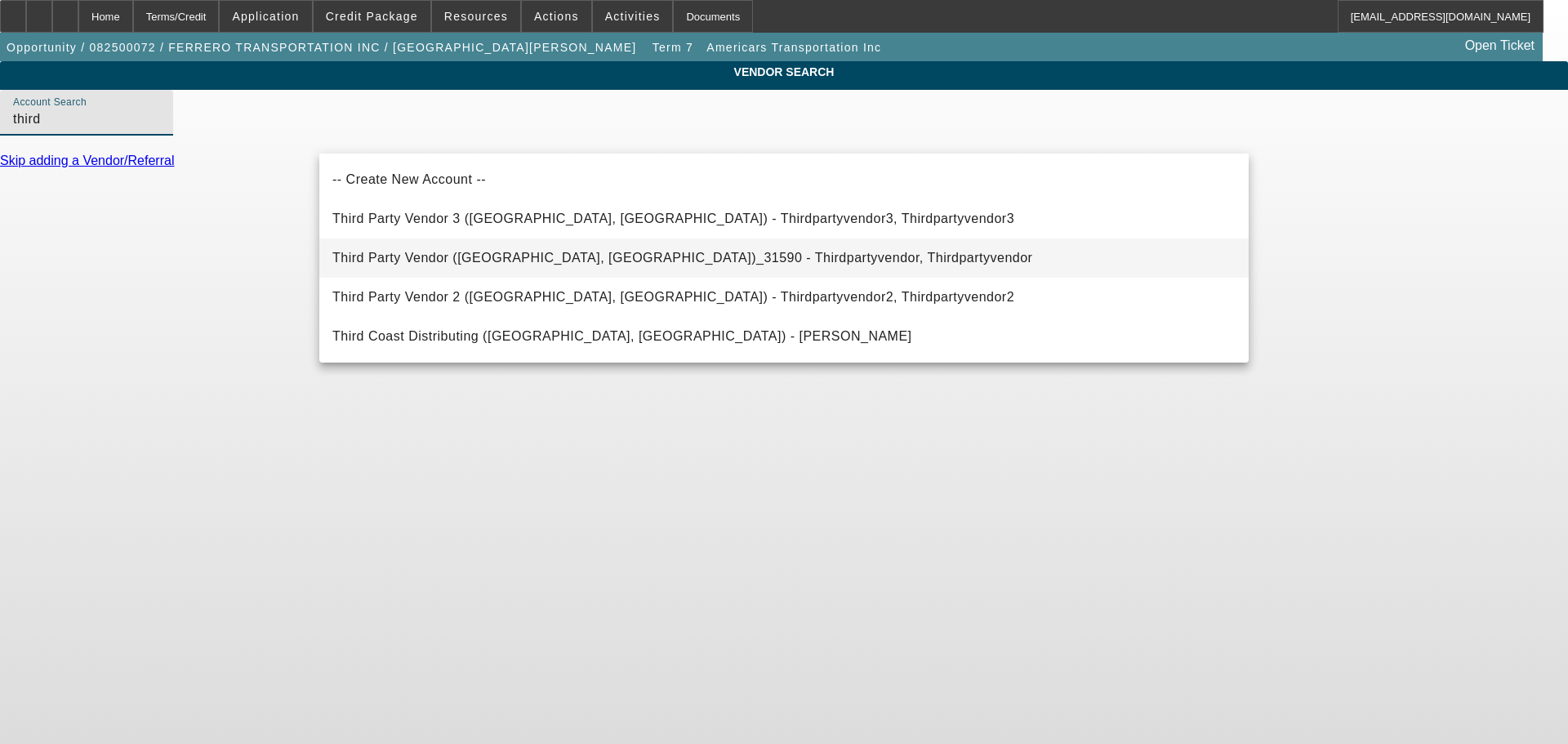
click at [457, 263] on span "Third Party Vendor (Northbrook, IL)_31590 - Thirdpartyvendor, Thirdpartyvendor" at bounding box center [682, 257] width 700 height 14
type input "Third Party Vendor (Northbrook, IL)_31590 - Thirdpartyvendor, Thirdpartyvendor"
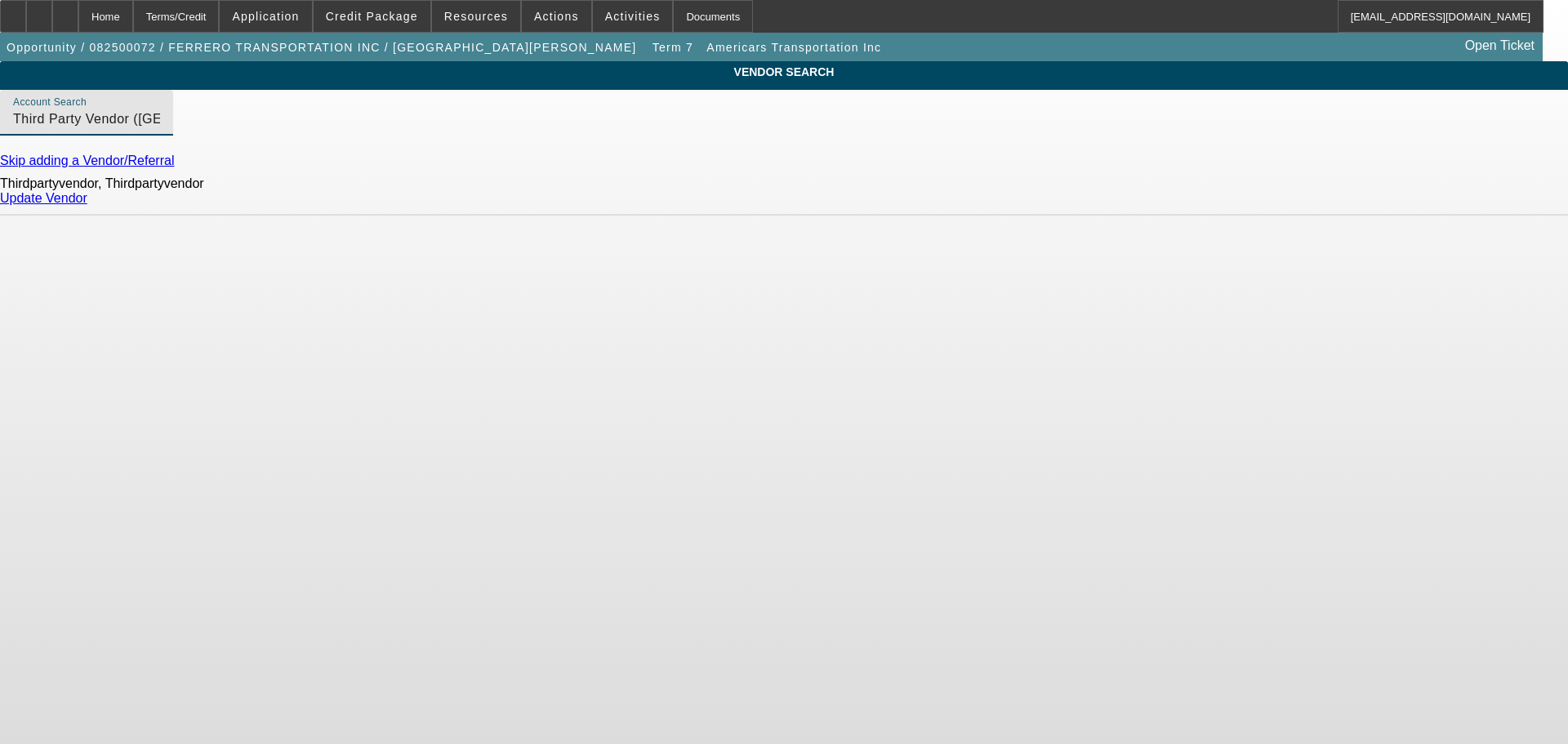
click at [88, 205] on link "Update Vendor" at bounding box center [43, 197] width 88 height 14
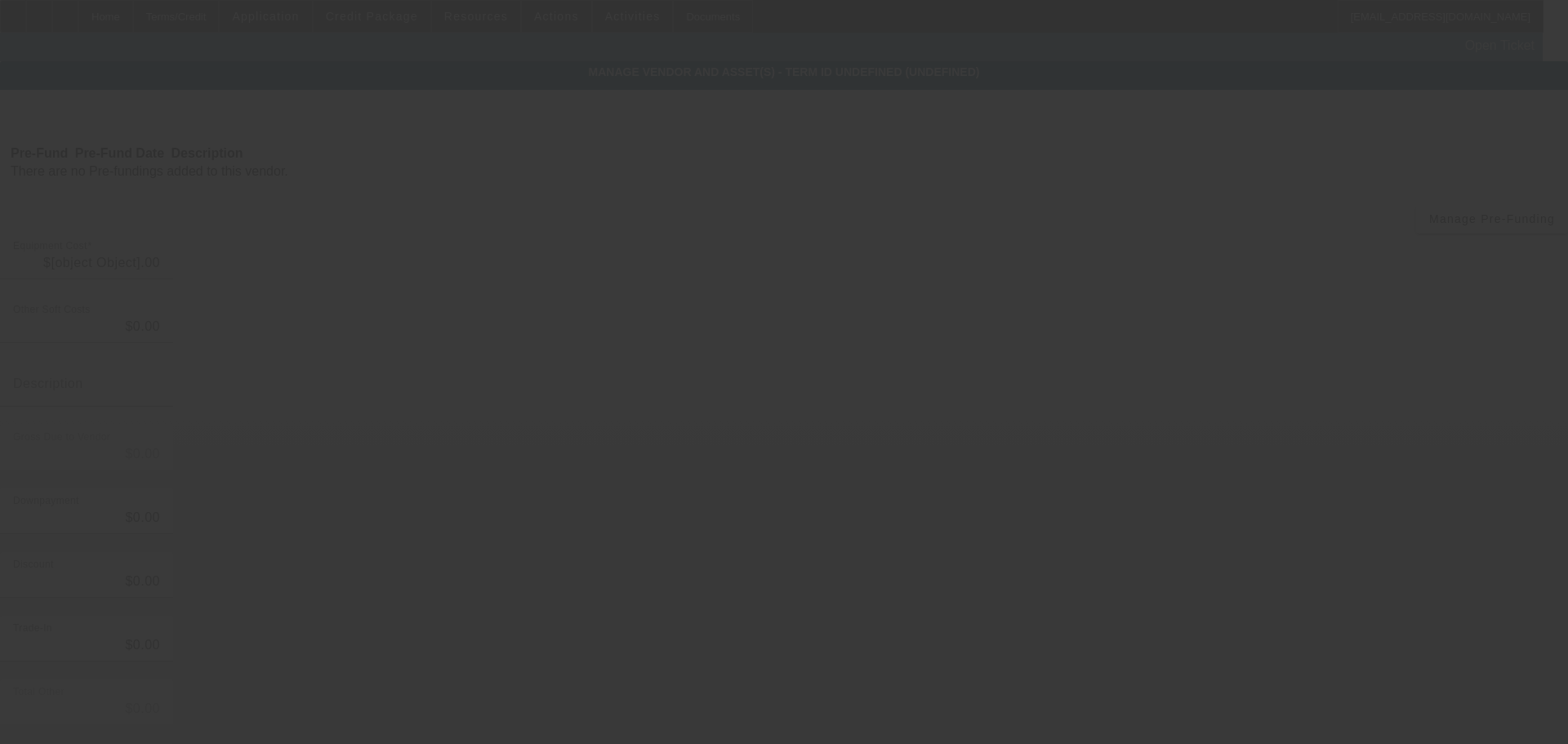
type input "$55,000.00"
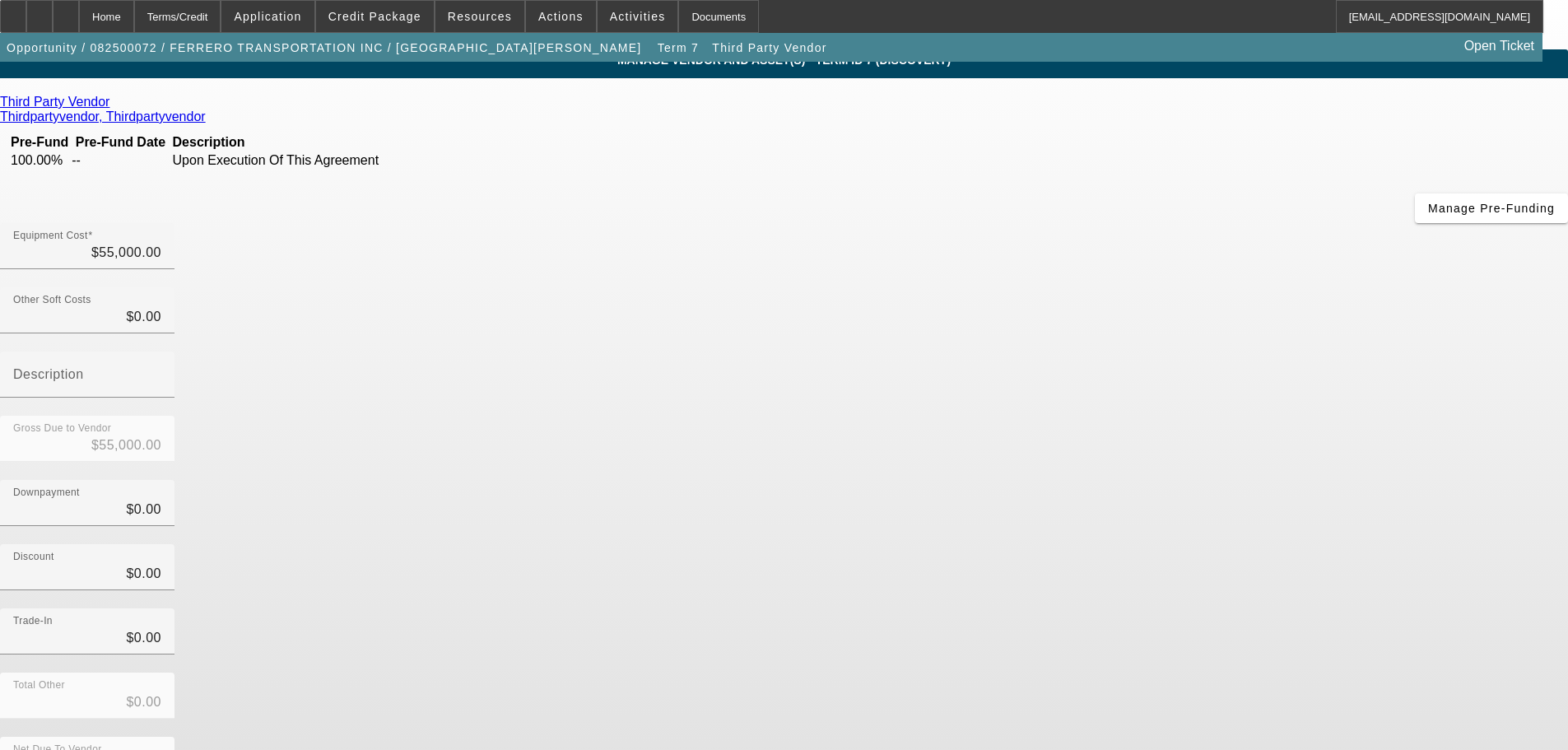
scroll to position [22, 0]
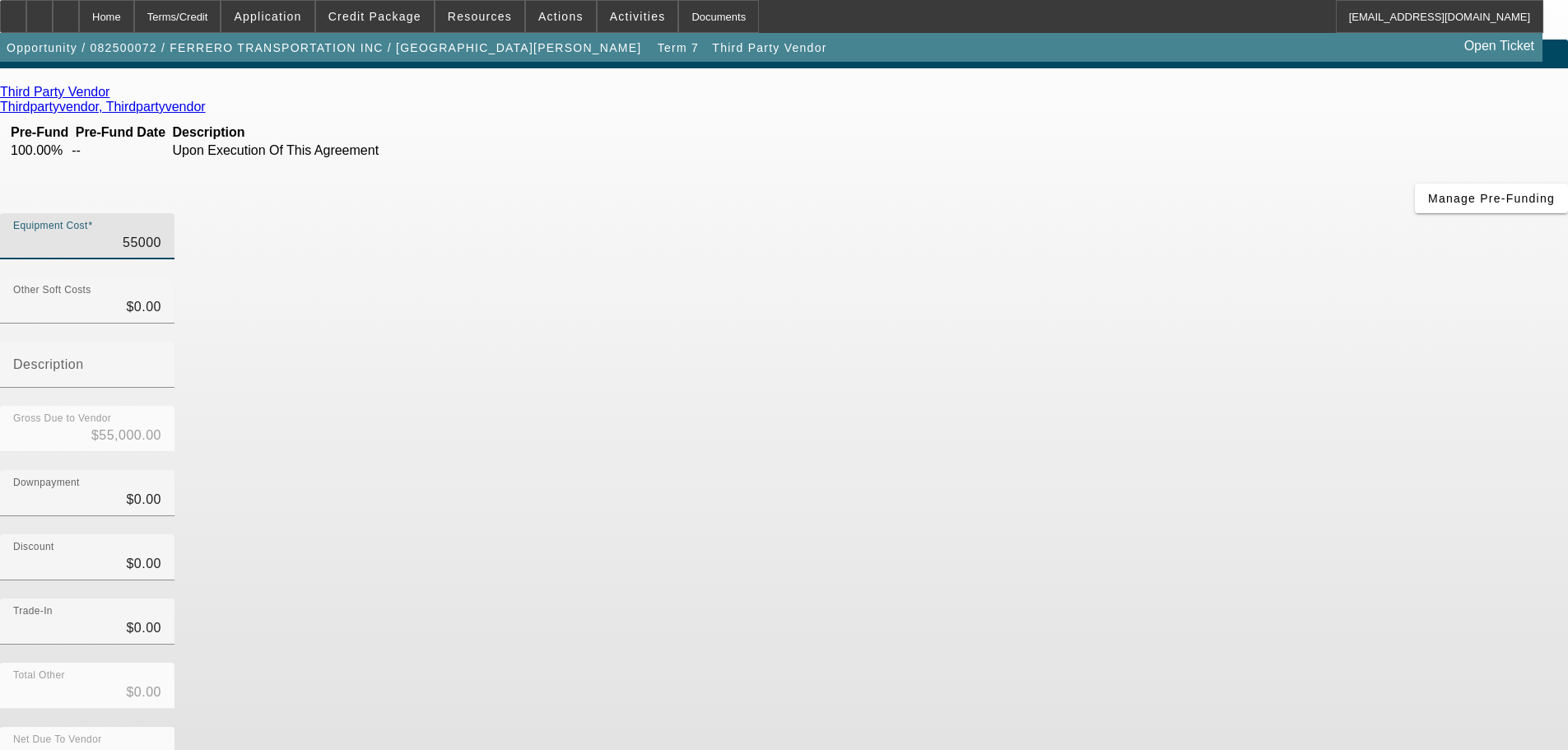
drag, startPoint x: 969, startPoint y: 126, endPoint x: 1045, endPoint y: 139, distance: 77.1
click at [1045, 213] on div "Equipment Cost 55000" at bounding box center [784, 245] width 1568 height 64
type input "6"
type input "$6.00"
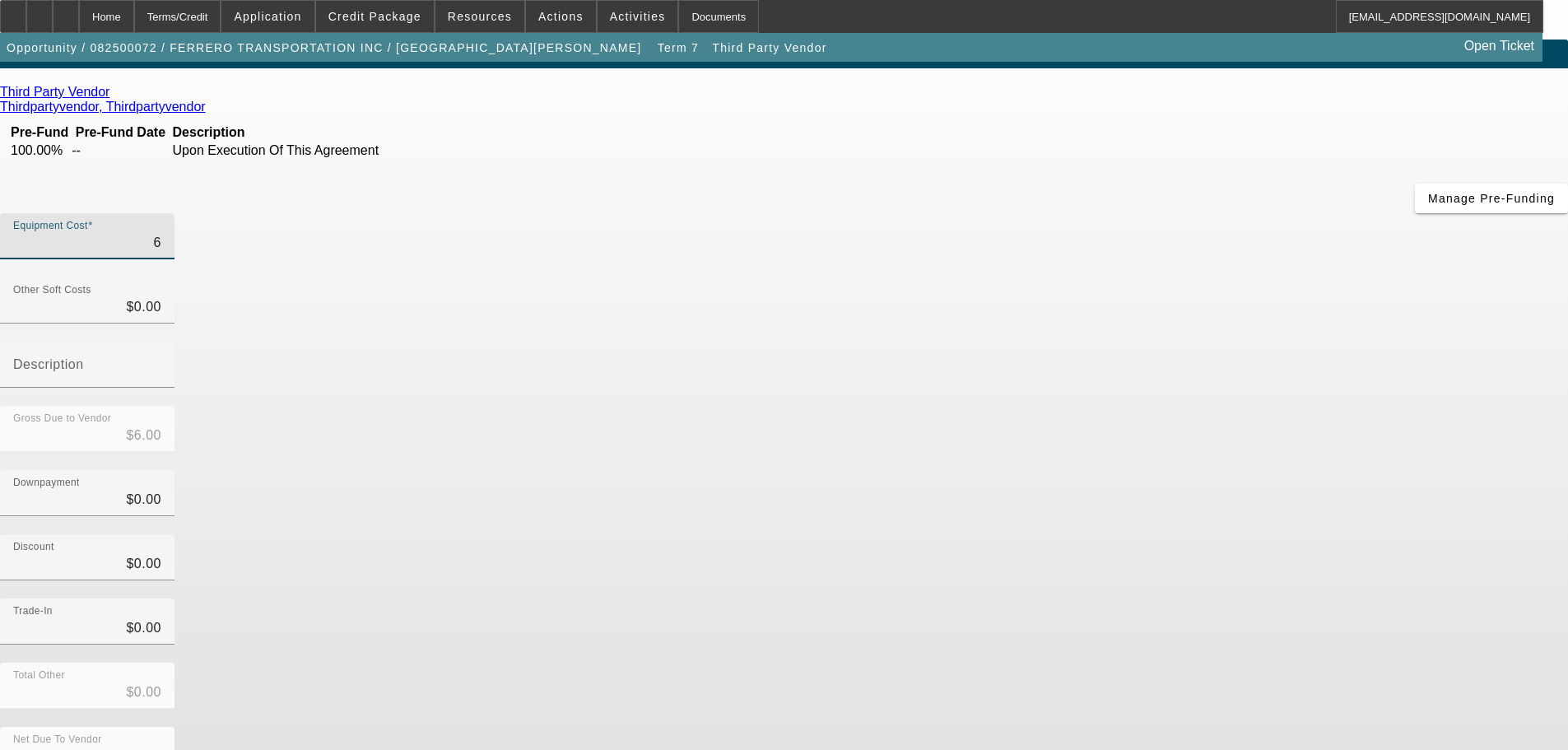
type input "67"
type input "$67.00"
type input "670"
type input "$670.00"
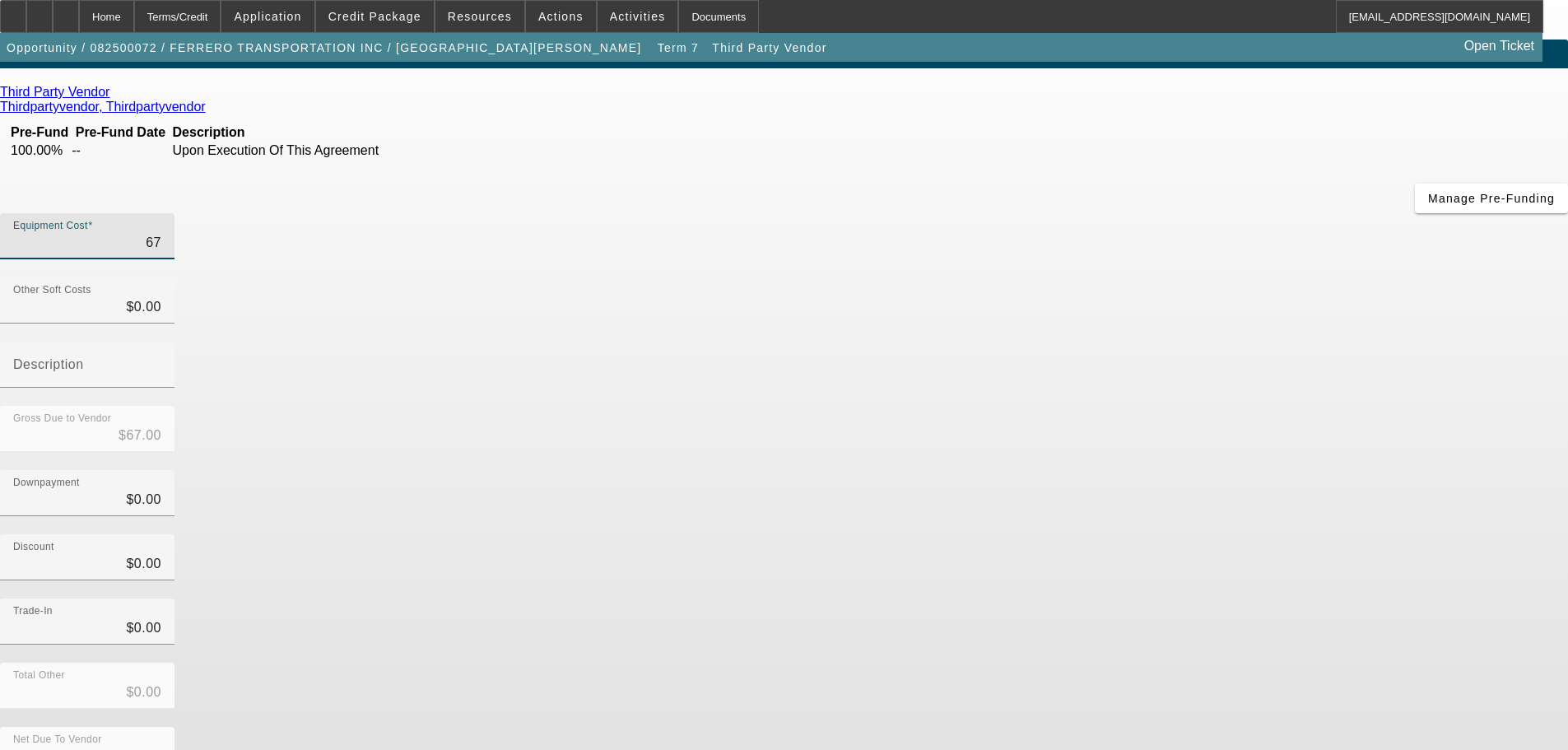
type input "$670.00"
type input "6700"
type input "$6,700.00"
type input "67000"
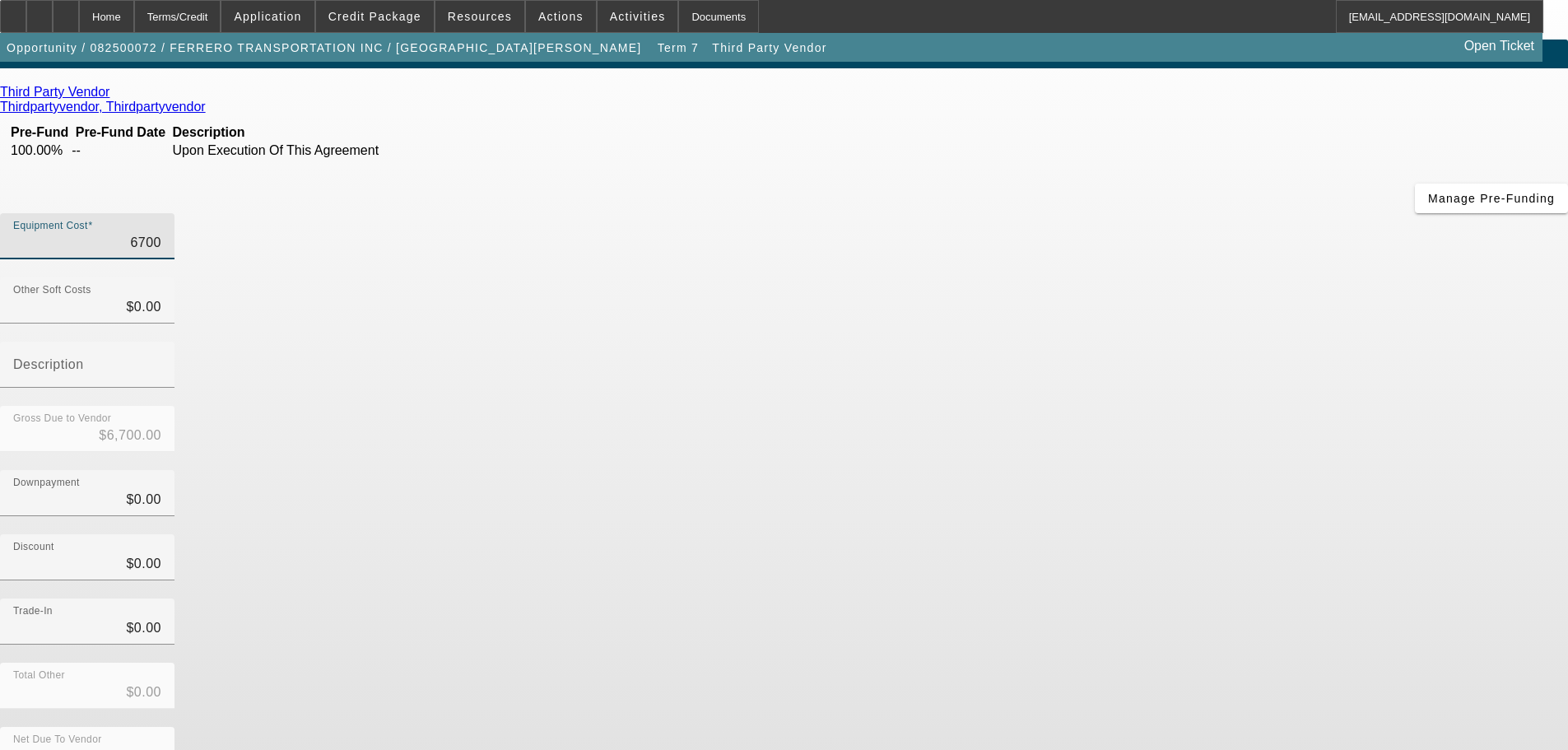
type input "$67,000.00"
drag, startPoint x: 1115, startPoint y: 372, endPoint x: 1115, endPoint y: 392, distance: 20.0
click at [1115, 534] on div "Discount $0.00" at bounding box center [784, 565] width 1568 height 64
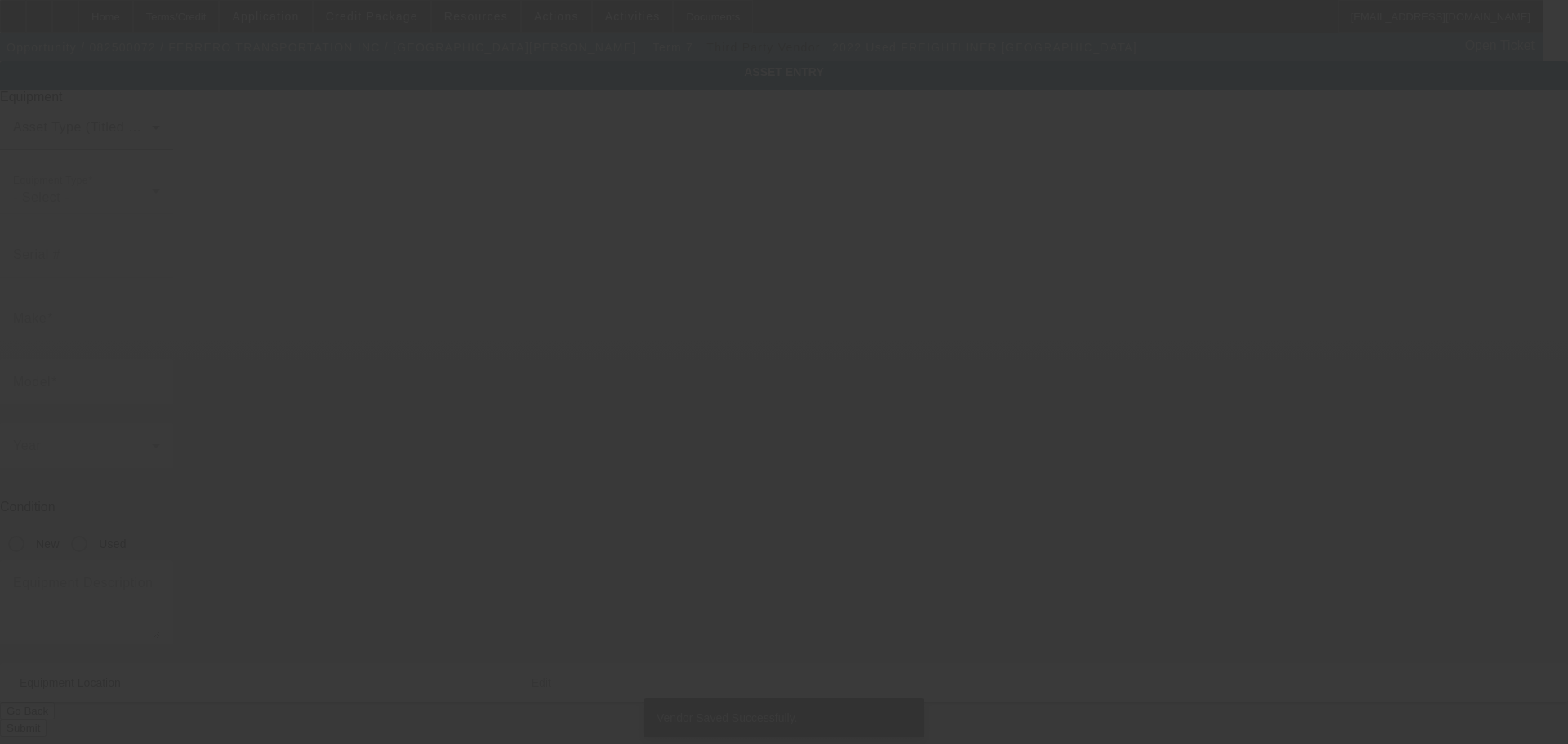
type input "3AKJHHDR9NSMD0113"
type input "Freightliner"
type input "Cascadia"
radio input "true"
type textarea "2022 Freightliner Semi Truck; Make: Freightliner"
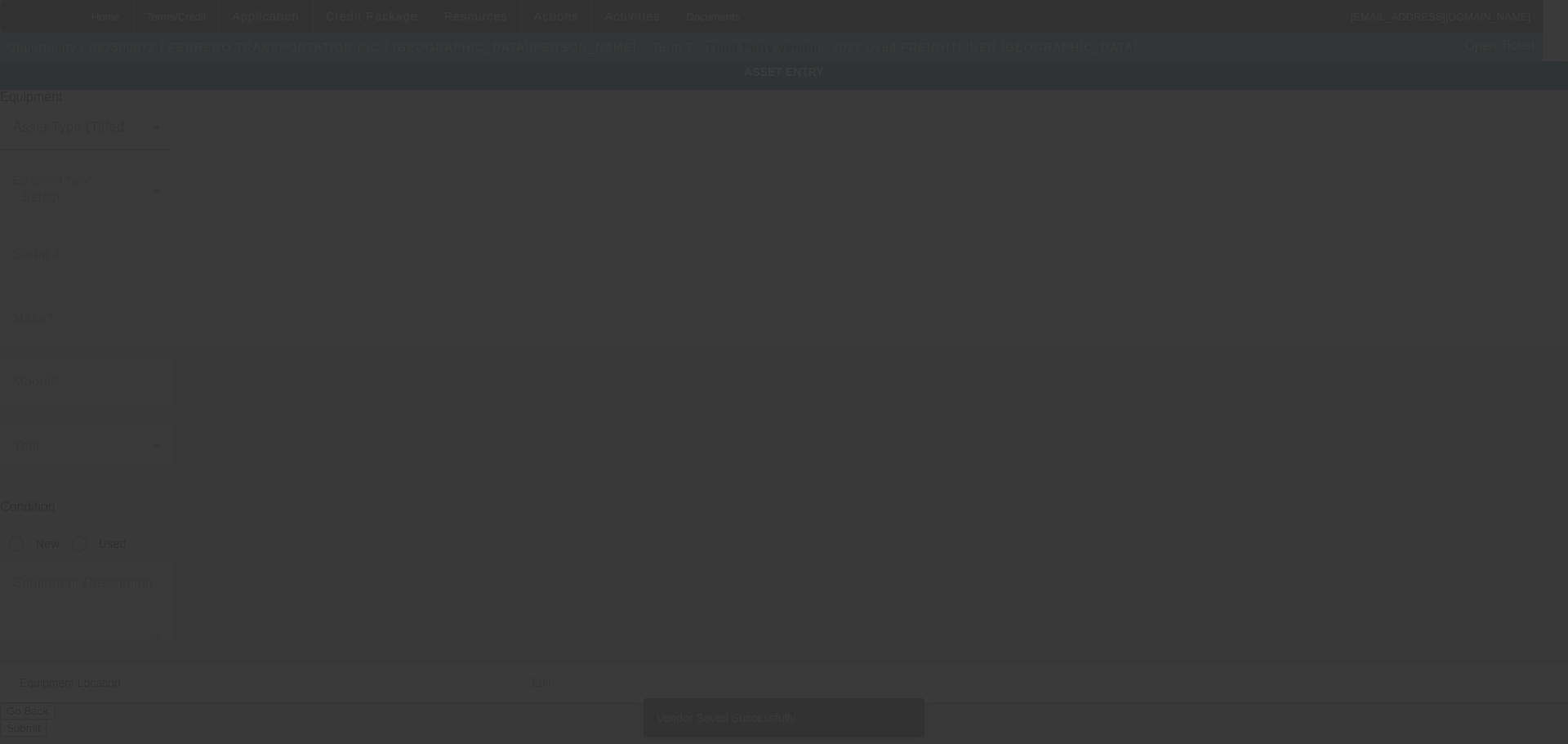
type input "342 Whitewater Lane"
type input "Oswego"
type input "60543"
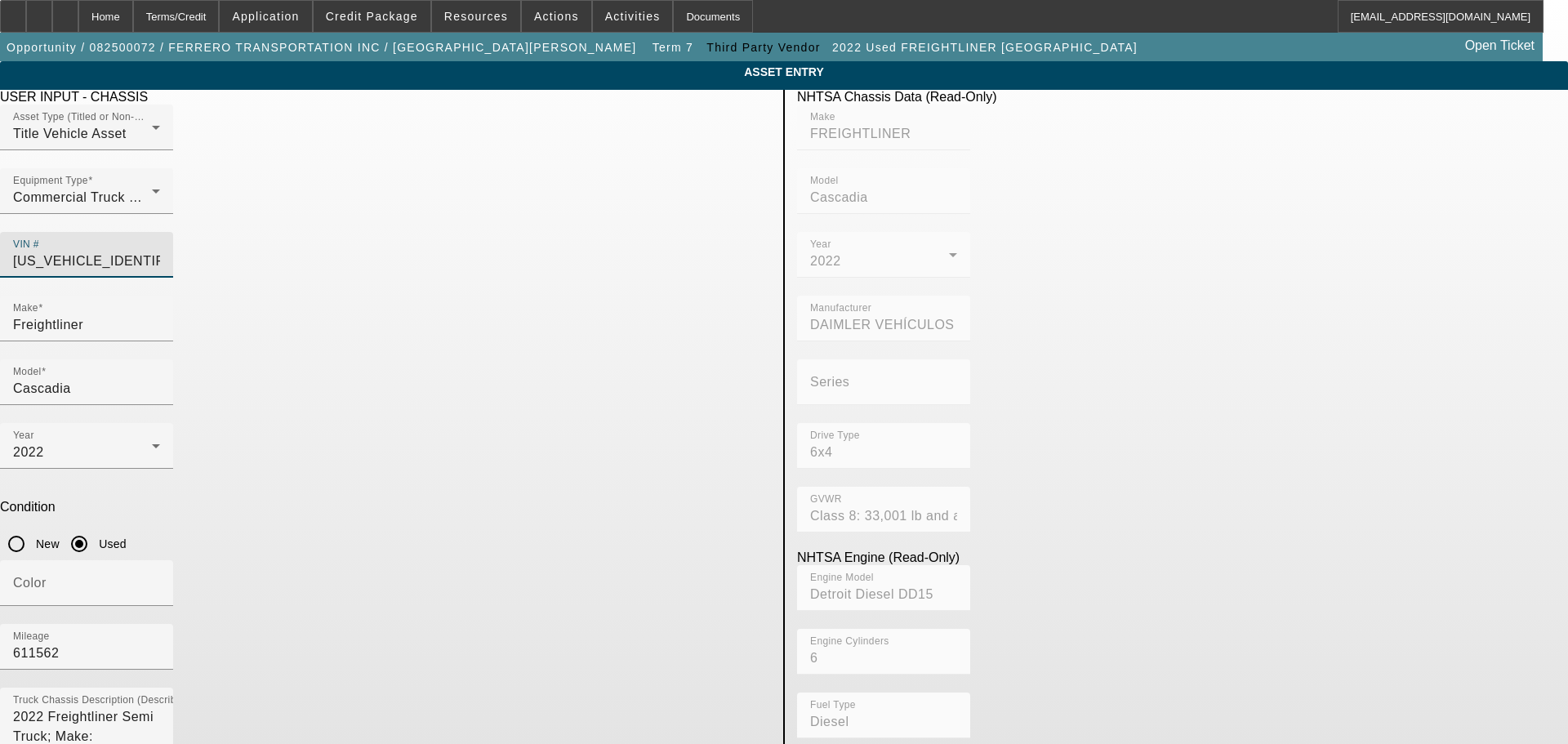
drag, startPoint x: 656, startPoint y: 230, endPoint x: 475, endPoint y: 255, distance: 182.7
click at [475, 255] on div "Asset Type (Titled or Non-Titled) Title Vehicle Asset Equipment Type Commercial…" at bounding box center [385, 200] width 771 height 191
paste input "4V4NC9EH1NN286407"
type input "4V4NC9EH1NN286407"
type input "VOLVO TRUCK"
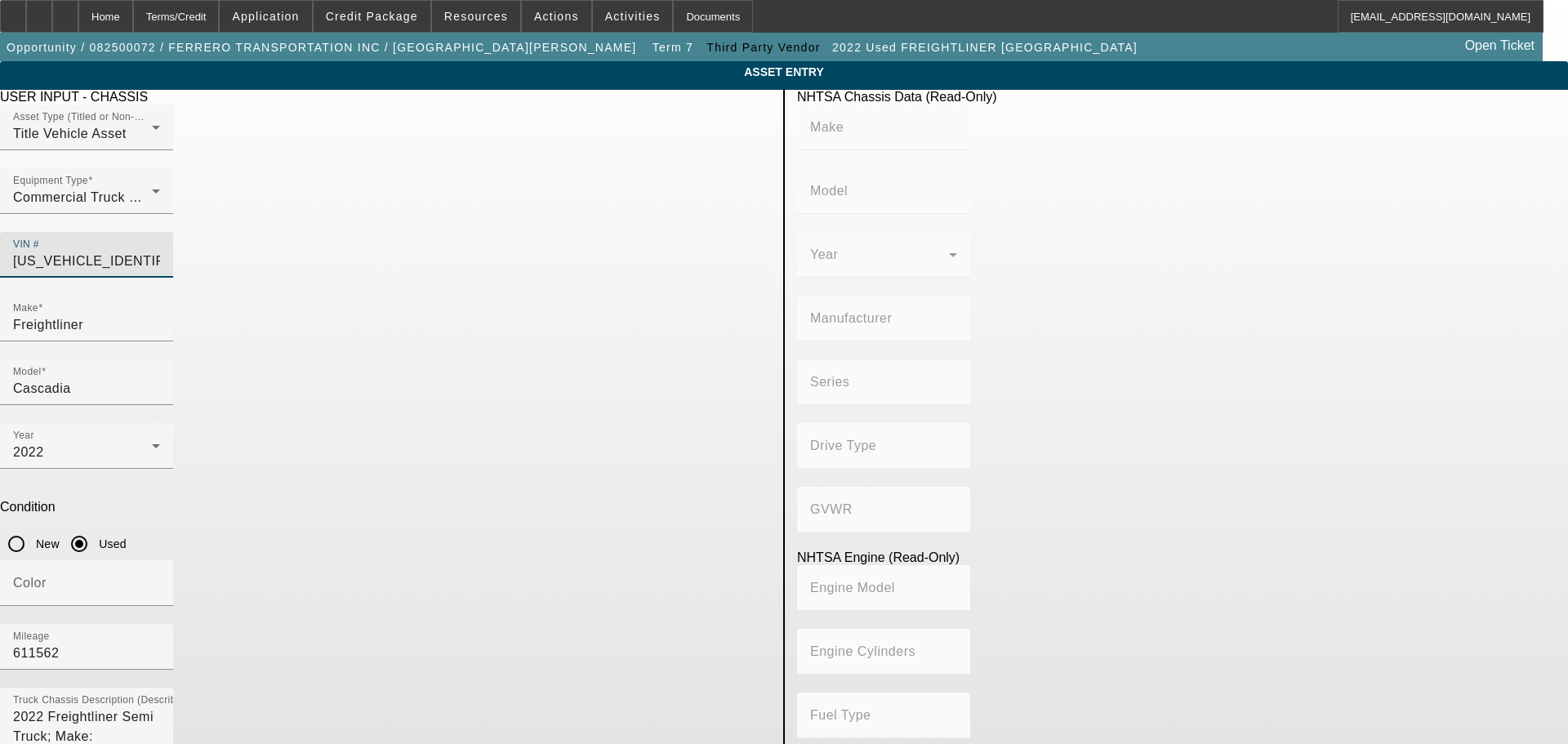
type input "VNL"
type input "VOLVO GROUP NORTH AMERICA, LLC"
type input "6x4"
type input "Class 8: 33,001 lb and above (14,969 kg and above)"
type input "D13"
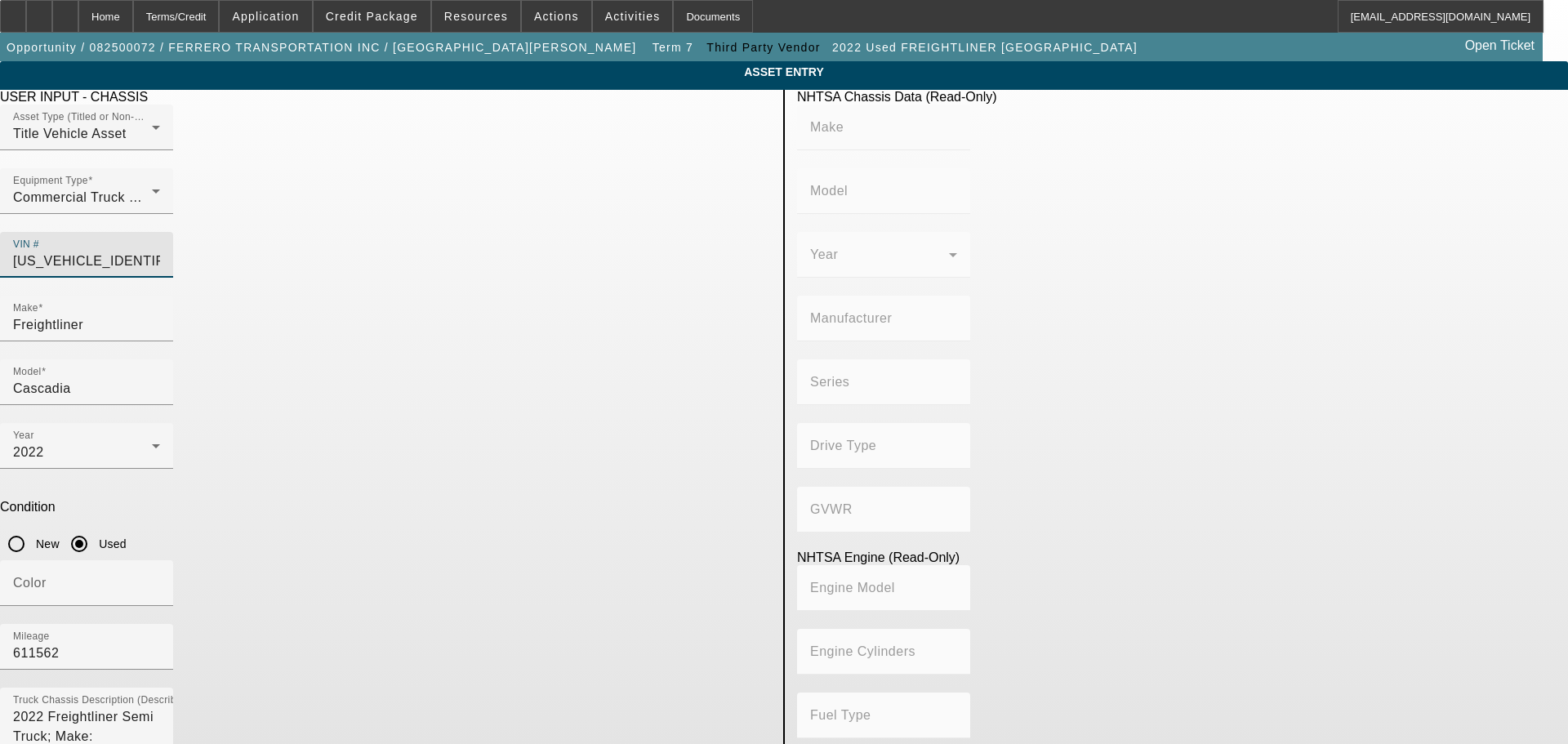
type input "6"
type input "Diesel"
type input "781.10392441257"
type input "12.8"
type input "4V4NC9EH1NN286407"
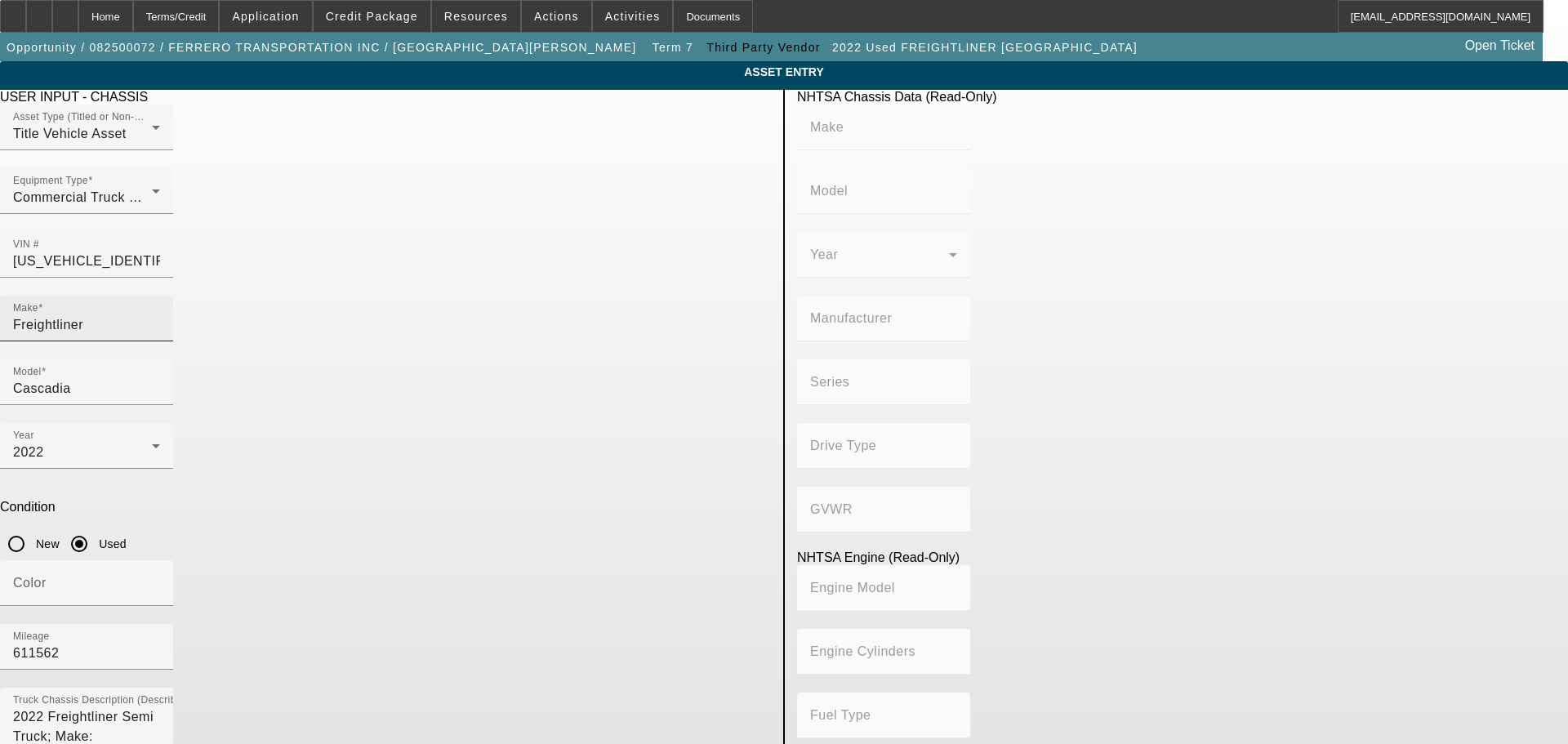
drag, startPoint x: 431, startPoint y: 274, endPoint x: 331, endPoint y: 301, distance: 103.6
click at [173, 301] on div "Make Freightliner" at bounding box center [86, 318] width 173 height 45
type input "VOLVO TRUCK"
type input "VNL"
type input "VOLVO GROUP NORTH AMERICA, LLC"
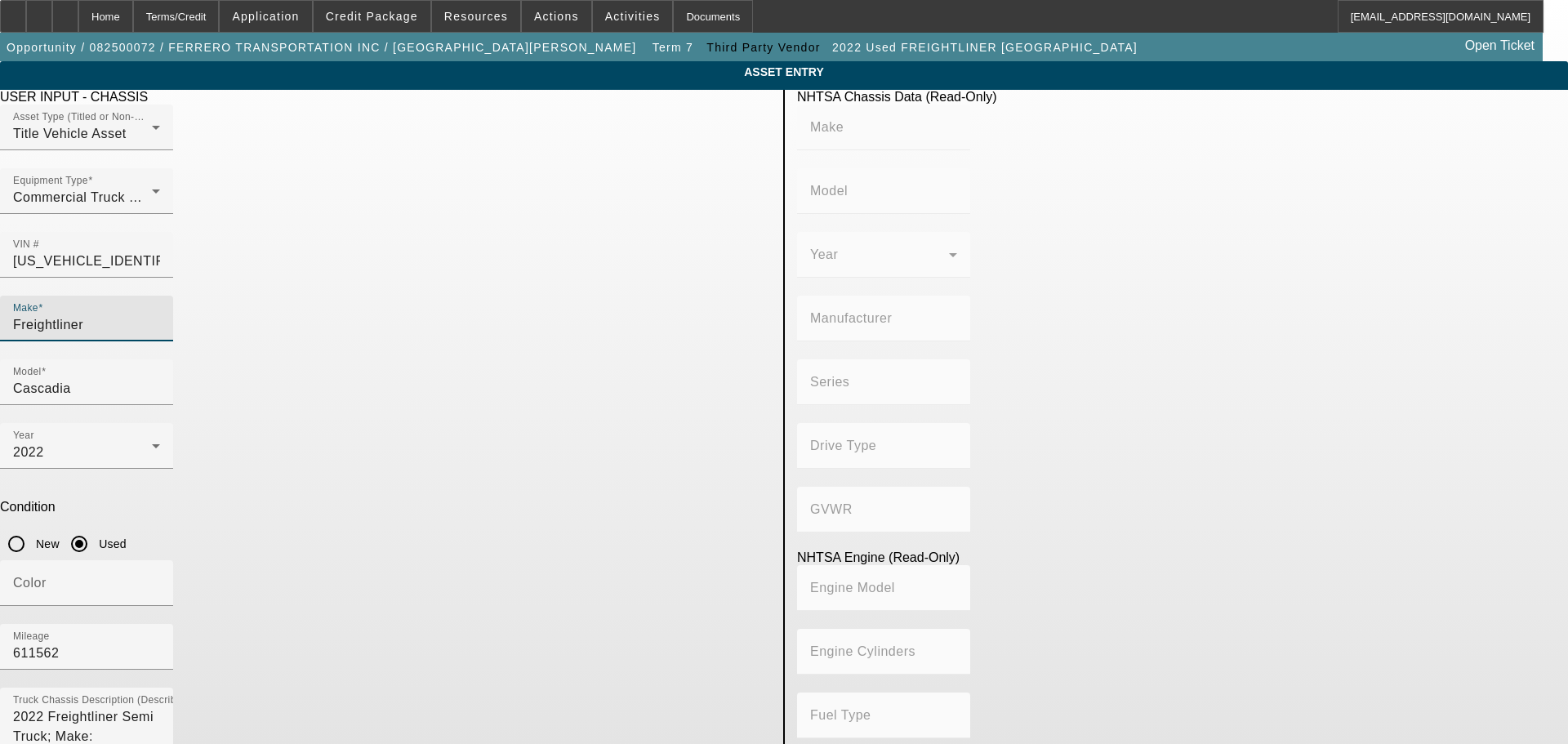
type input "6x4"
type input "Class 8: 33,001 lb and above (14,969 kg and above)"
type input "D13"
type input "6"
type input "Diesel"
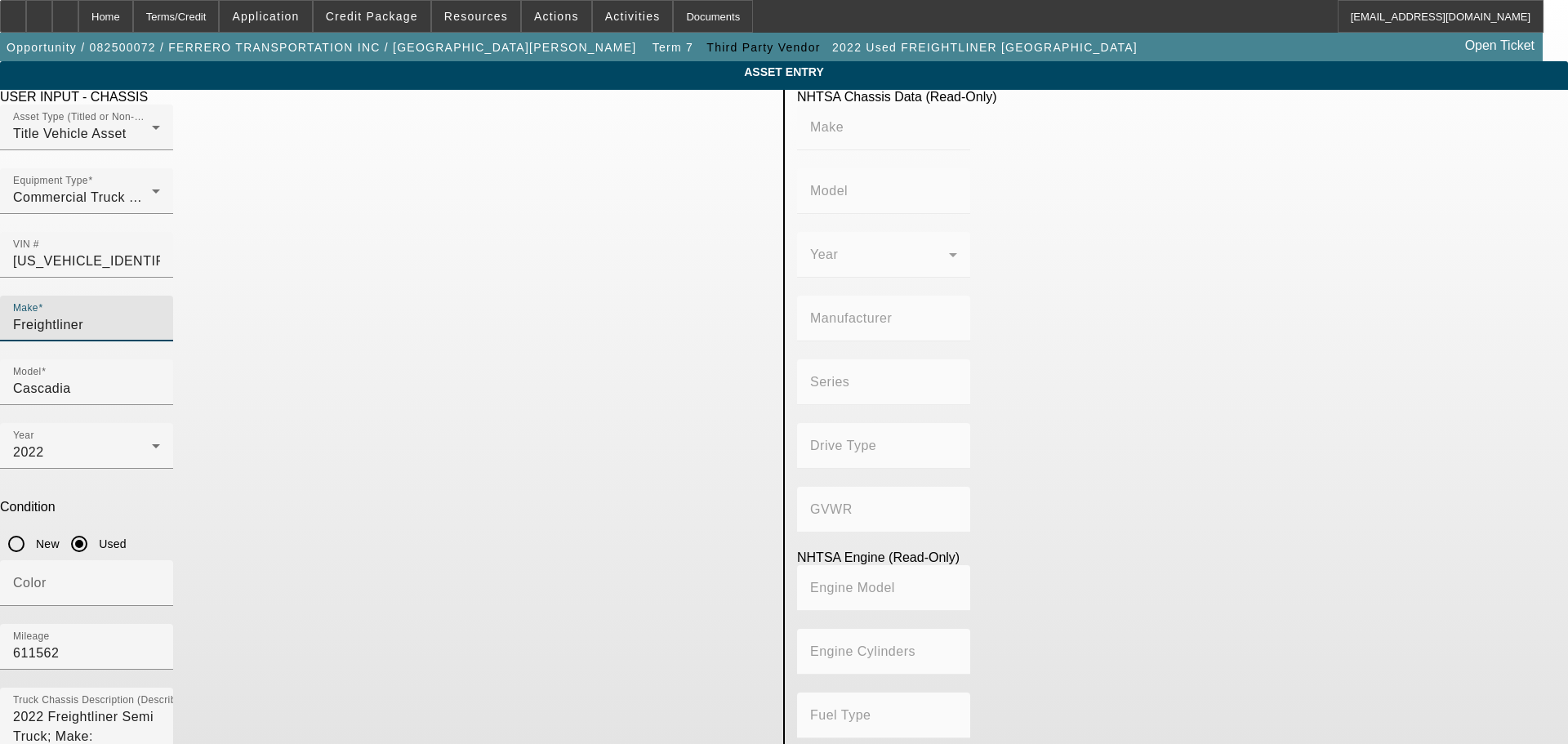
type input "781.10392441257"
type input "12.8"
drag, startPoint x: 356, startPoint y: 298, endPoint x: 321, endPoint y: 302, distance: 35.2
click at [173, 301] on div "Make Freightliner" at bounding box center [86, 318] width 173 height 45
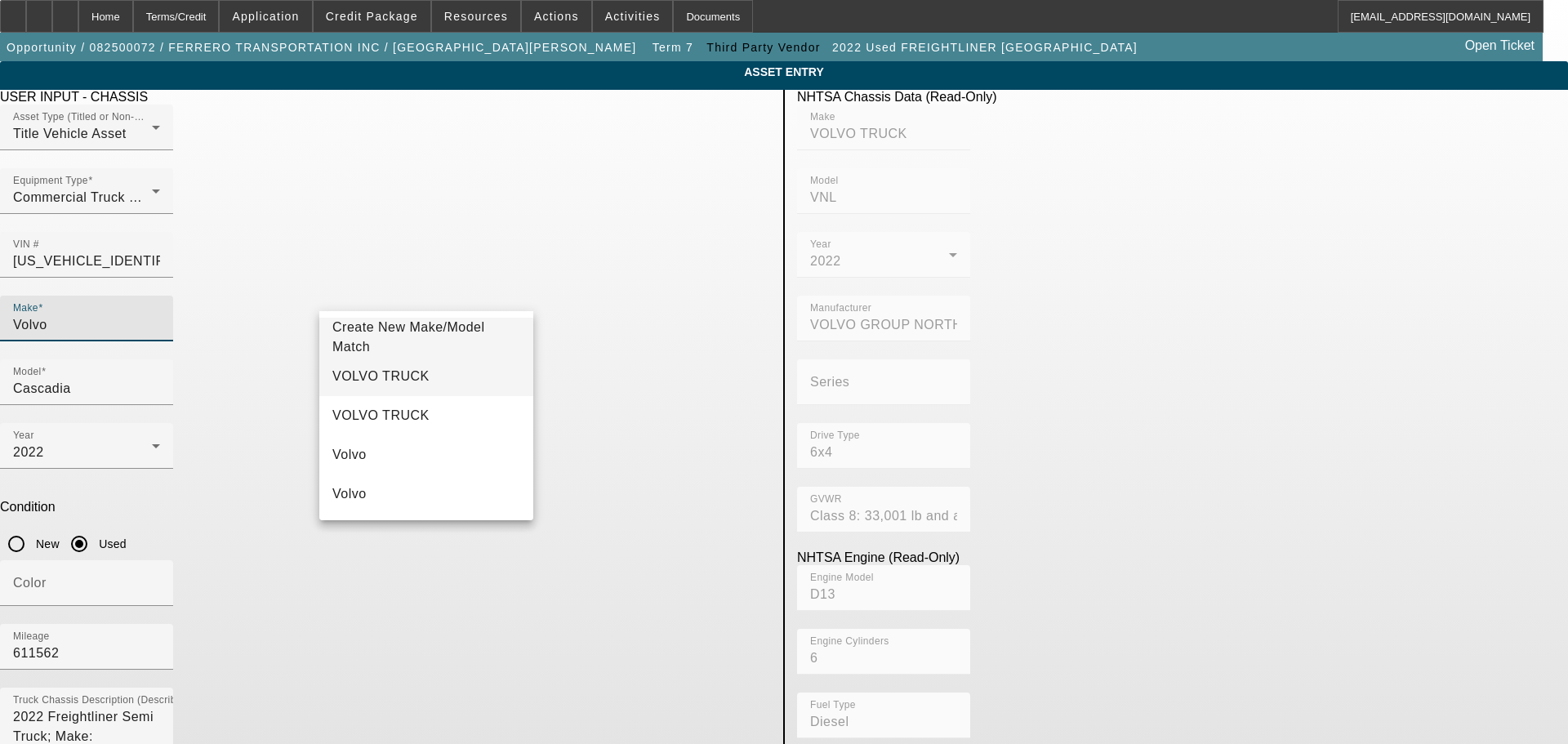
type input "Volvo"
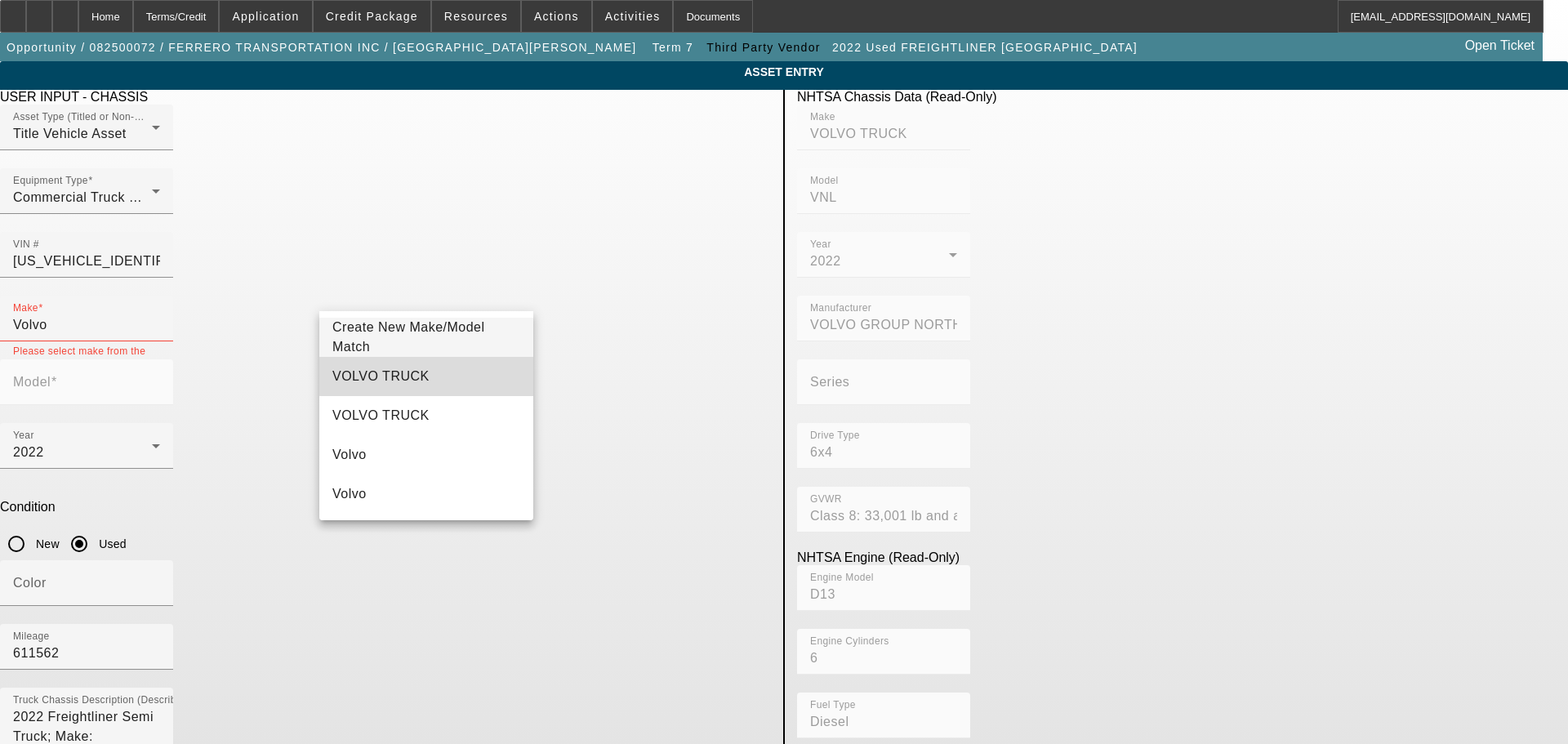
click at [466, 374] on mat-option "VOLVO TRUCK" at bounding box center [426, 376] width 214 height 39
type input "VOLVO TRUCK"
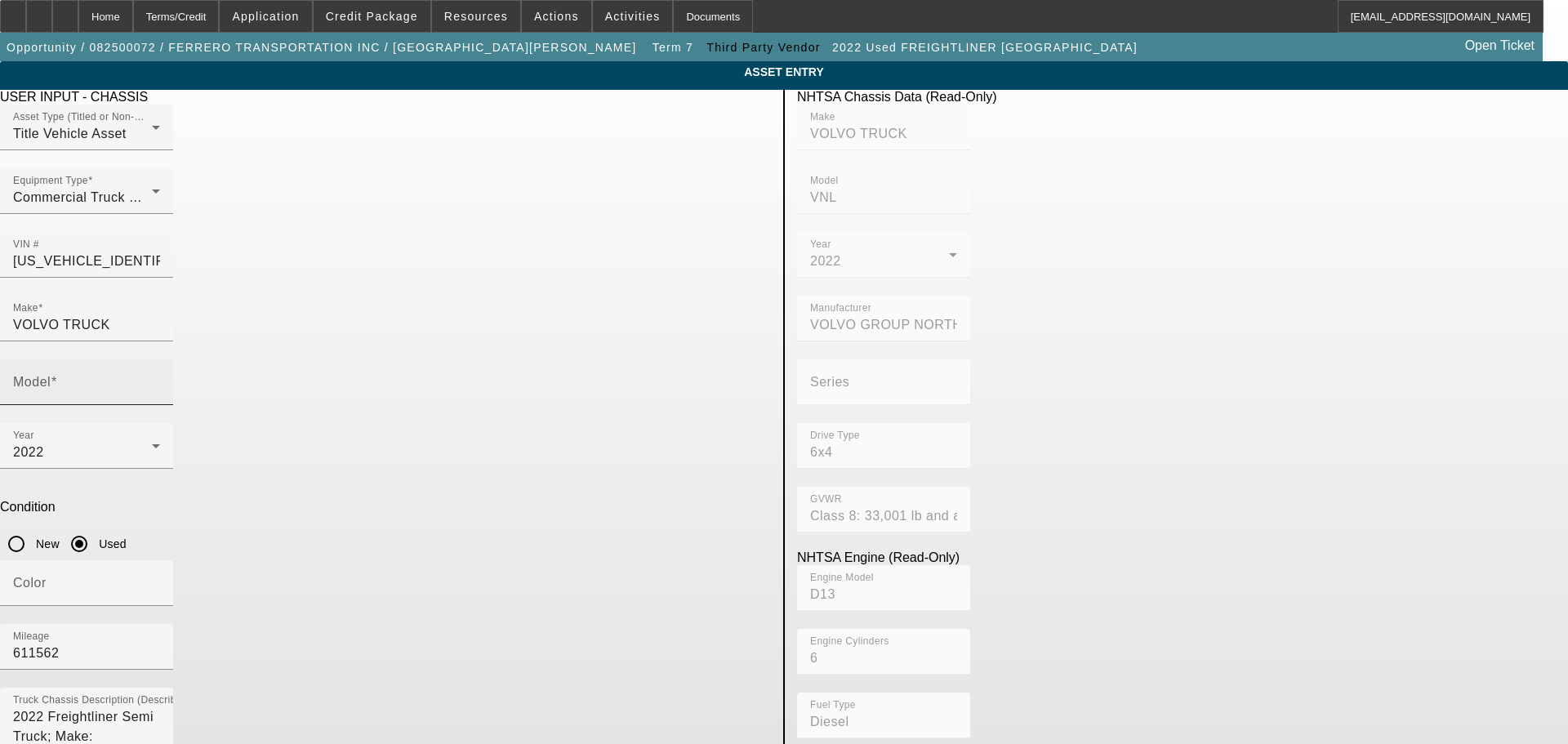
click at [51, 375] on mat-label "Model" at bounding box center [32, 381] width 38 height 14
click at [160, 379] on input "Model" at bounding box center [87, 388] width 147 height 20
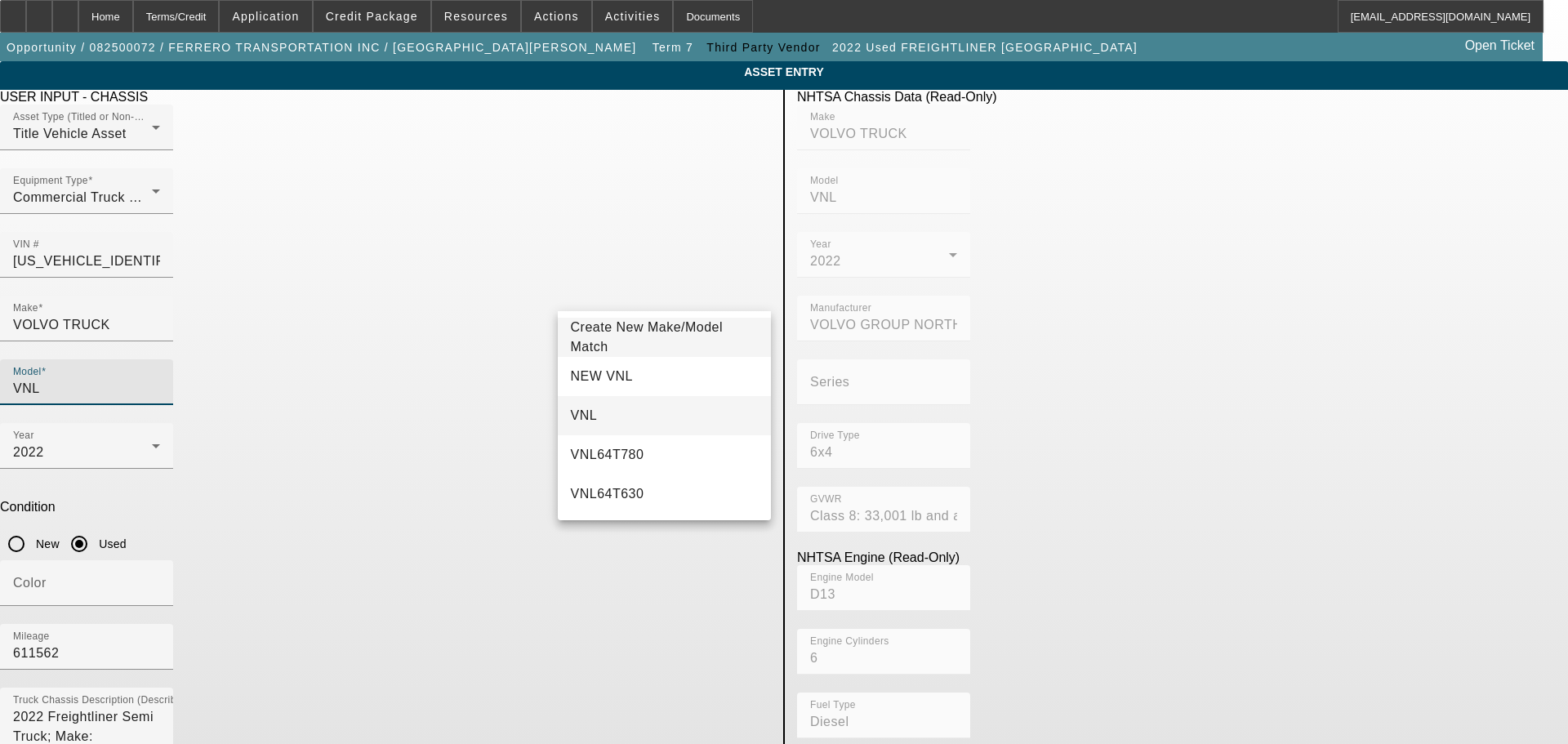
type input "VNL"
click at [625, 418] on mat-option "VNL" at bounding box center [664, 414] width 214 height 39
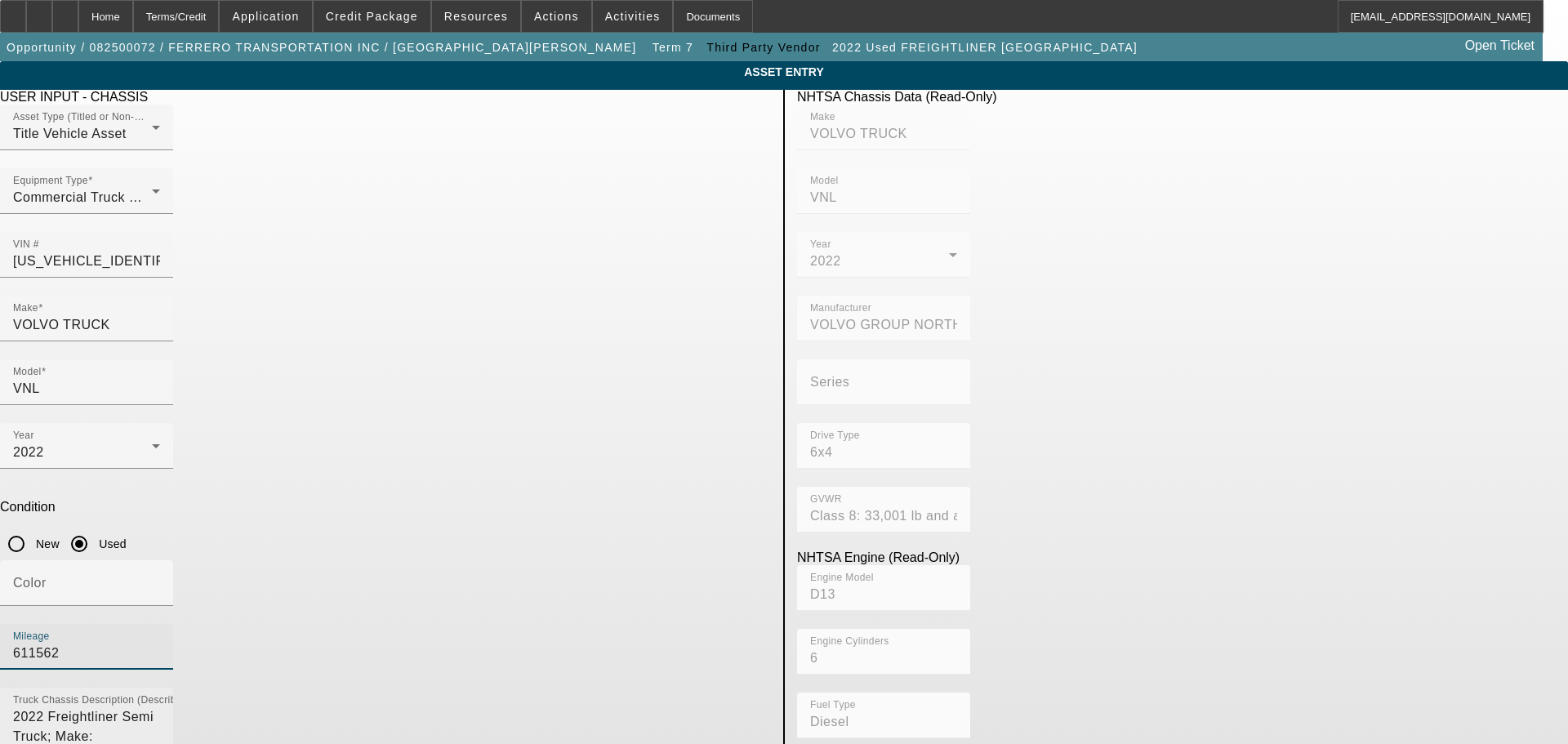
drag, startPoint x: 596, startPoint y: 433, endPoint x: 499, endPoint y: 467, distance: 102.8
click at [500, 467] on div "USER INPUT - CHASSIS Asset Type (Titled or Non-Titled) Title Vehicle Asset Equi…" at bounding box center [385, 528] width 795 height 877
type input "380000"
drag, startPoint x: 557, startPoint y: 495, endPoint x: 25, endPoint y: 564, distance: 536.5
click at [25, 564] on app-asset-collateral-manage "ASSET ENTRY Delete asset USER INPUT - CHASSIS Asset Type (Titled or Non-Titled)…" at bounding box center [784, 514] width 1568 height 905
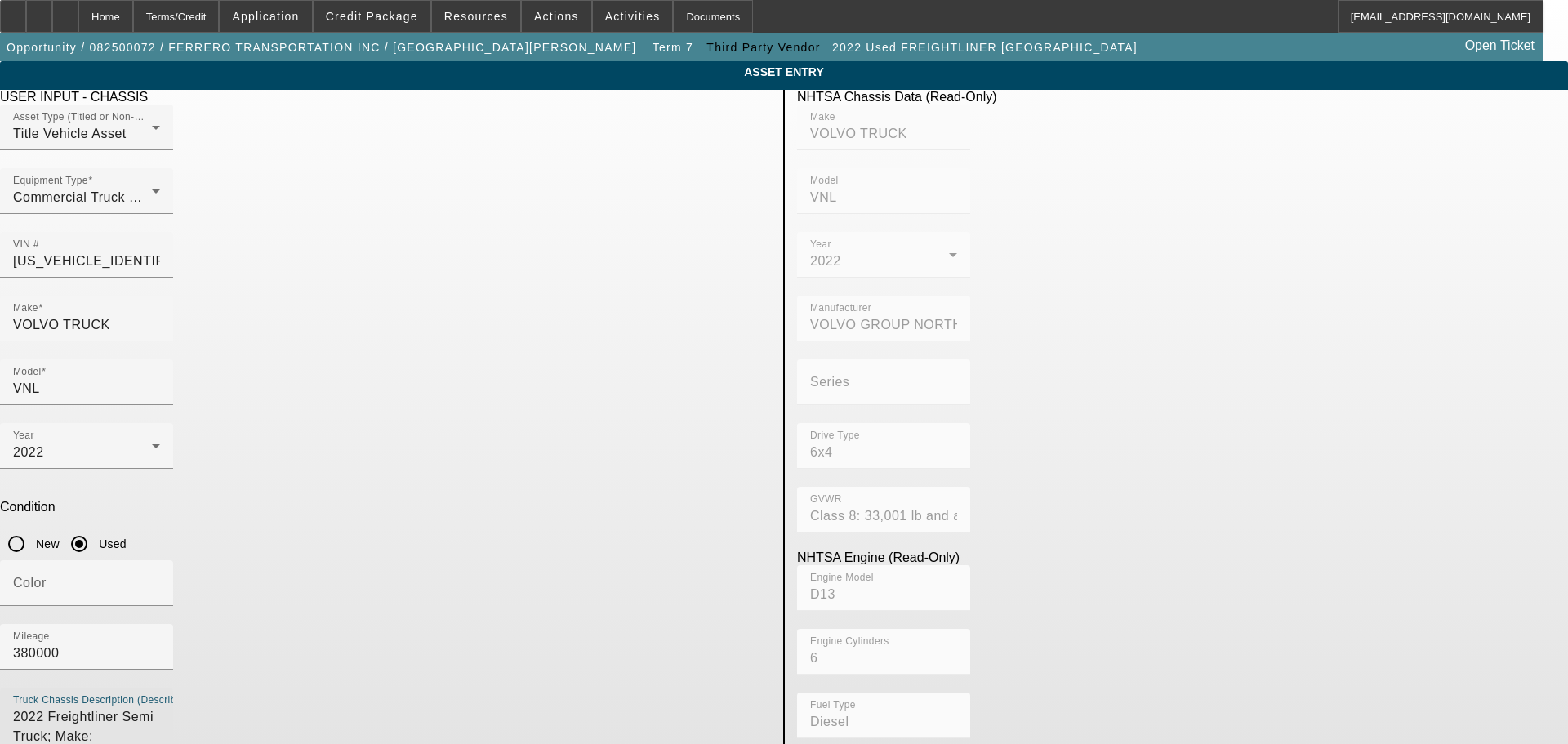
click at [160, 687] on div "Truck Chassis Description (Describe the truck chassis only) 2022 Freightliner S…" at bounding box center [87, 730] width 147 height 85
click at [160, 707] on textarea "2022 Freightliner Semi Truck; Make: Freightliner" at bounding box center [87, 736] width 147 height 59
drag, startPoint x: 576, startPoint y: 487, endPoint x: 359, endPoint y: 496, distance: 217.2
click at [160, 707] on textarea "2022 Freightliner Semi Truck; Make: Freightliner" at bounding box center [87, 736] width 147 height 59
type textarea "2022 Volvo VNL"
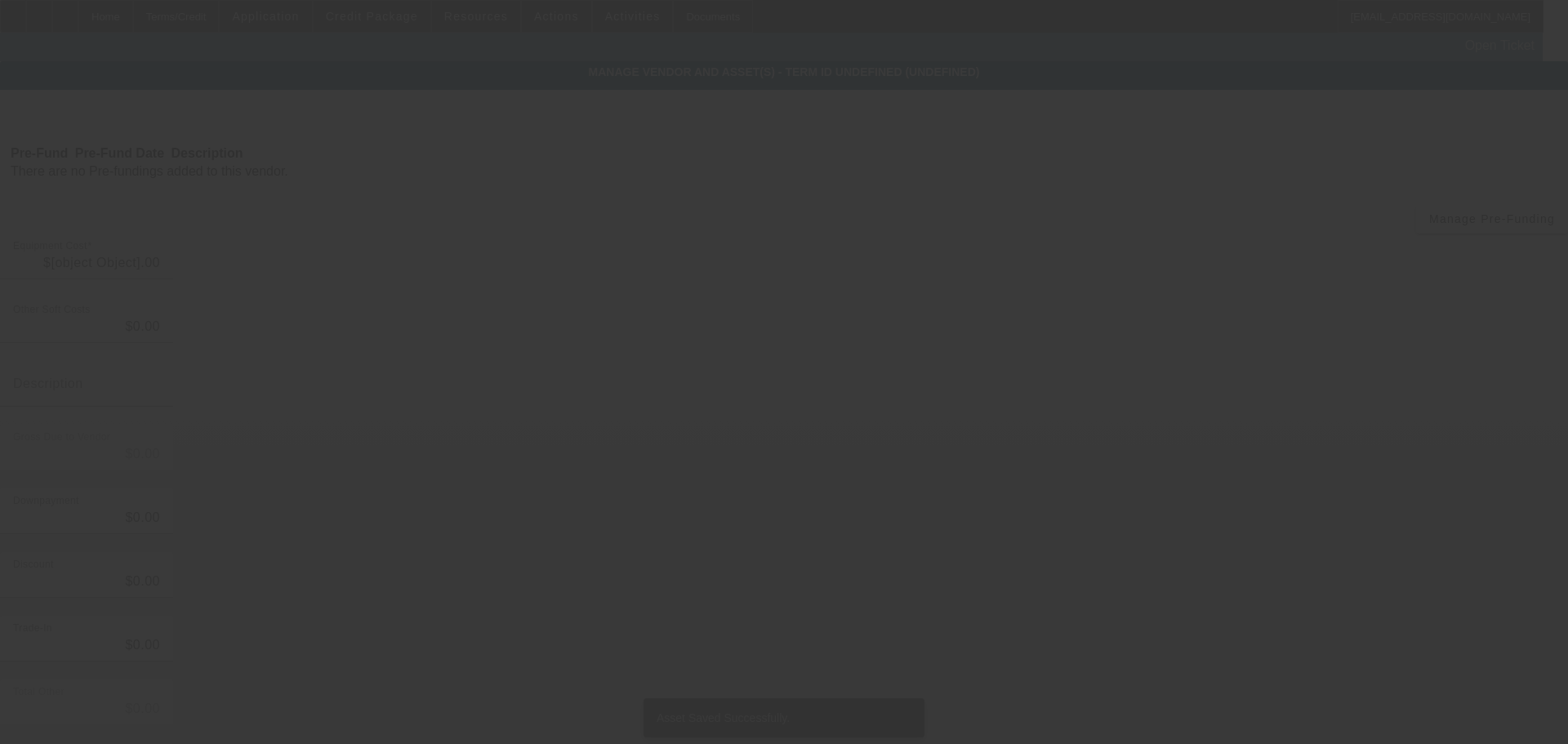
type input "$67,000.00"
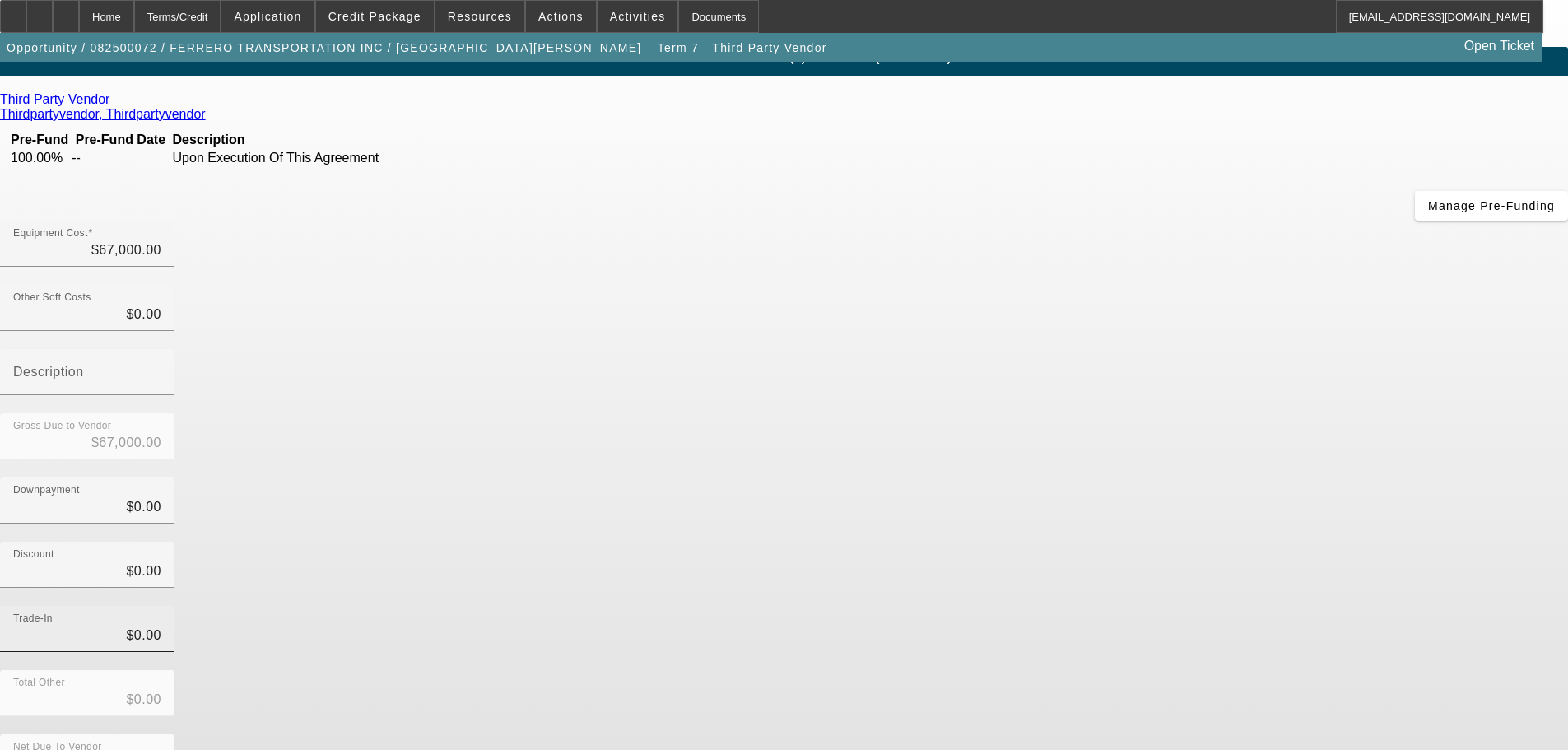
scroll to position [22, 0]
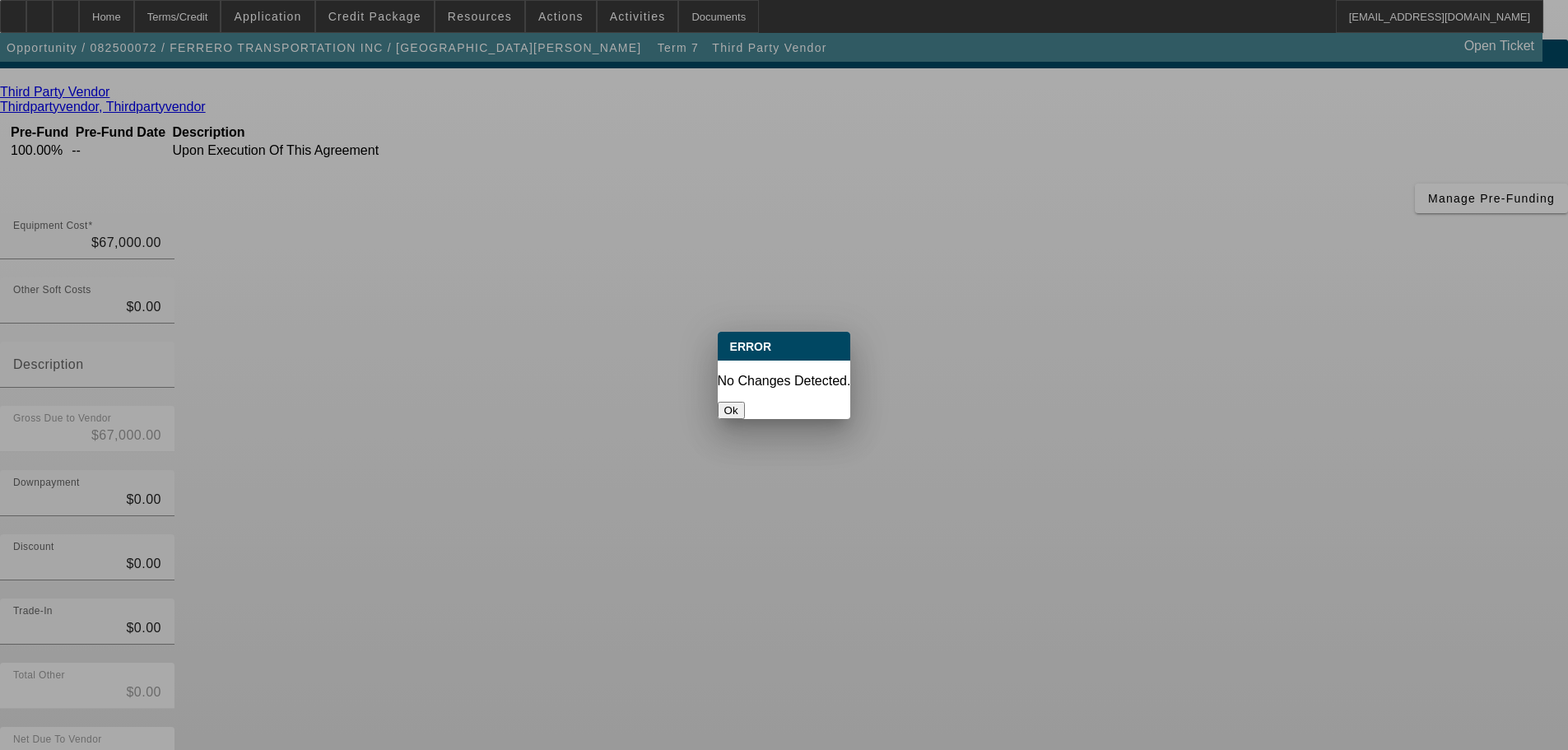
scroll to position [0, 0]
click at [744, 402] on button "Ok" at bounding box center [731, 410] width 28 height 17
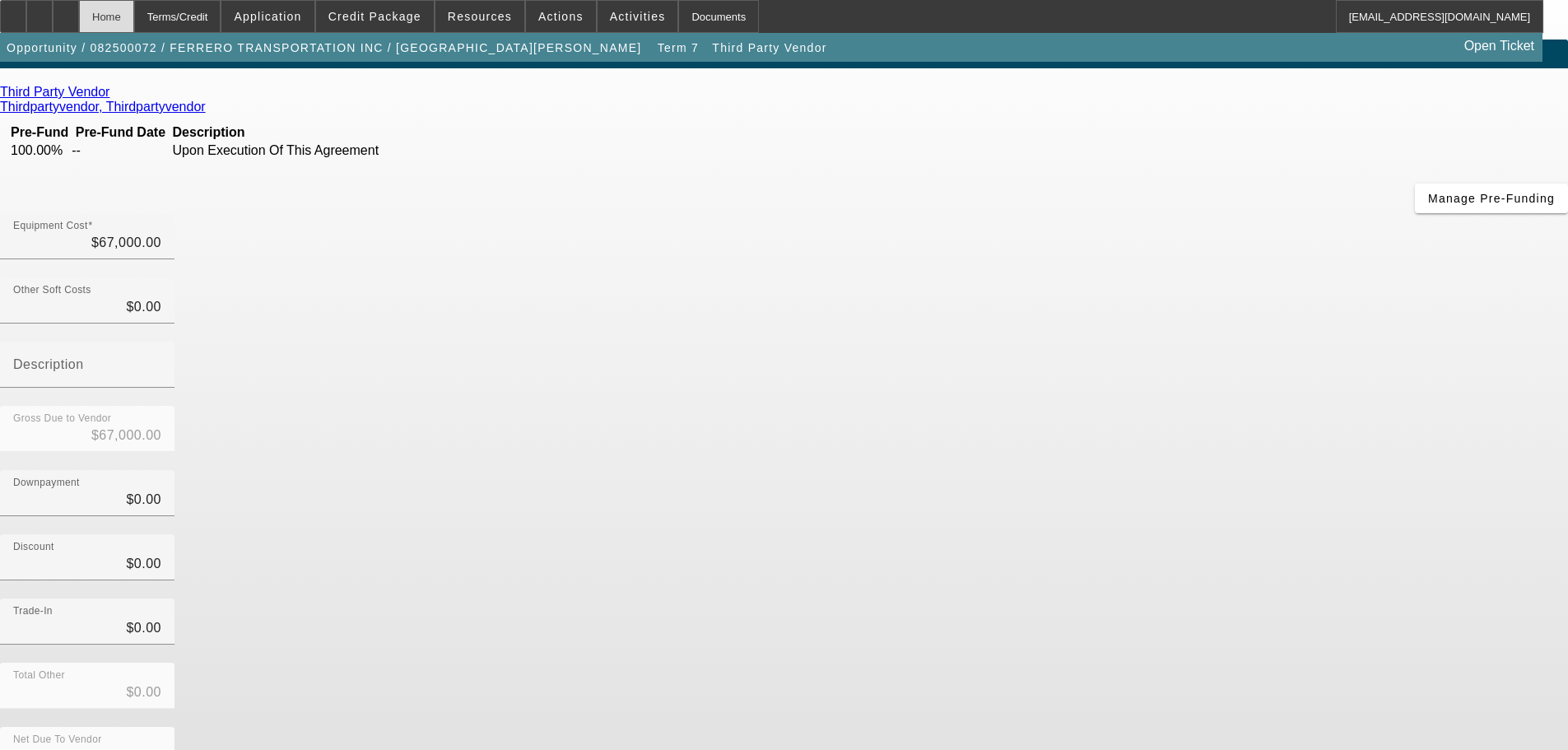
click at [134, 20] on div "Home" at bounding box center [107, 16] width 55 height 33
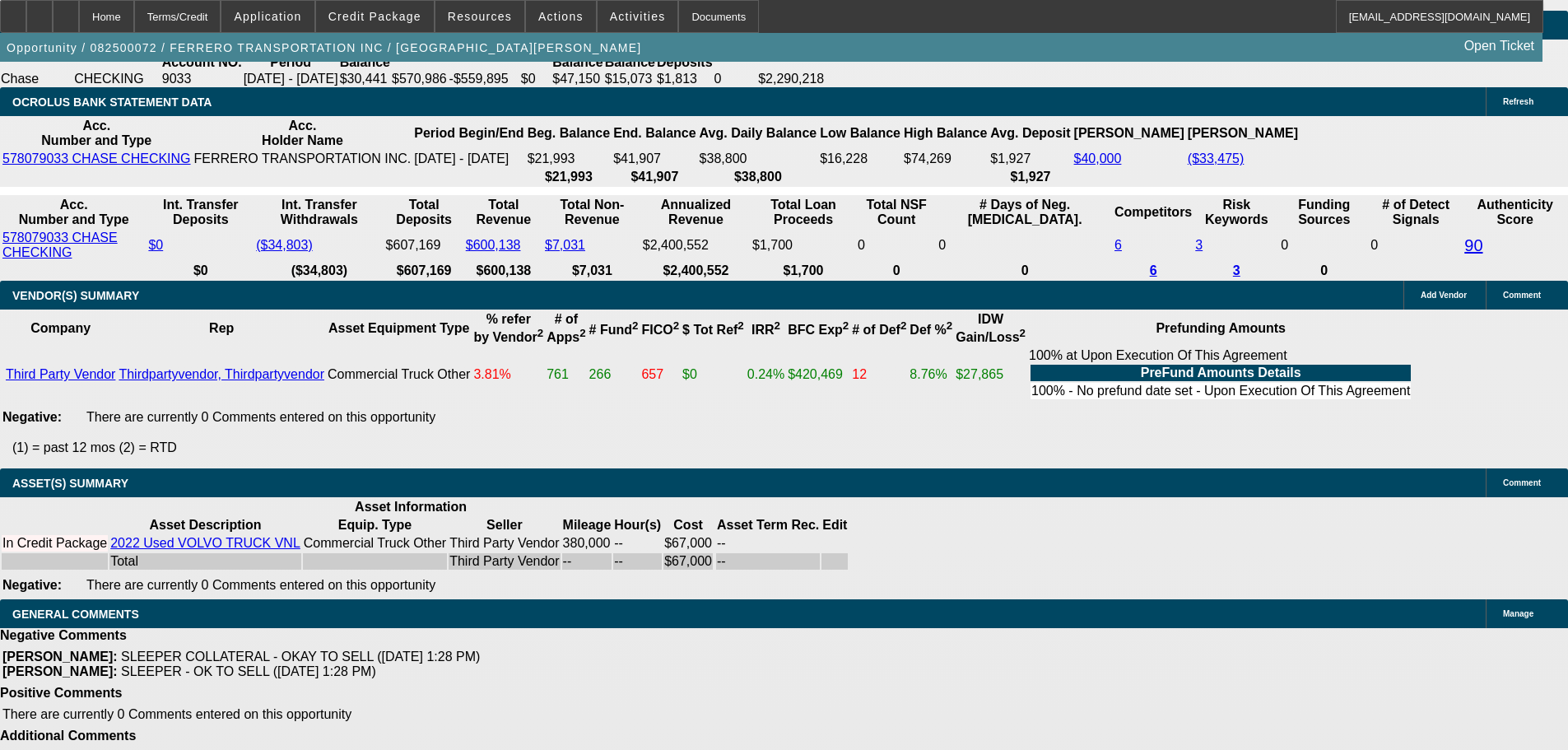
select select "0.1"
select select "0"
select select "6"
select select "0.1"
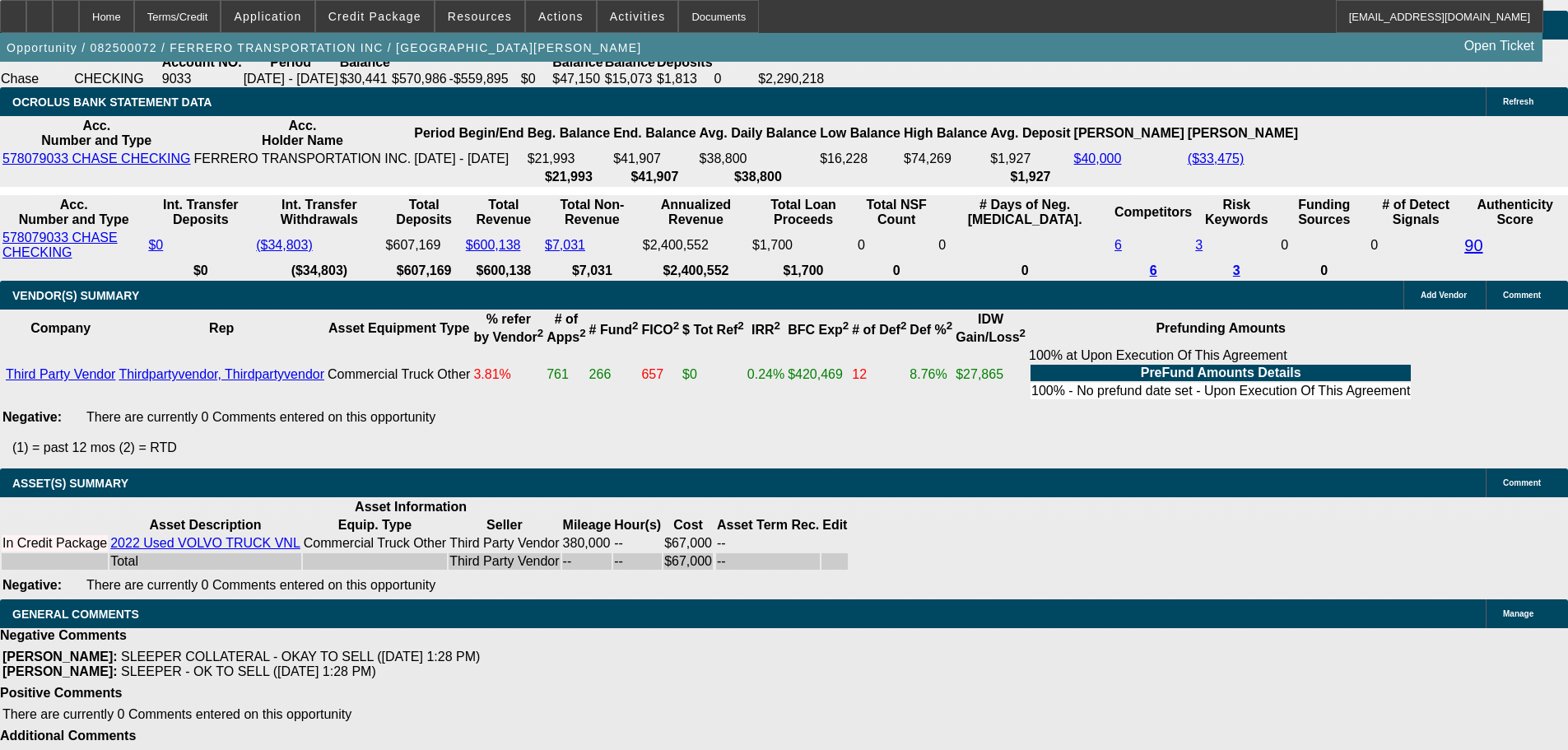
select select "0"
select select "6"
select select "0.1"
select select "0"
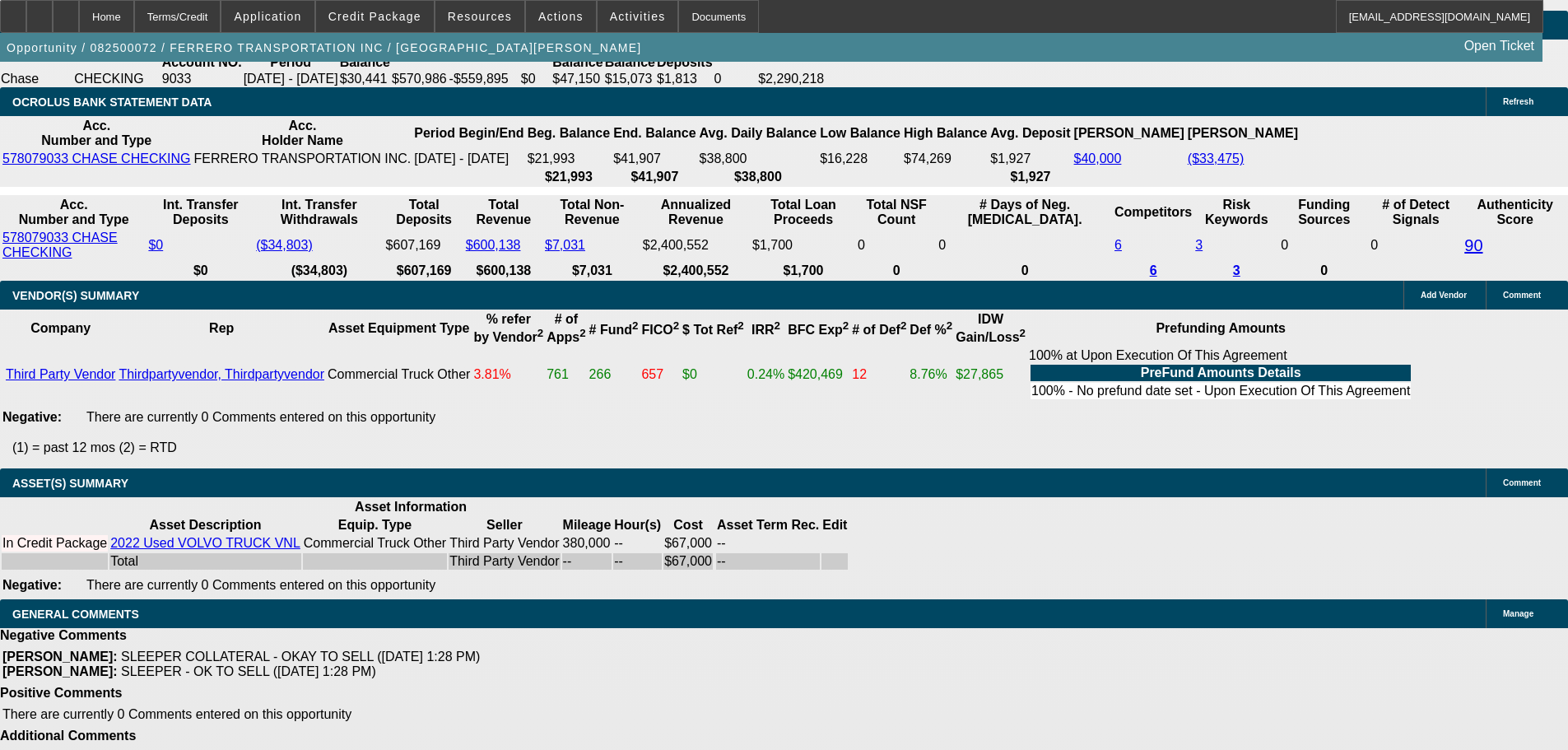
select select "0"
select select "6"
select select "0"
select select "6"
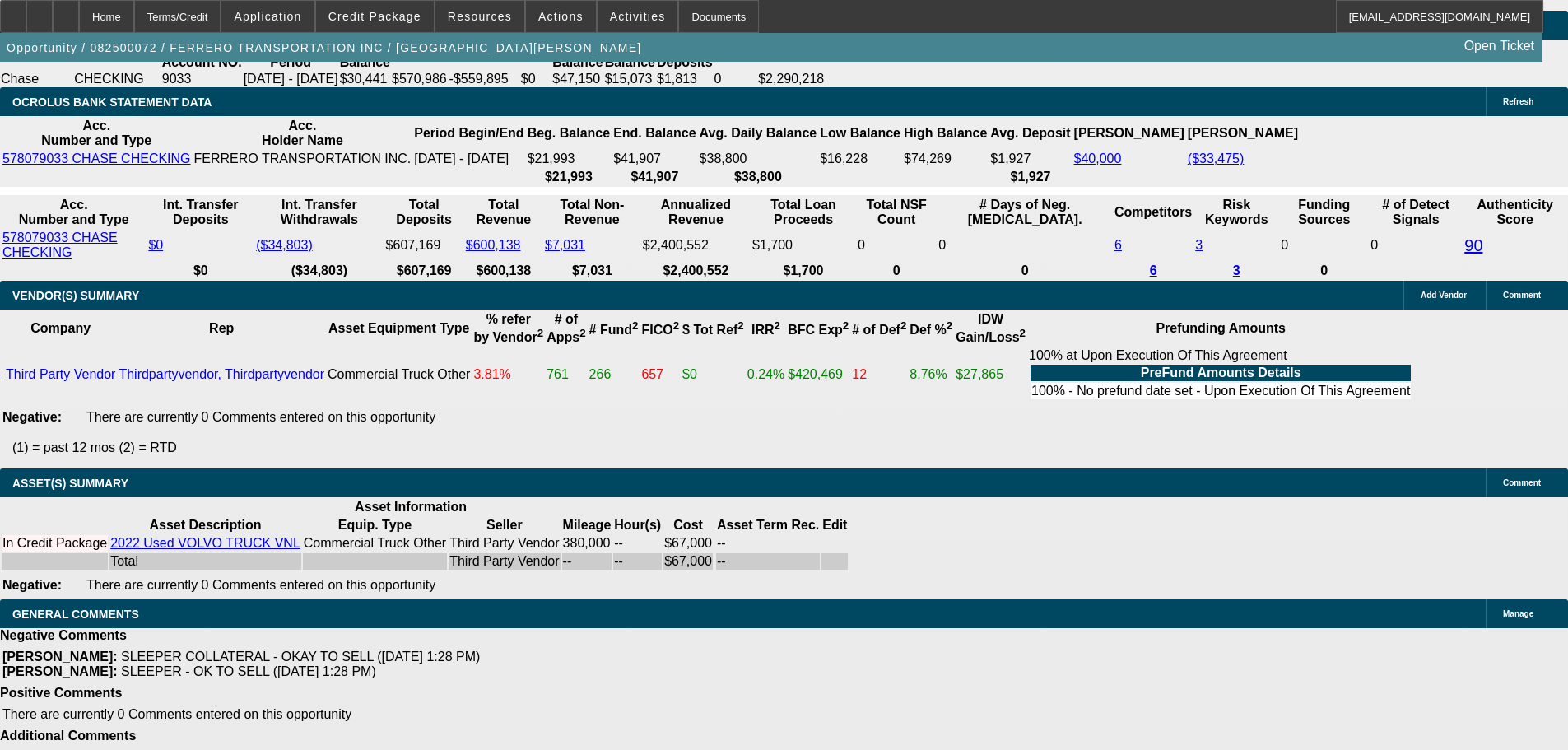
scroll to position [2601, 0]
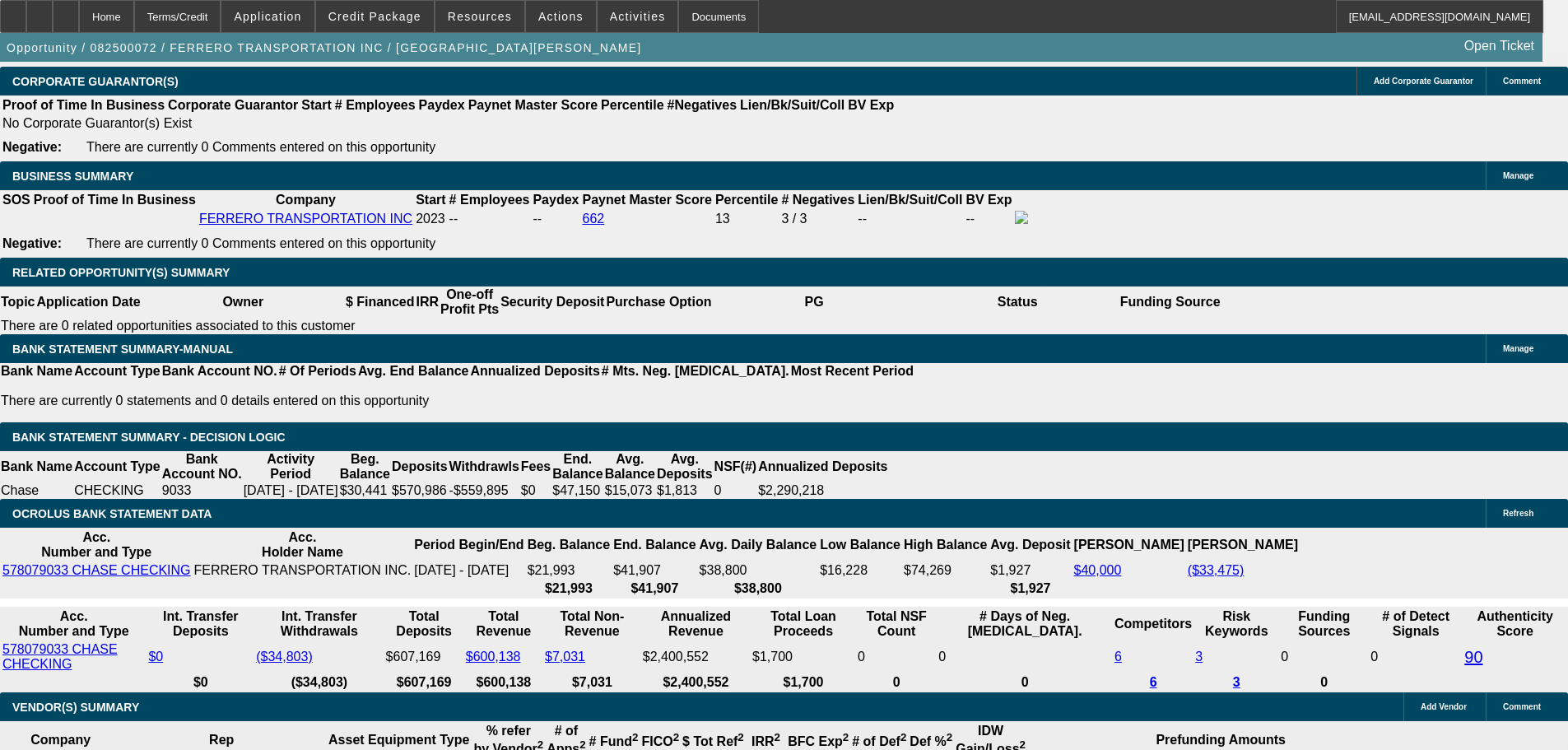
drag, startPoint x: 323, startPoint y: 373, endPoint x: 353, endPoint y: 369, distance: 30.3
type input "4"
type input "UNKNOWN"
type input "$15,932.37"
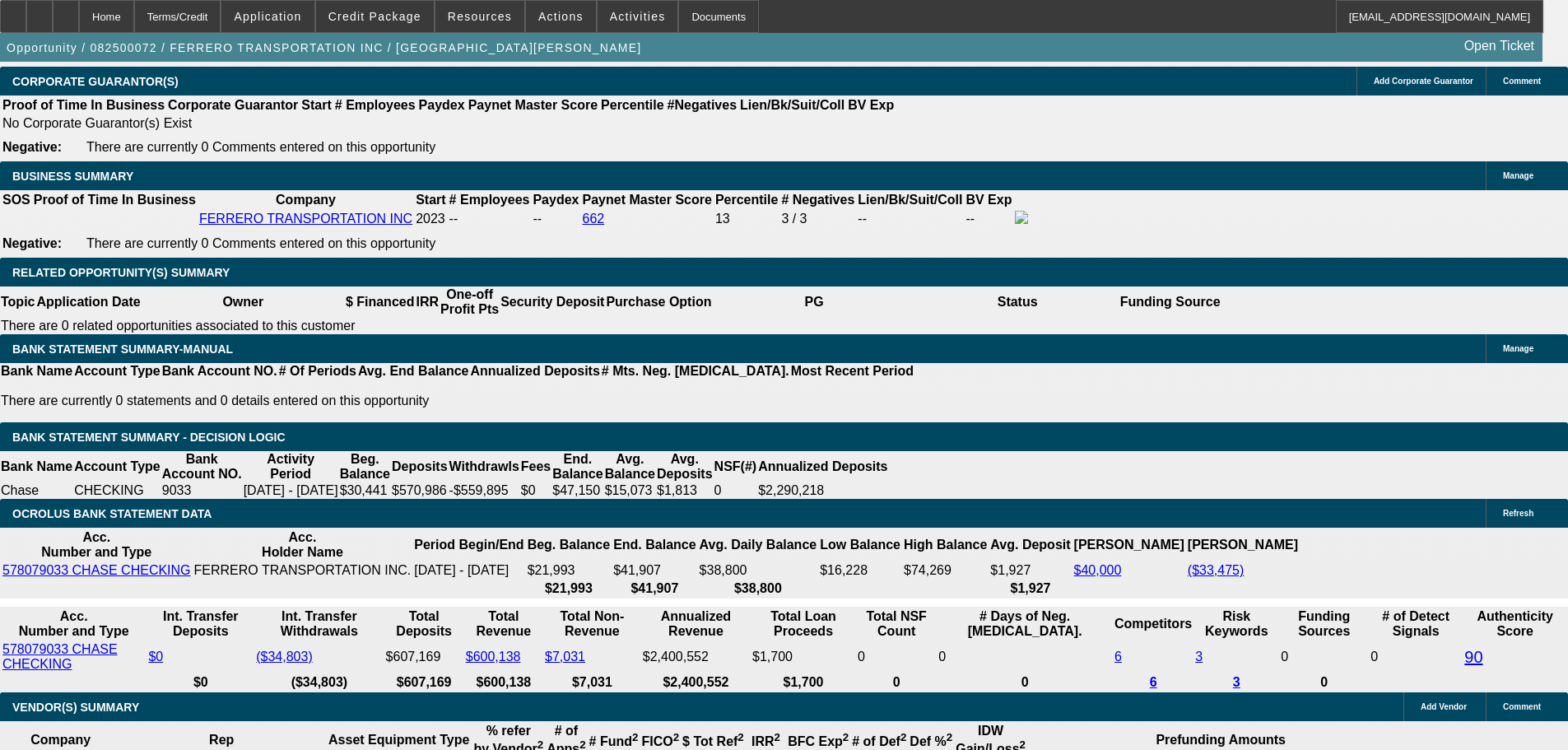
type input "48"
type input "$2,067.19"
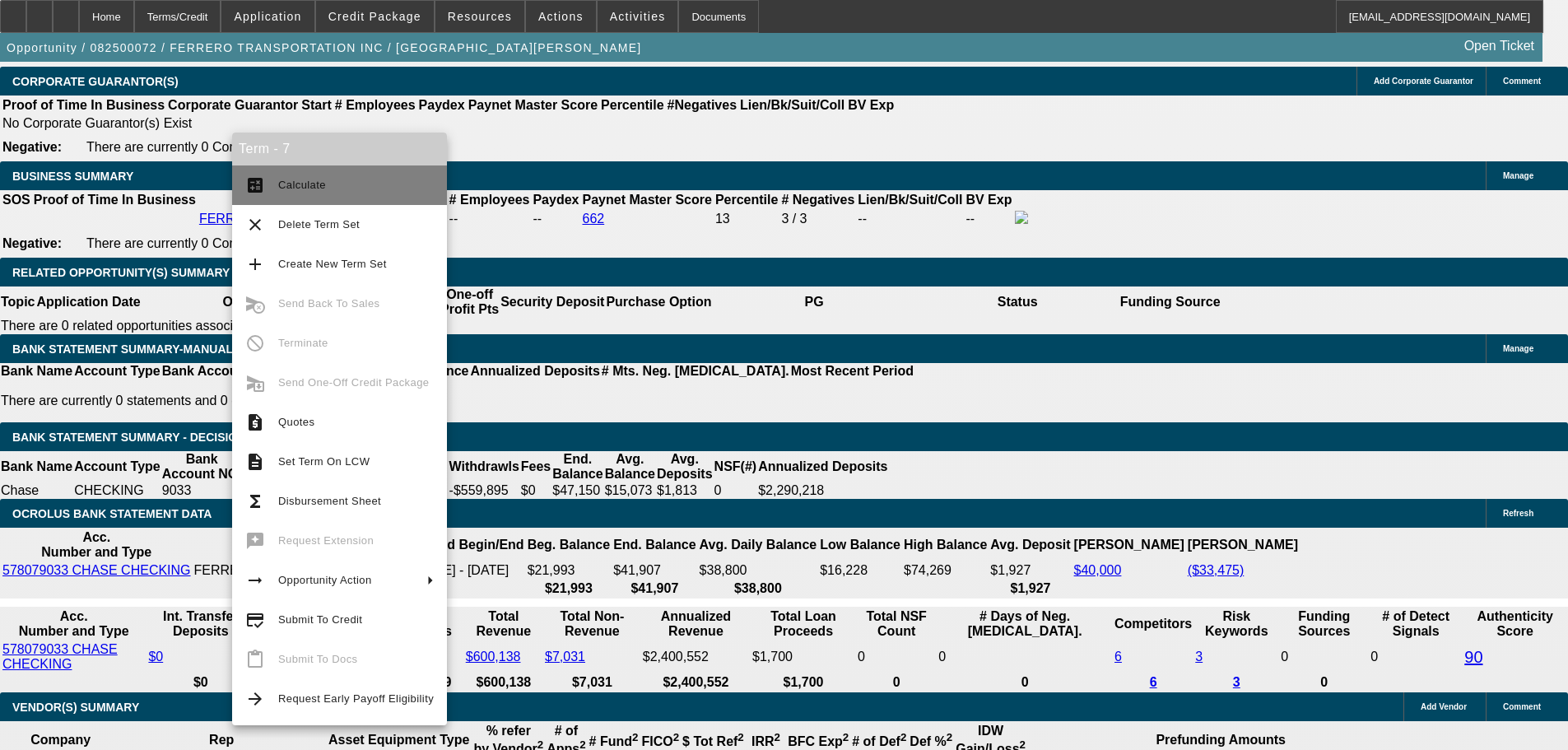
click at [282, 201] on button "calculate Calculate" at bounding box center [340, 185] width 215 height 39
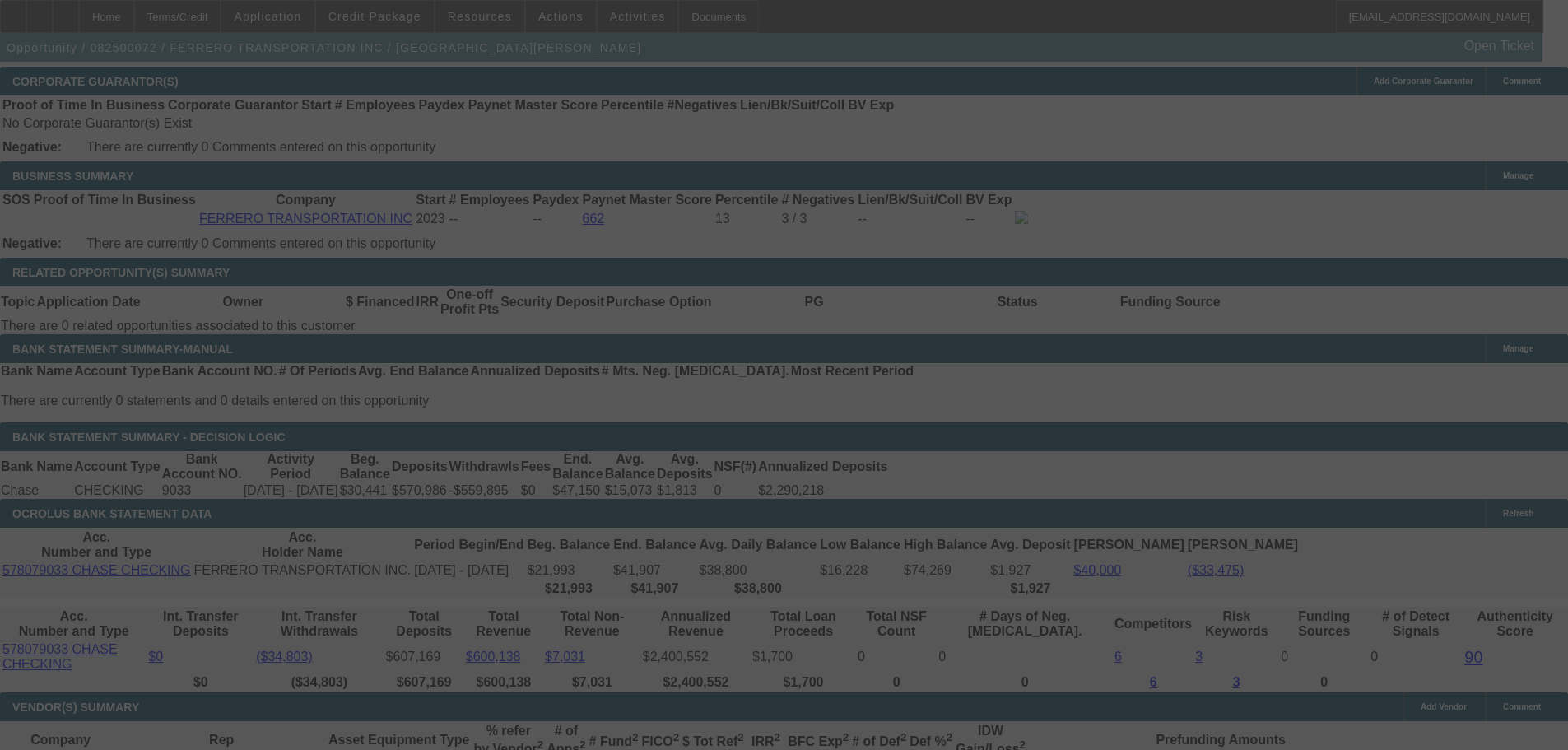
select select "0.1"
select select "0"
select select "6"
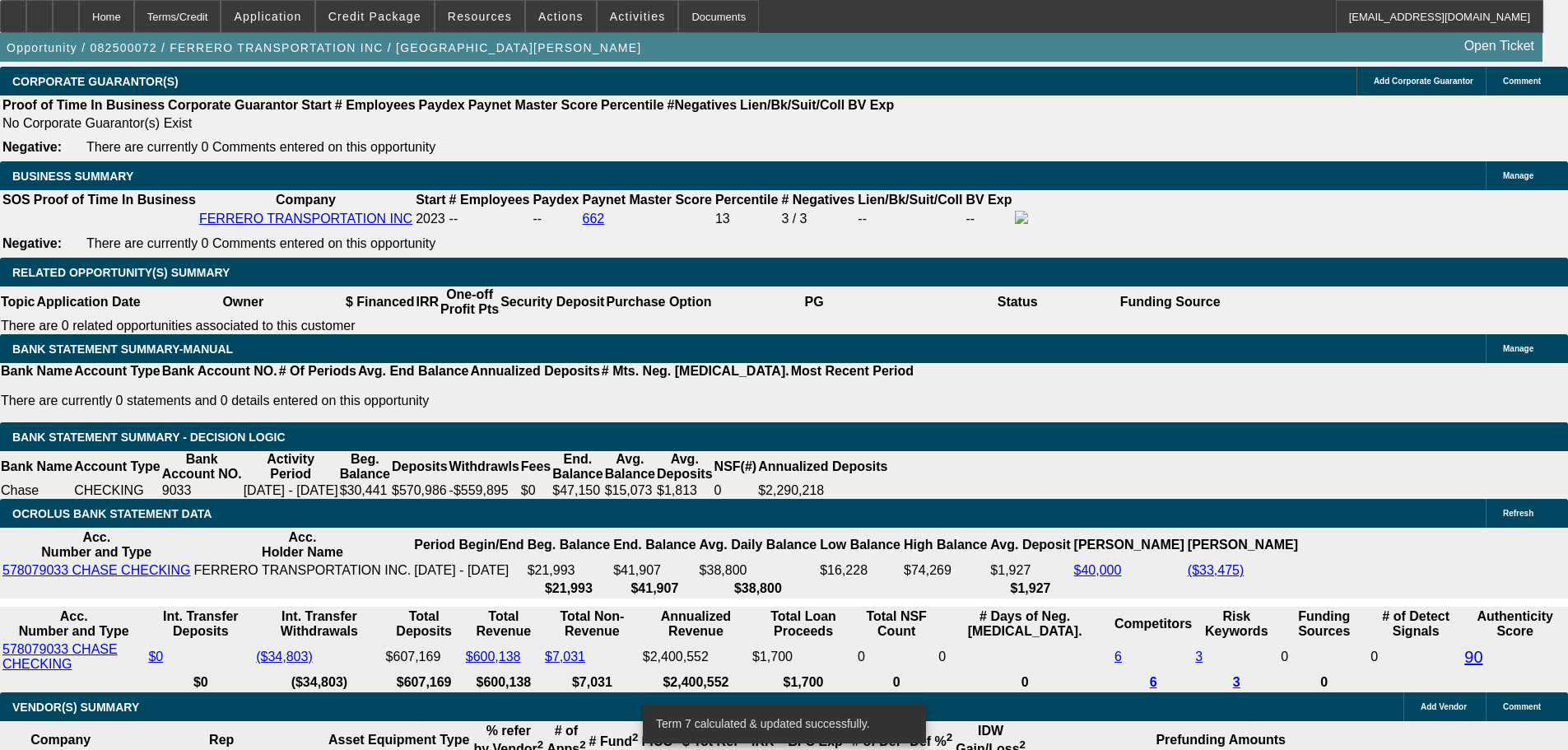
scroll to position [2591, 0]
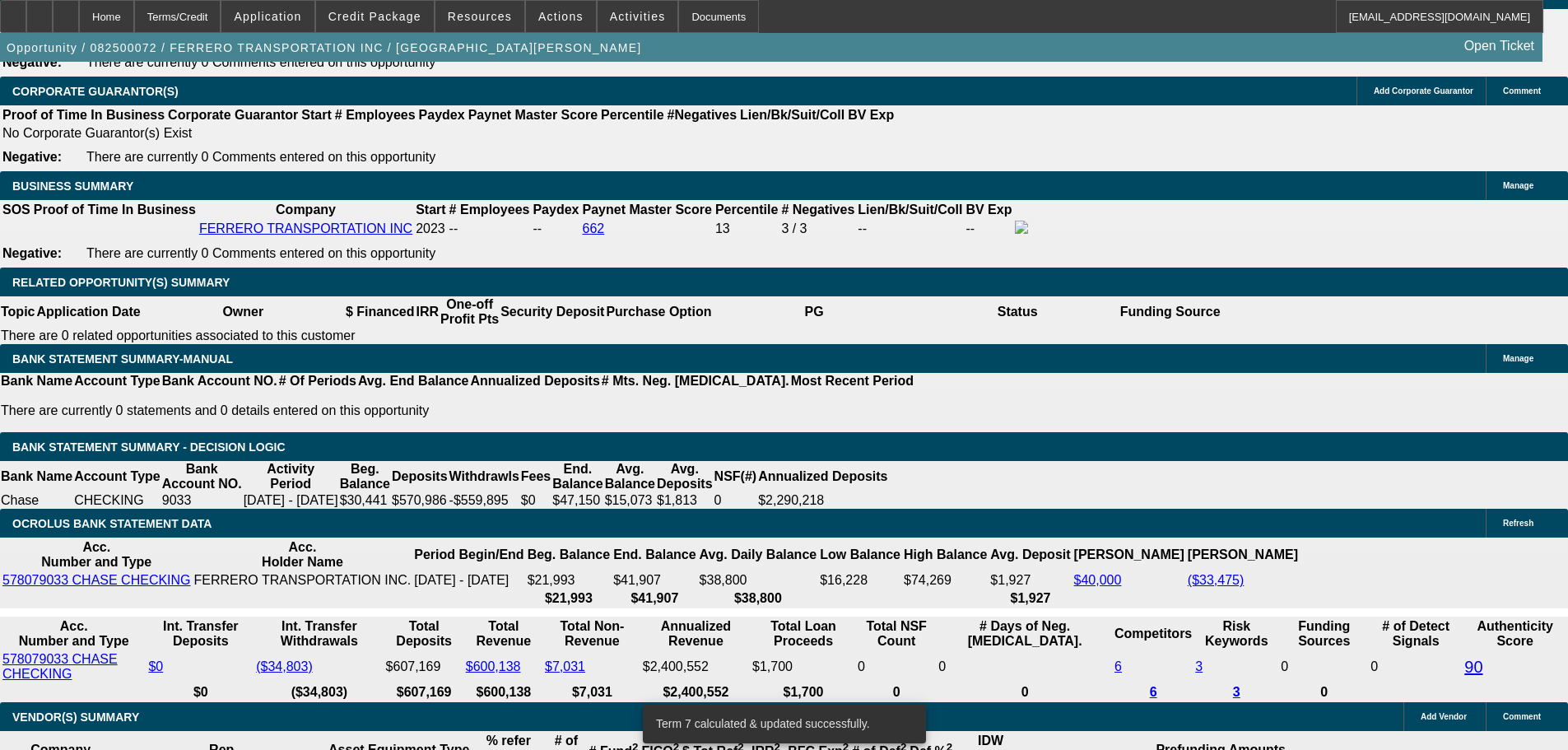
drag, startPoint x: 315, startPoint y: 380, endPoint x: 337, endPoint y: 379, distance: 22.0
drag, startPoint x: 319, startPoint y: 382, endPoint x: 374, endPoint y: 383, distance: 55.0
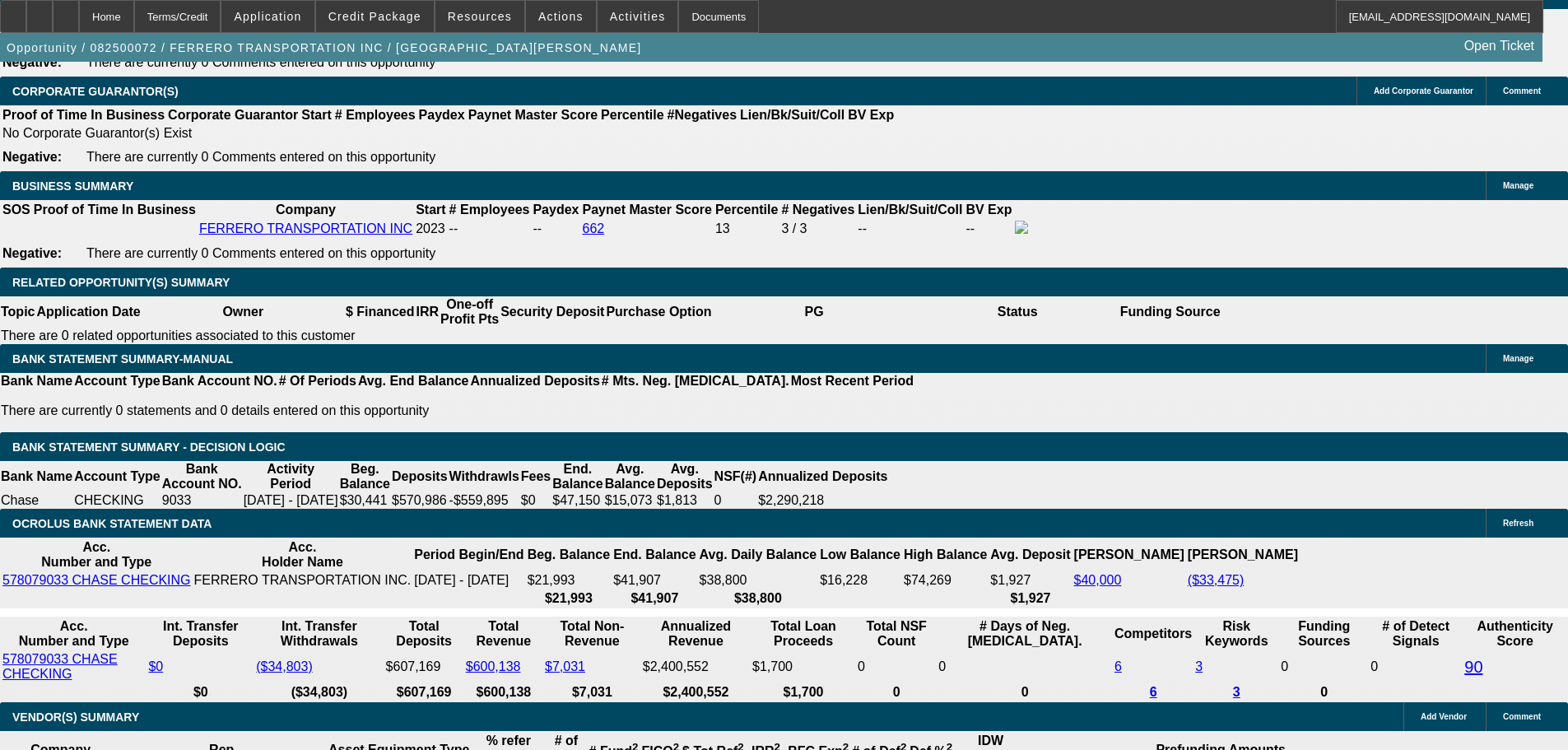
drag, startPoint x: 339, startPoint y: 376, endPoint x: 309, endPoint y: 397, distance: 36.6
type input "UNKNOWN"
type input "6"
type input "$10,856.08"
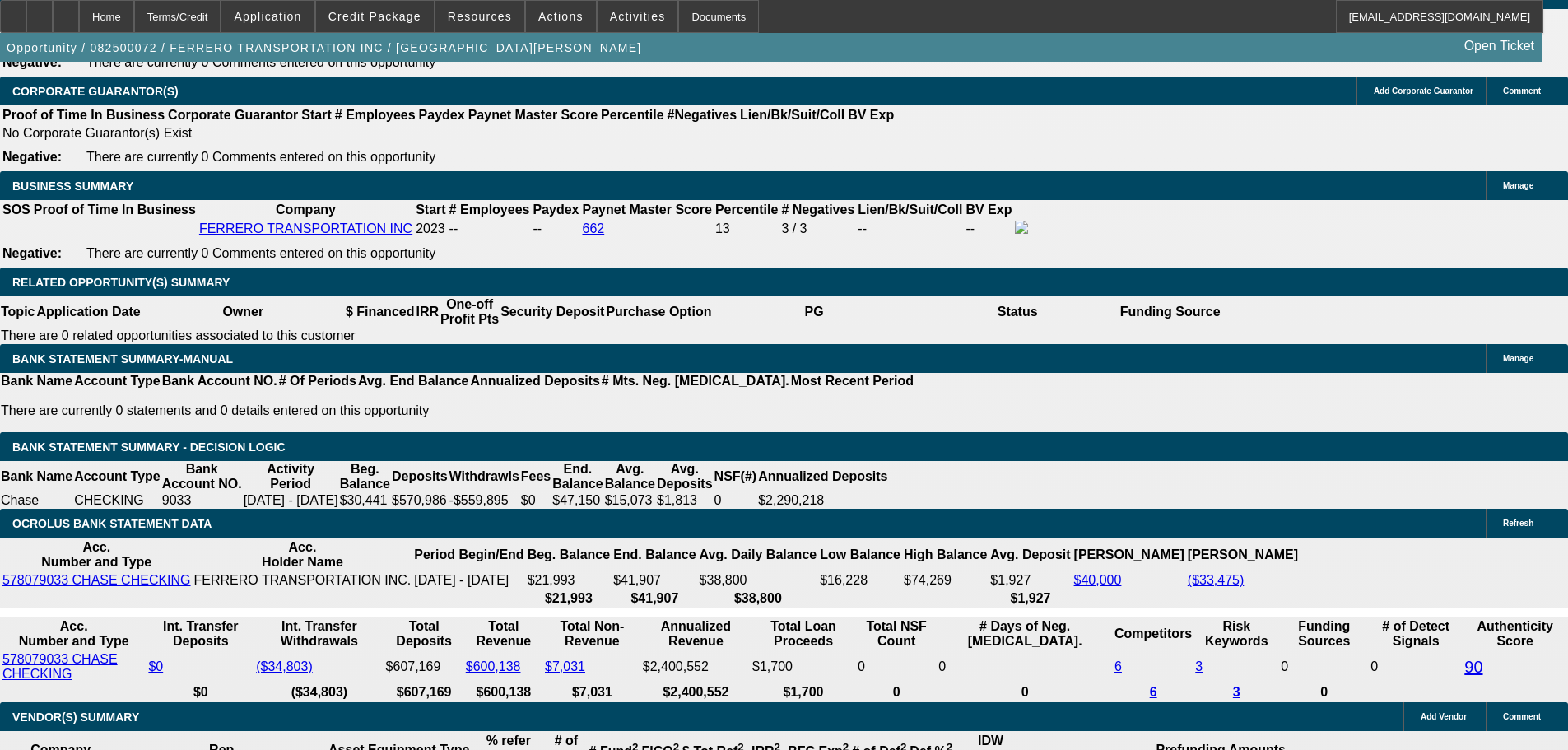
type input "60"
type input "$1,841.24"
type input "60"
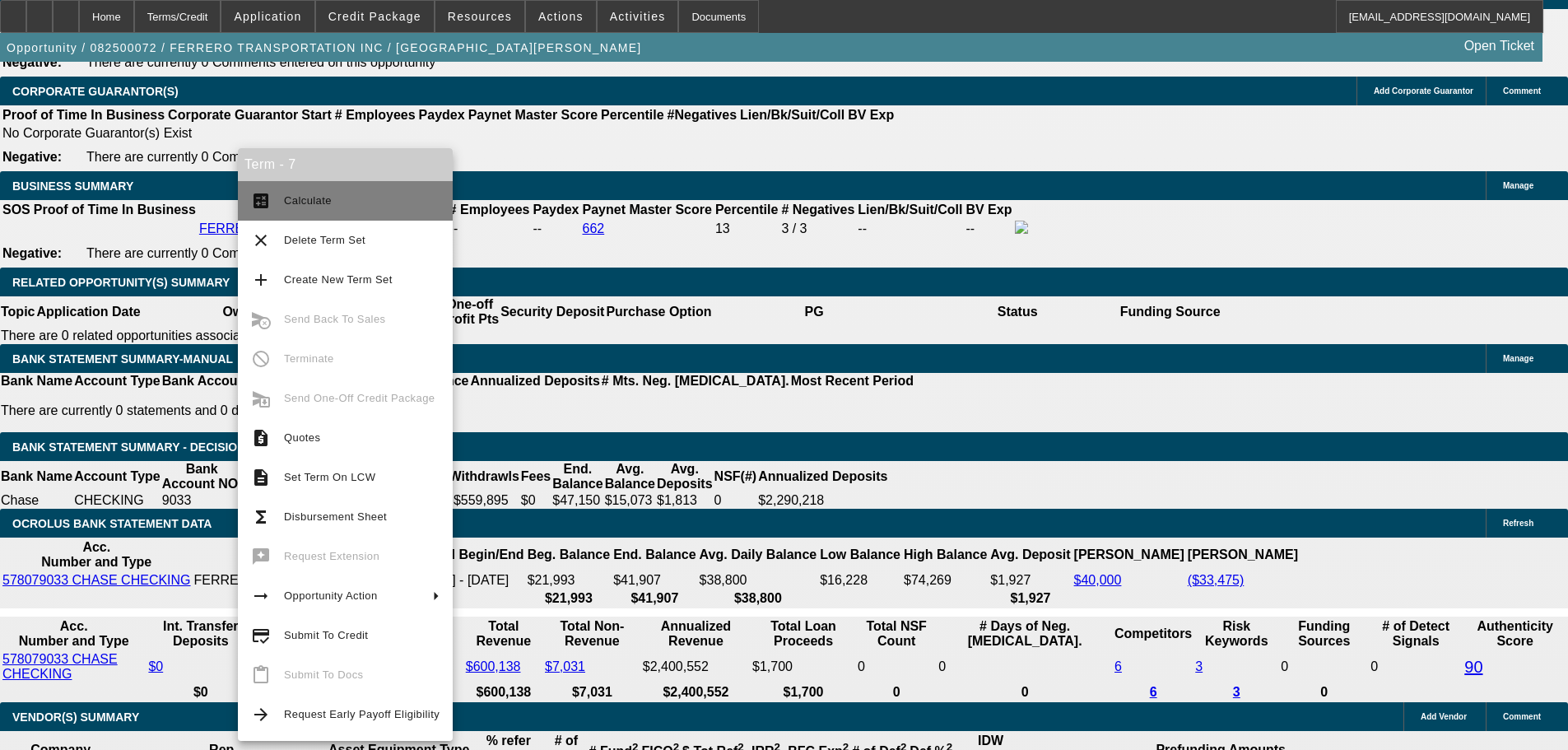
click at [292, 209] on span "Calculate" at bounding box center [361, 201] width 155 height 20
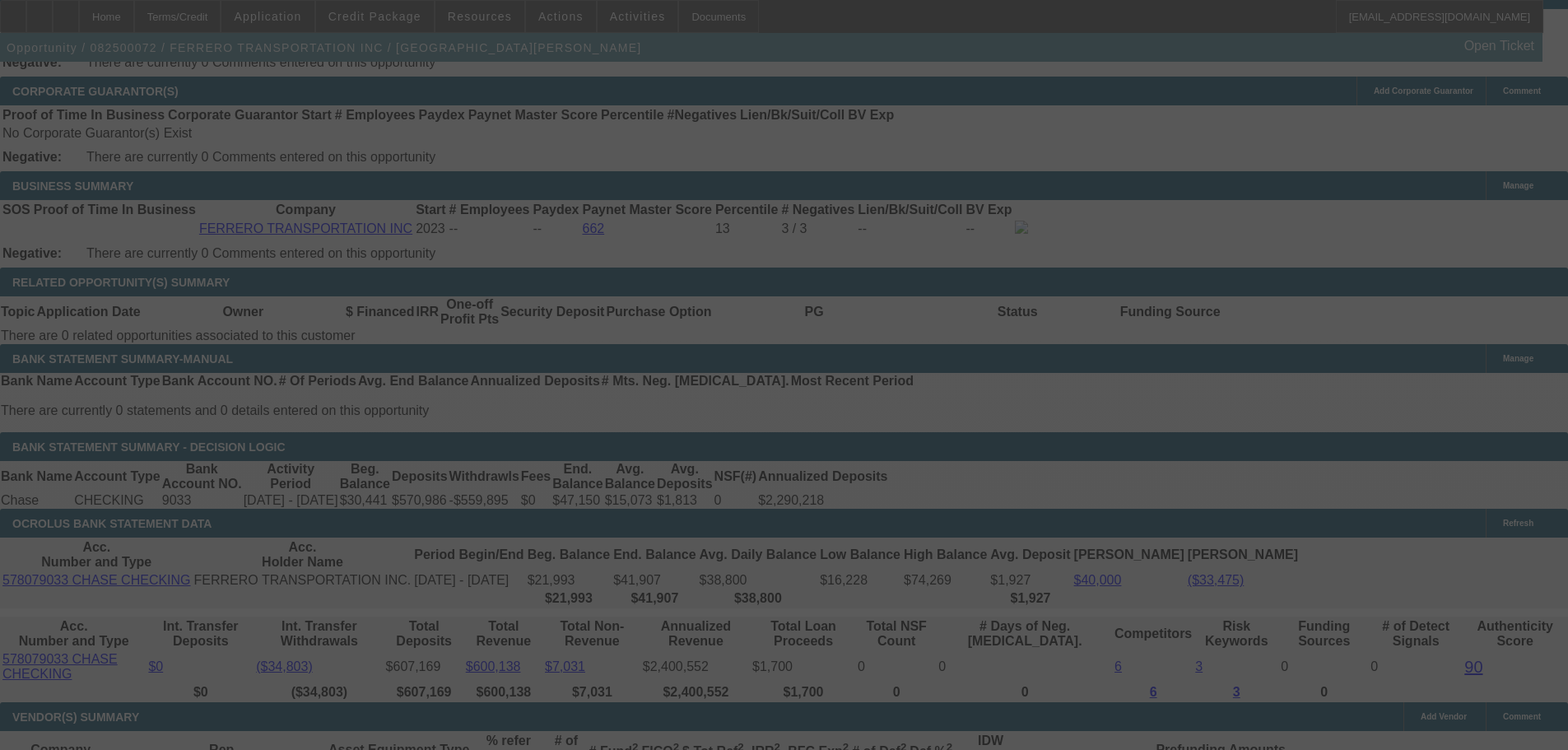
select select "0.1"
select select "0"
select select "6"
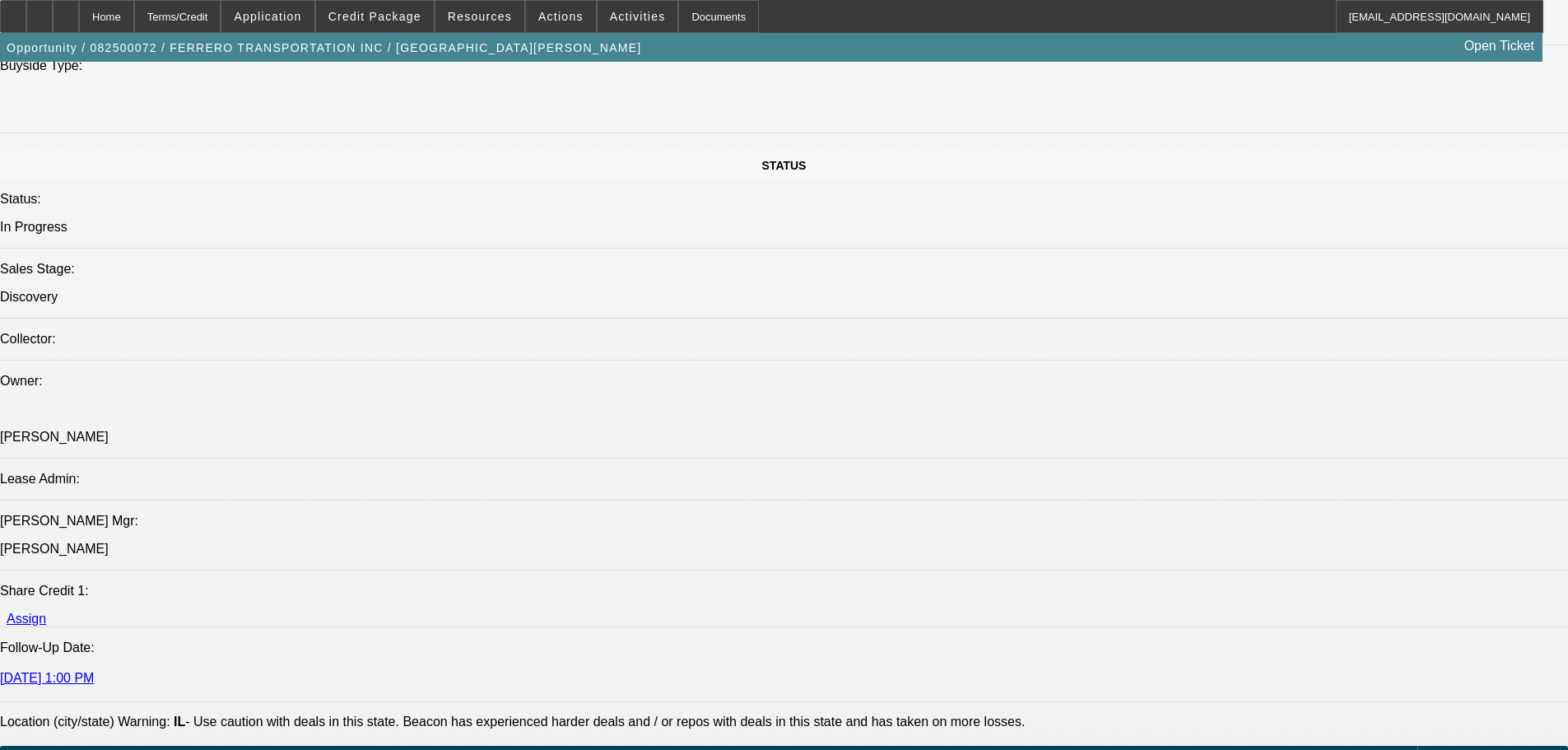
scroll to position [1594, 0]
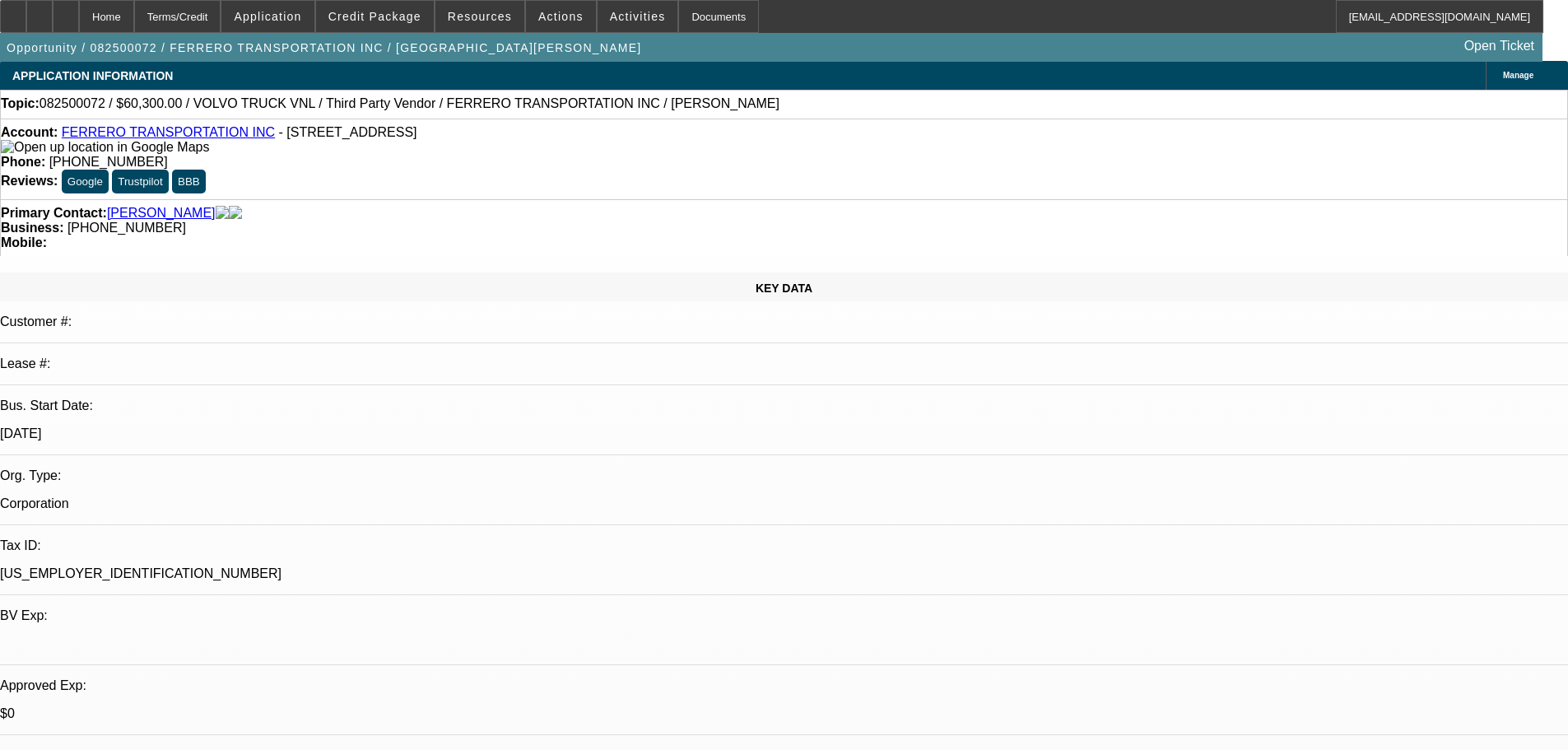
scroll to position [0, 0]
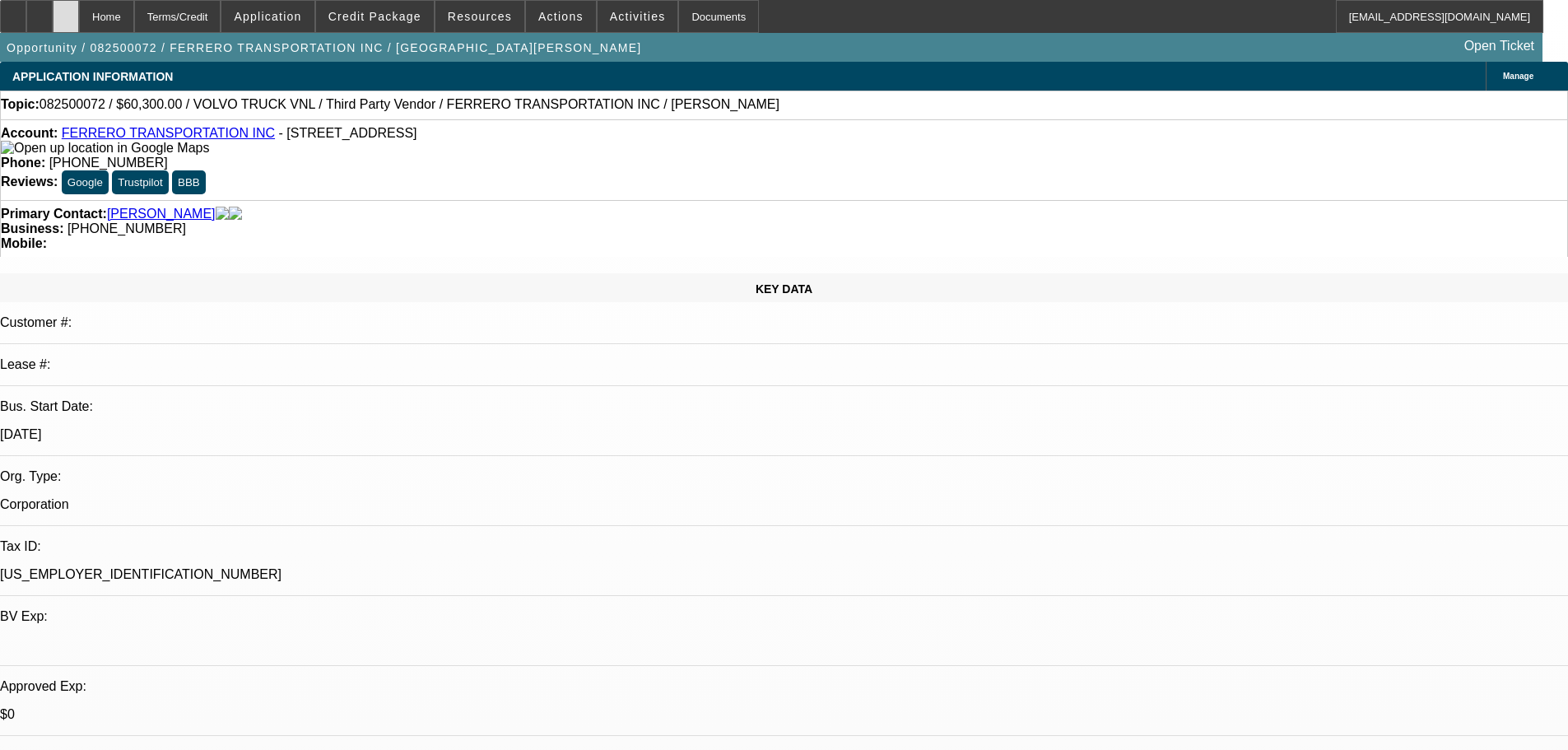
click at [79, 14] on div at bounding box center [66, 16] width 27 height 33
select select "0.1"
select select "0"
select select "6"
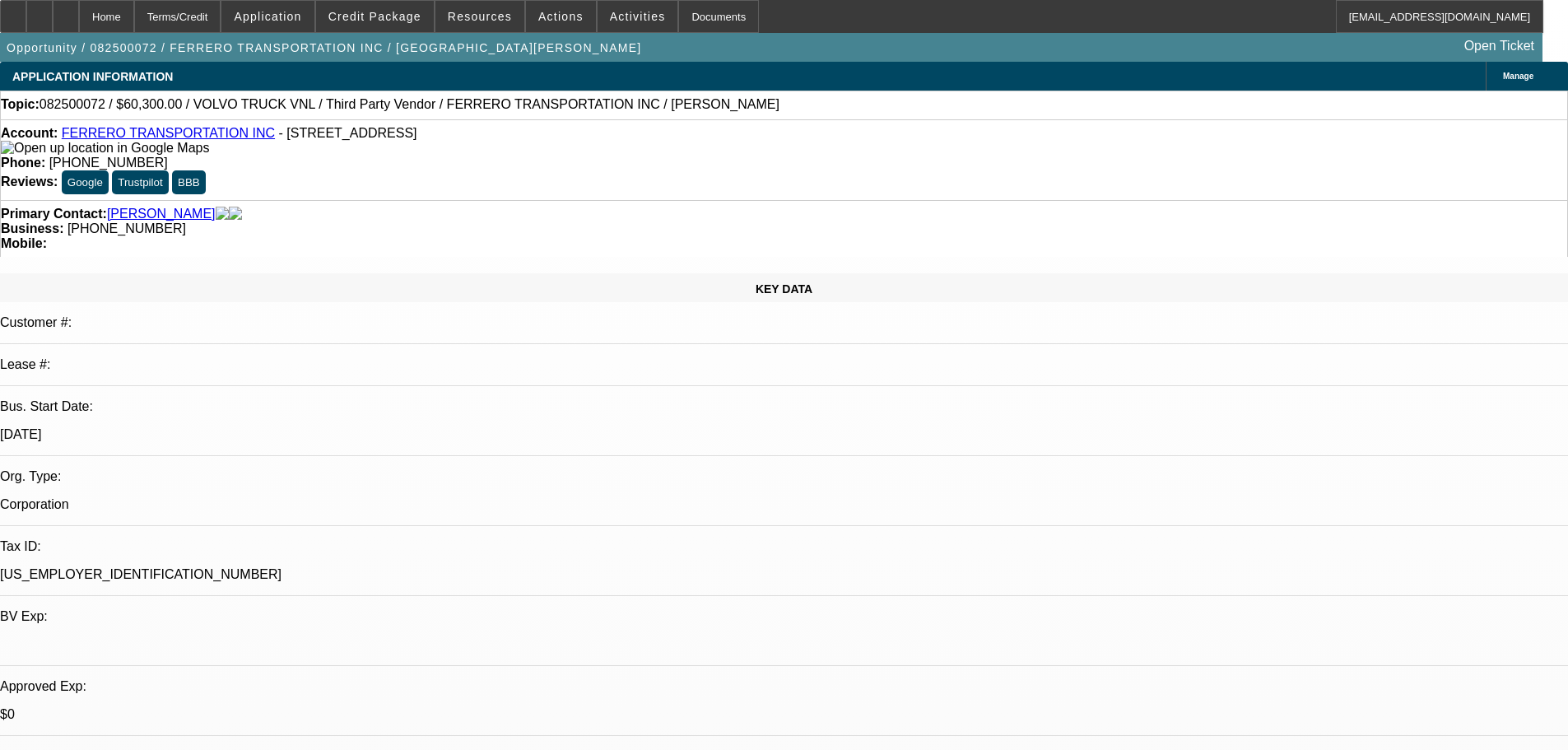
select select "0.1"
select select "0"
select select "6"
select select "0.1"
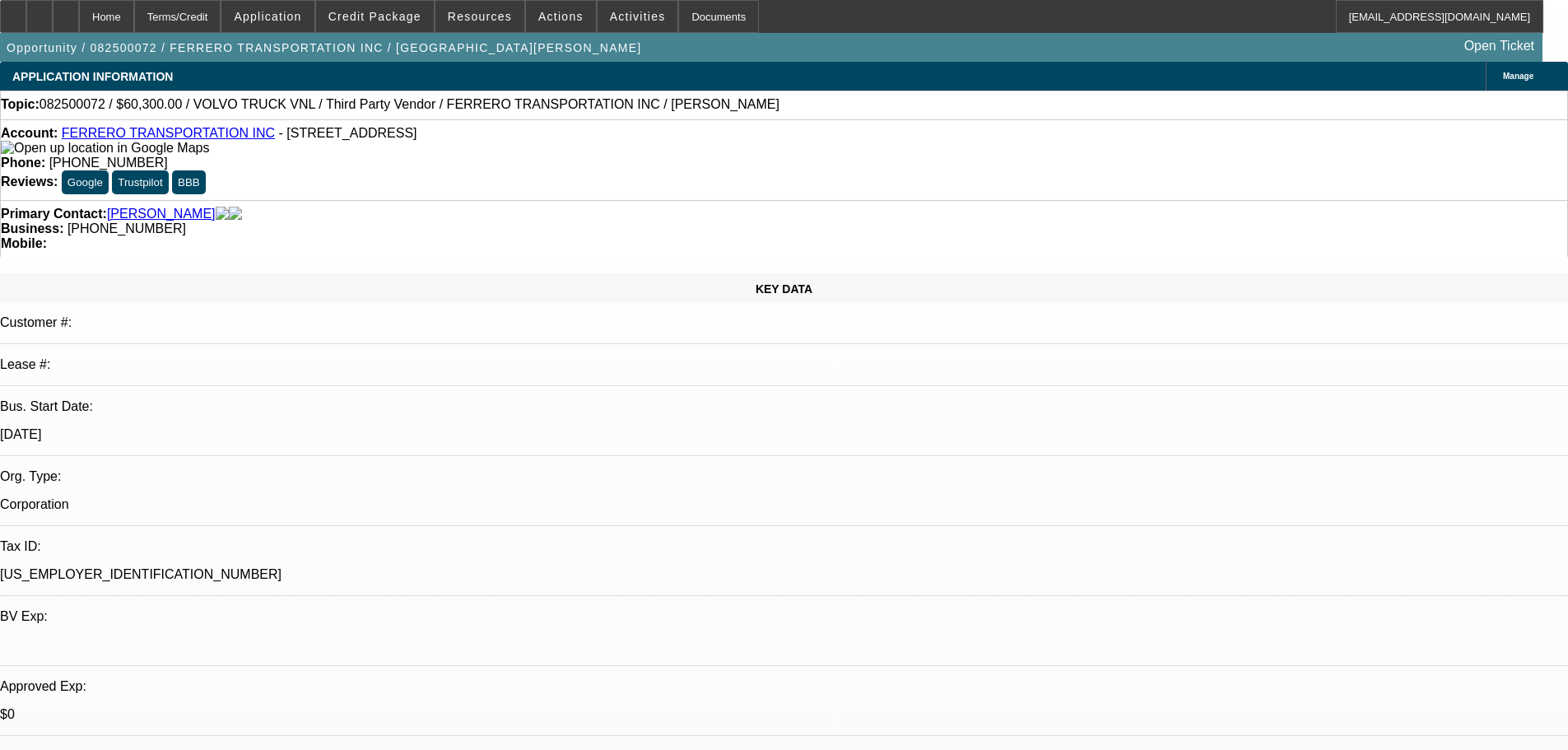
select select "0"
select select "6"
select select "0"
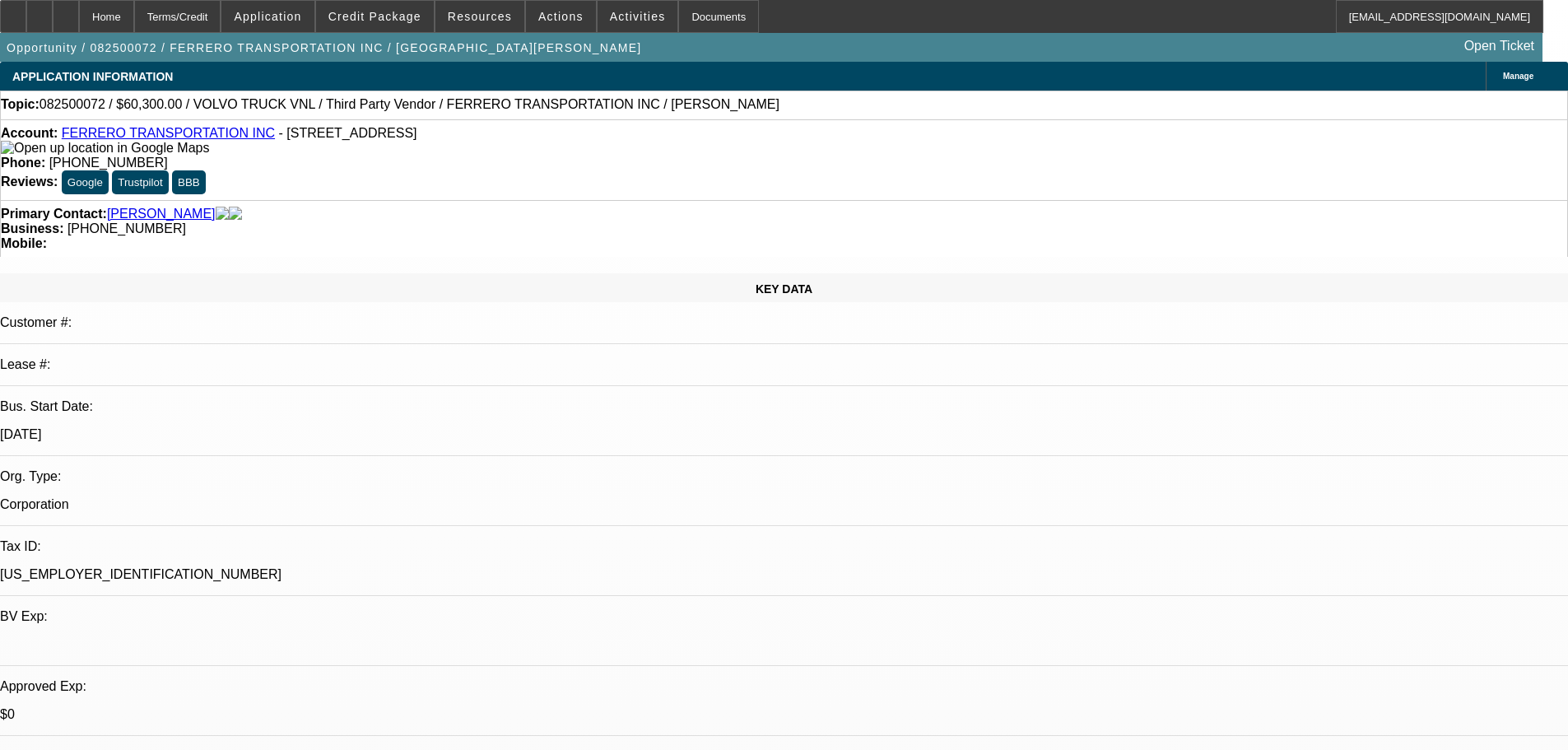
select select "6"
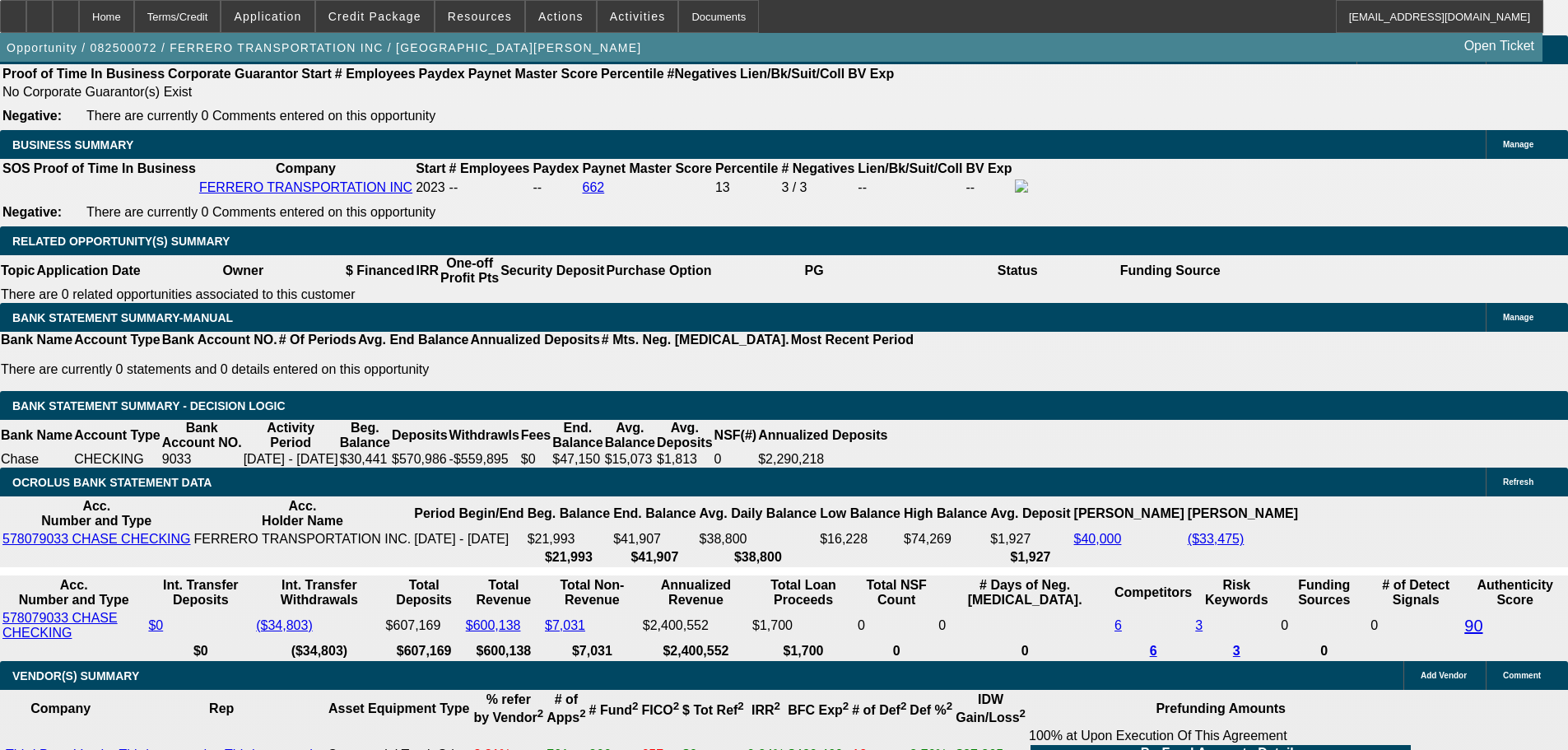
scroll to position [2634, 0]
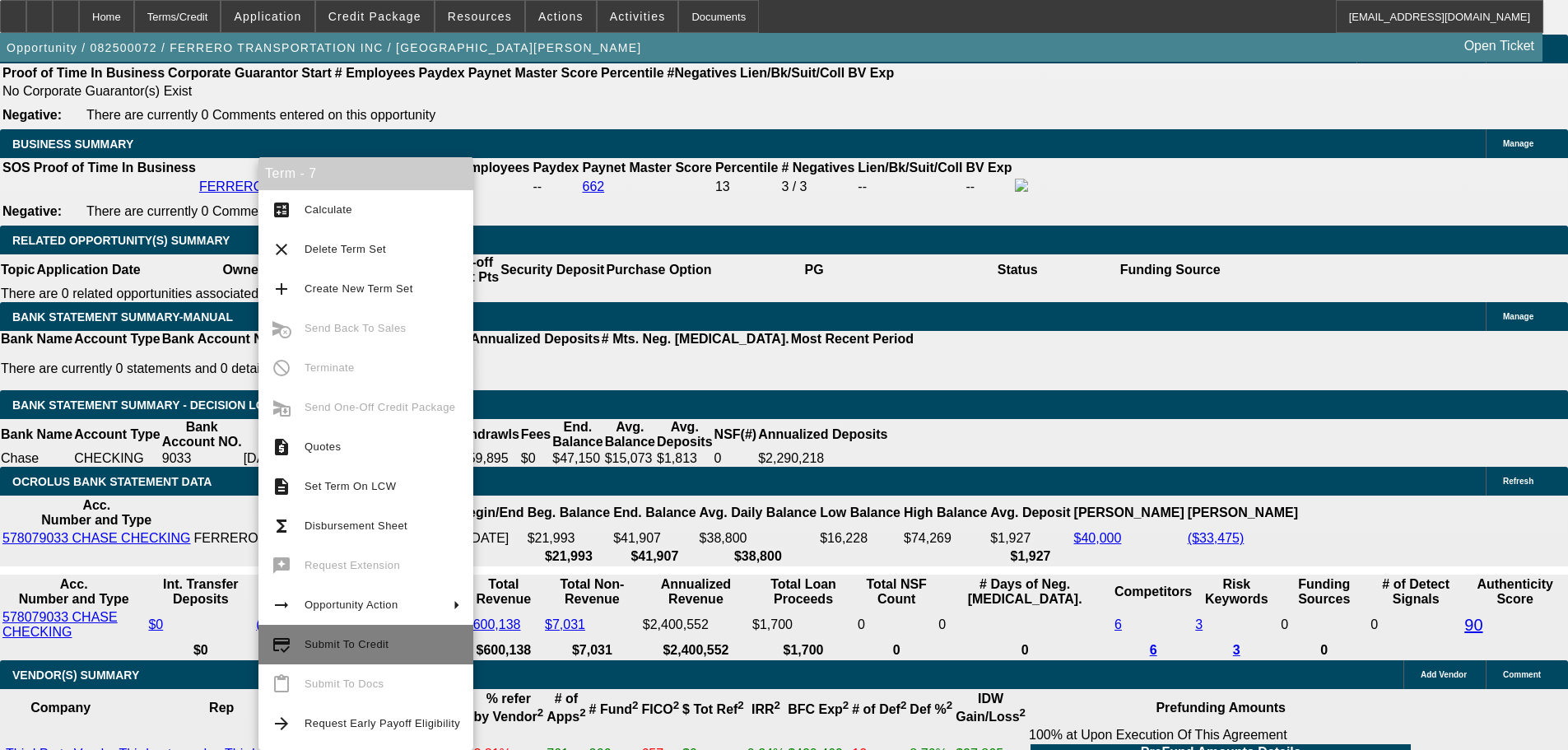
click at [351, 647] on span "Submit To Credit" at bounding box center [347, 643] width 84 height 12
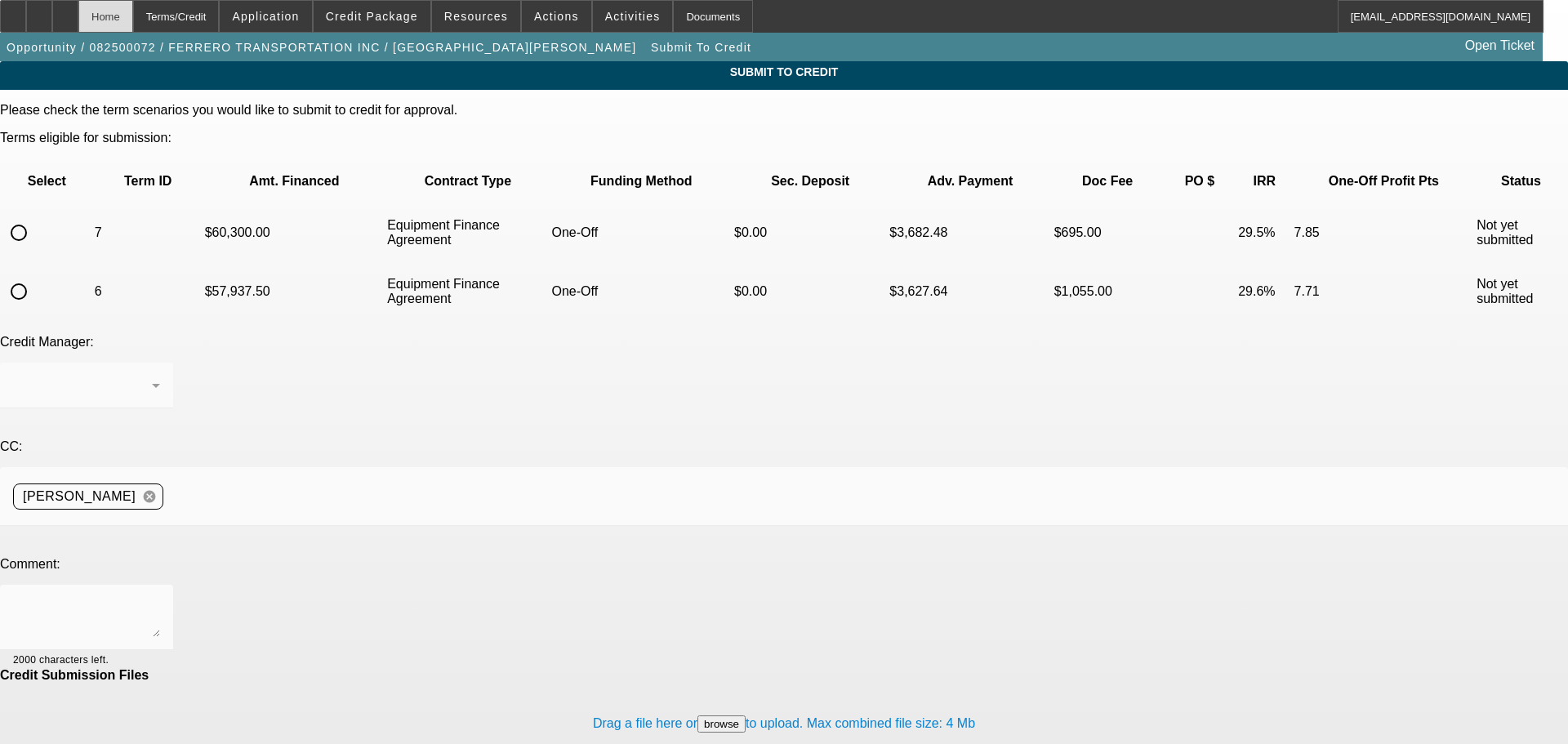
click at [133, 7] on div "Home" at bounding box center [106, 16] width 55 height 33
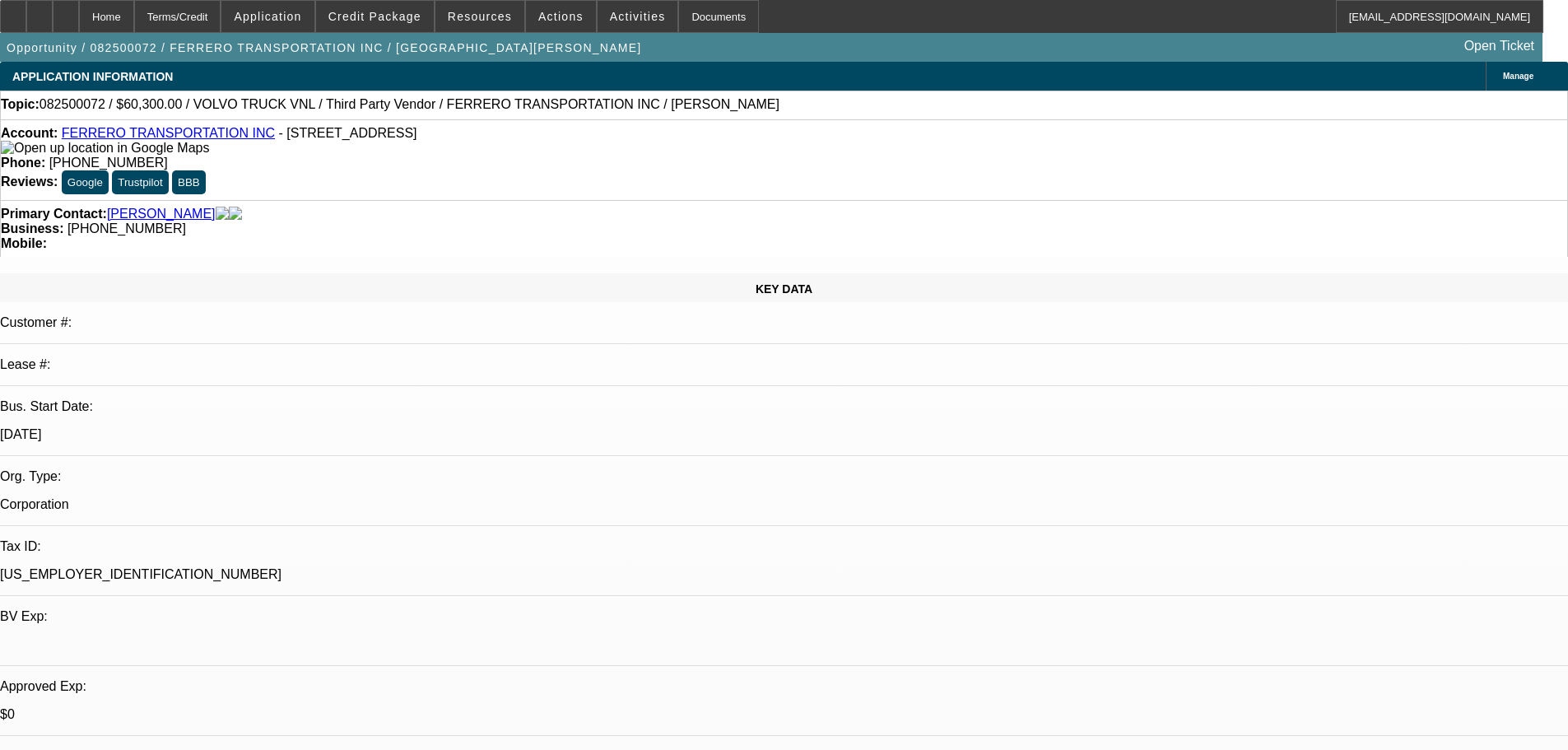
select select "0.1"
select select "0"
select select "6"
select select "0.1"
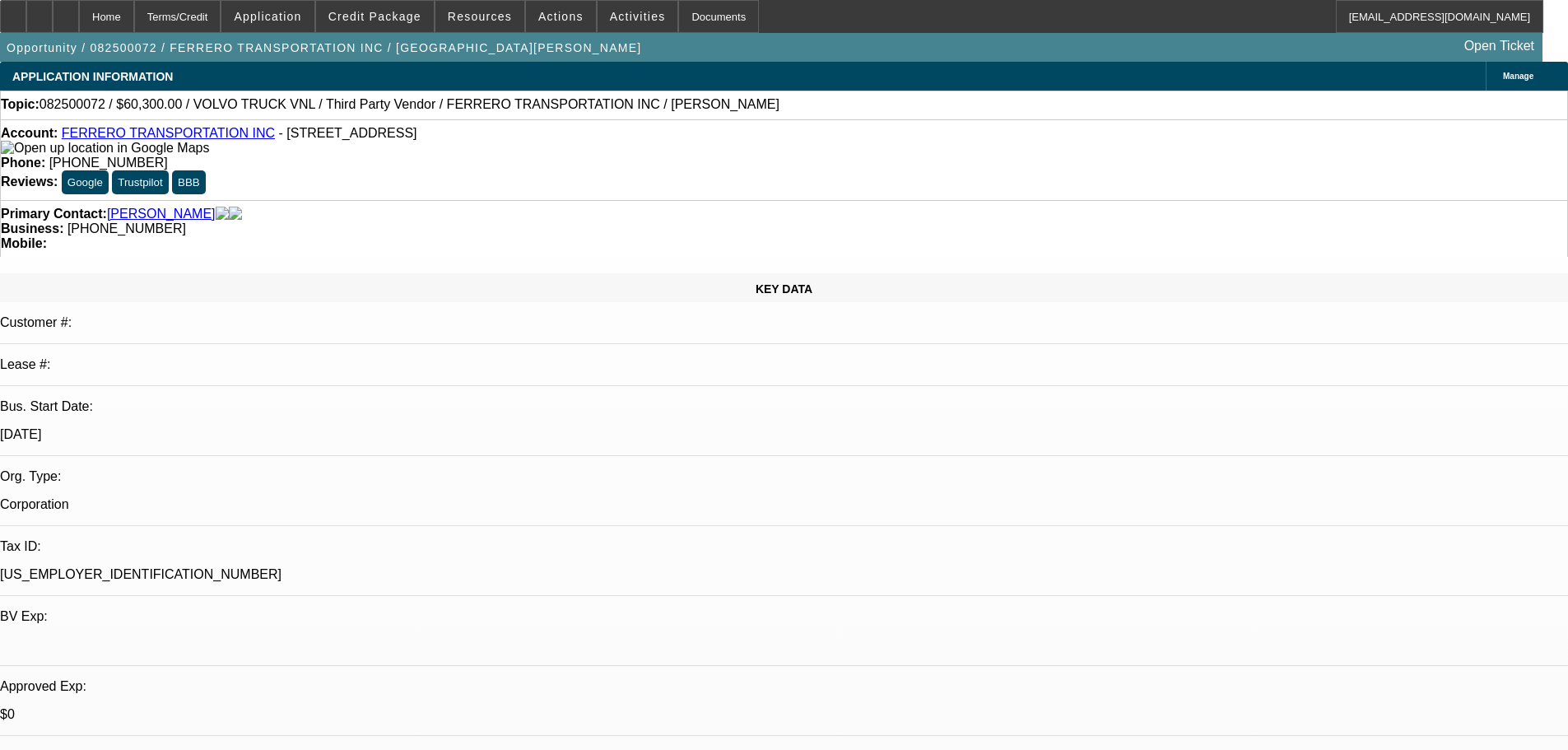
select select "0"
select select "6"
select select "0.1"
select select "0"
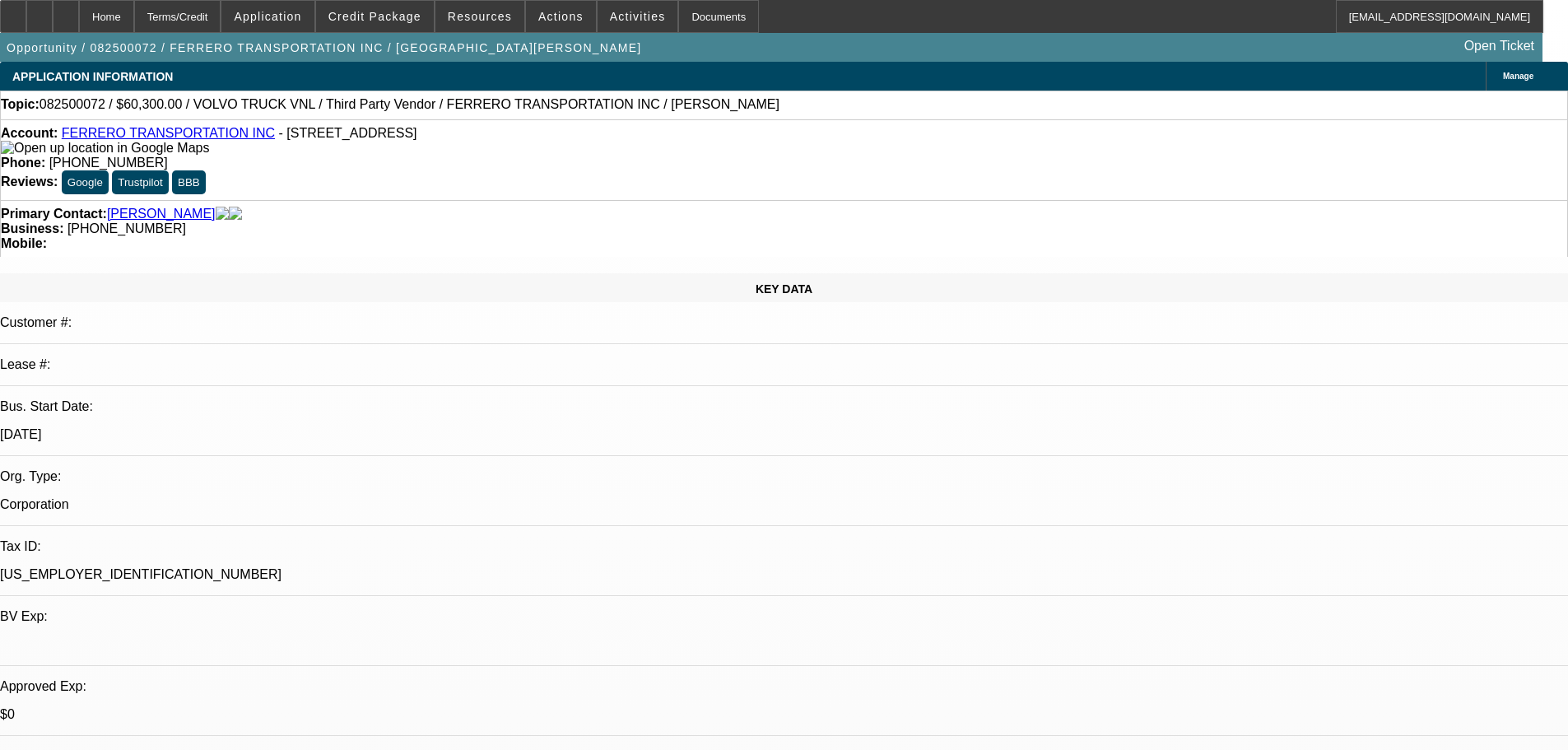
select select "0"
select select "6"
select select "0"
select select "6"
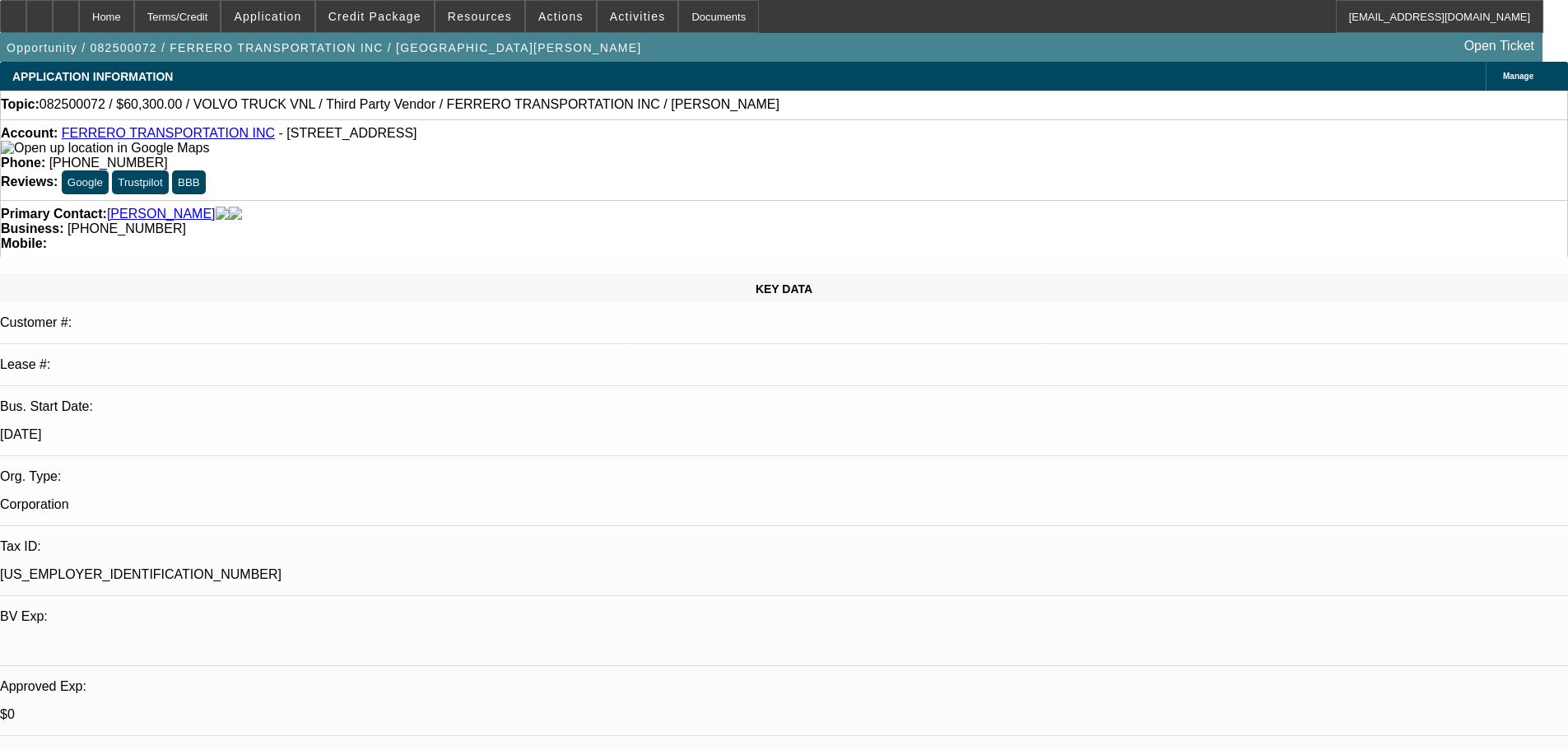
scroll to position [165, 0]
drag, startPoint x: 1133, startPoint y: 641, endPoint x: 1267, endPoint y: 634, distance: 134.2
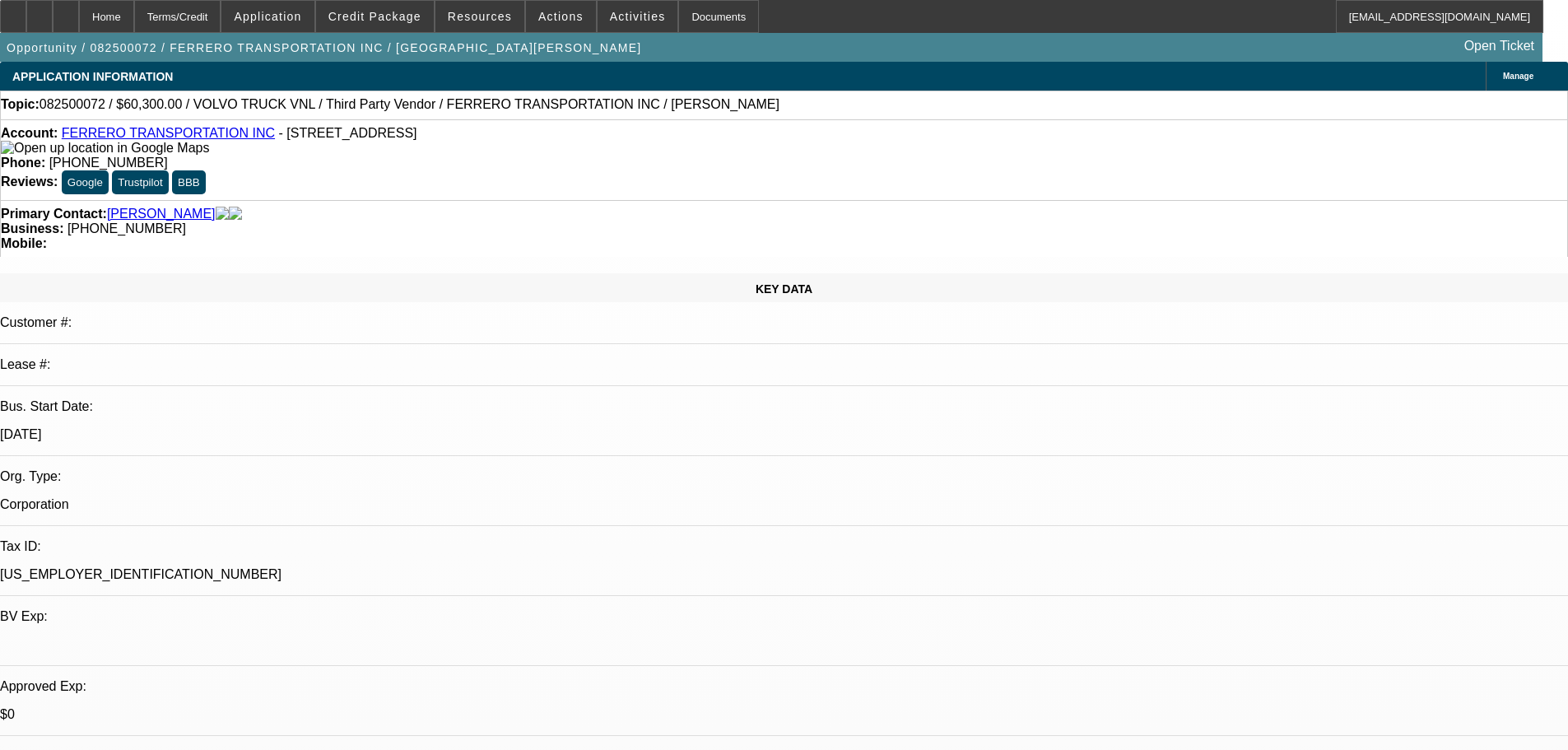
copy div "Truck Master Warranty"
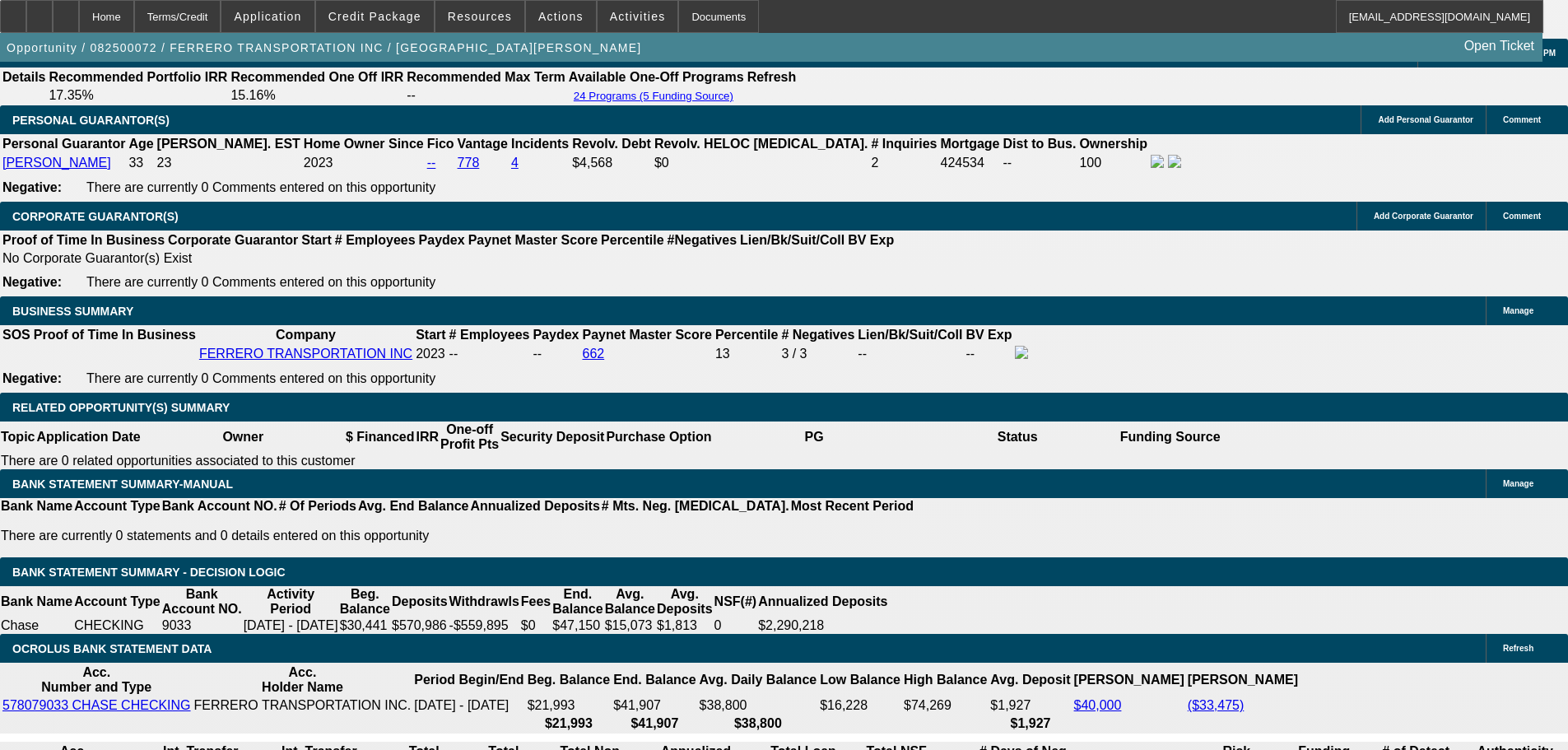
scroll to position [2469, 0]
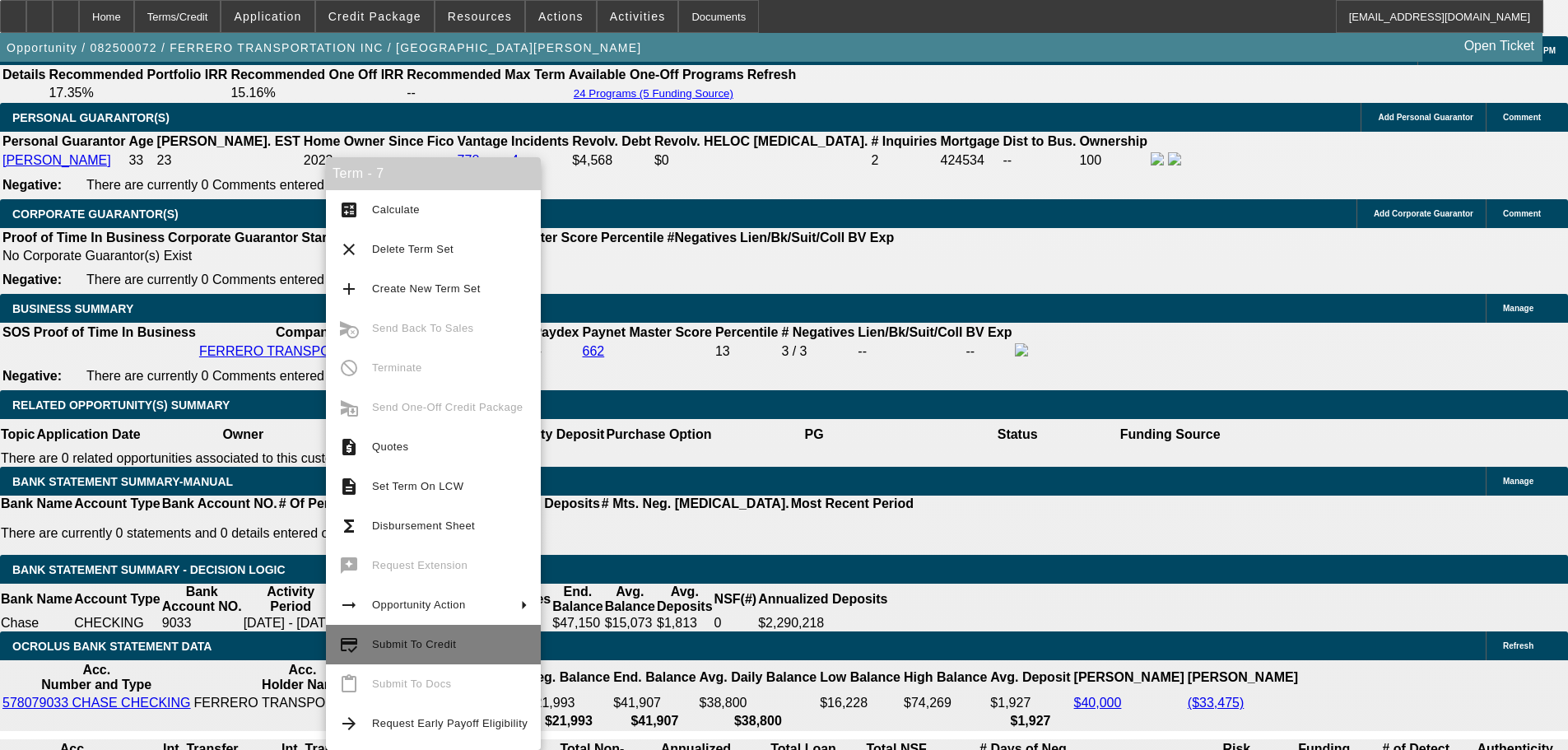
click at [423, 635] on span "Submit To Credit" at bounding box center [449, 644] width 155 height 20
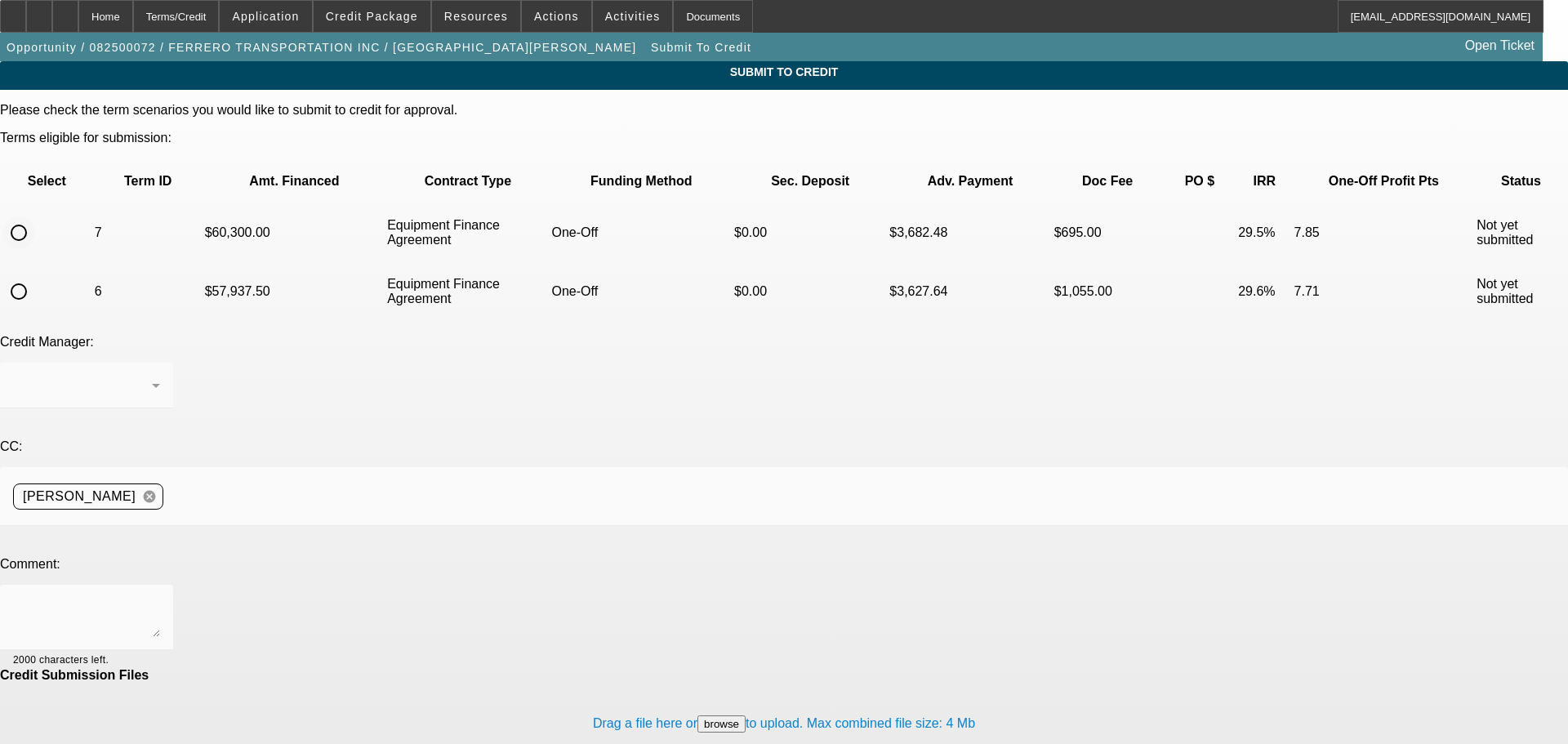
click at [35, 216] on input "radio" at bounding box center [19, 232] width 33 height 33
radio input "true"
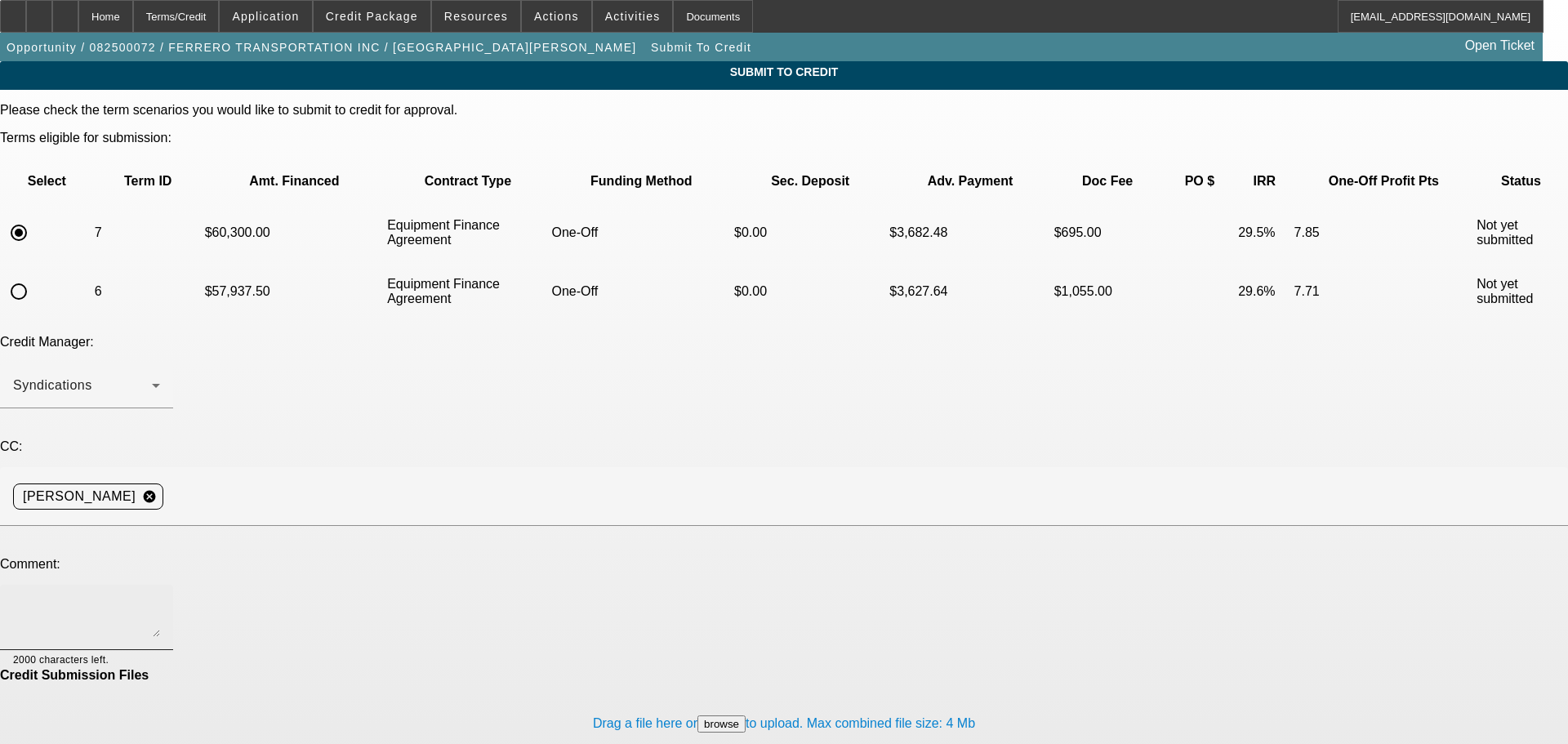
click at [160, 598] on textarea at bounding box center [87, 617] width 147 height 39
paste textarea "Truck Master Warranty"
click at [160, 598] on textarea "Customer has paid for Truck Master Warranty in the past on one of their trucks …" at bounding box center [87, 617] width 147 height 39
type textarea "Customer has paid for Truck Master Warranty in the past on one of their trucks …"
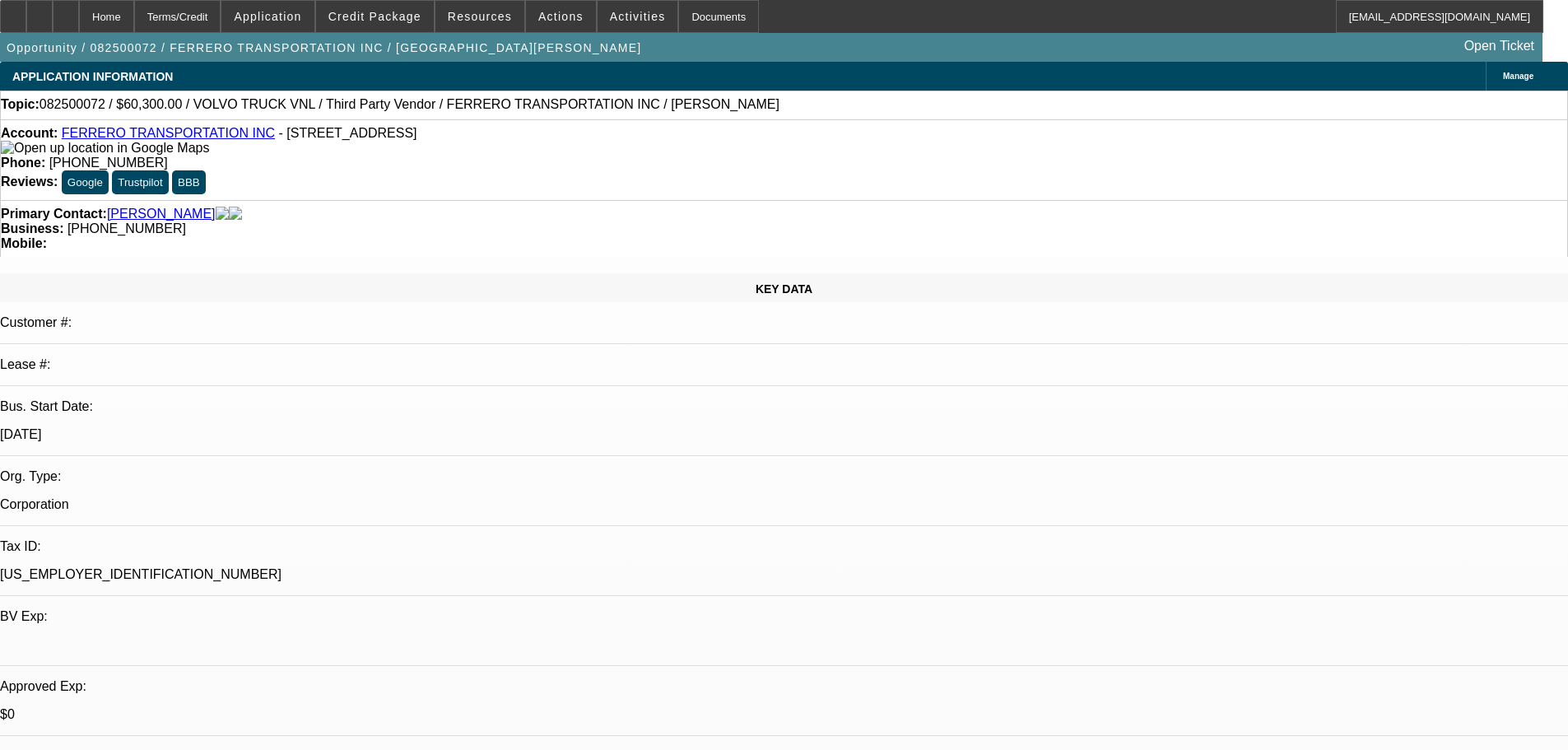
select select "0.1"
select select "0"
select select "6"
select select "0.1"
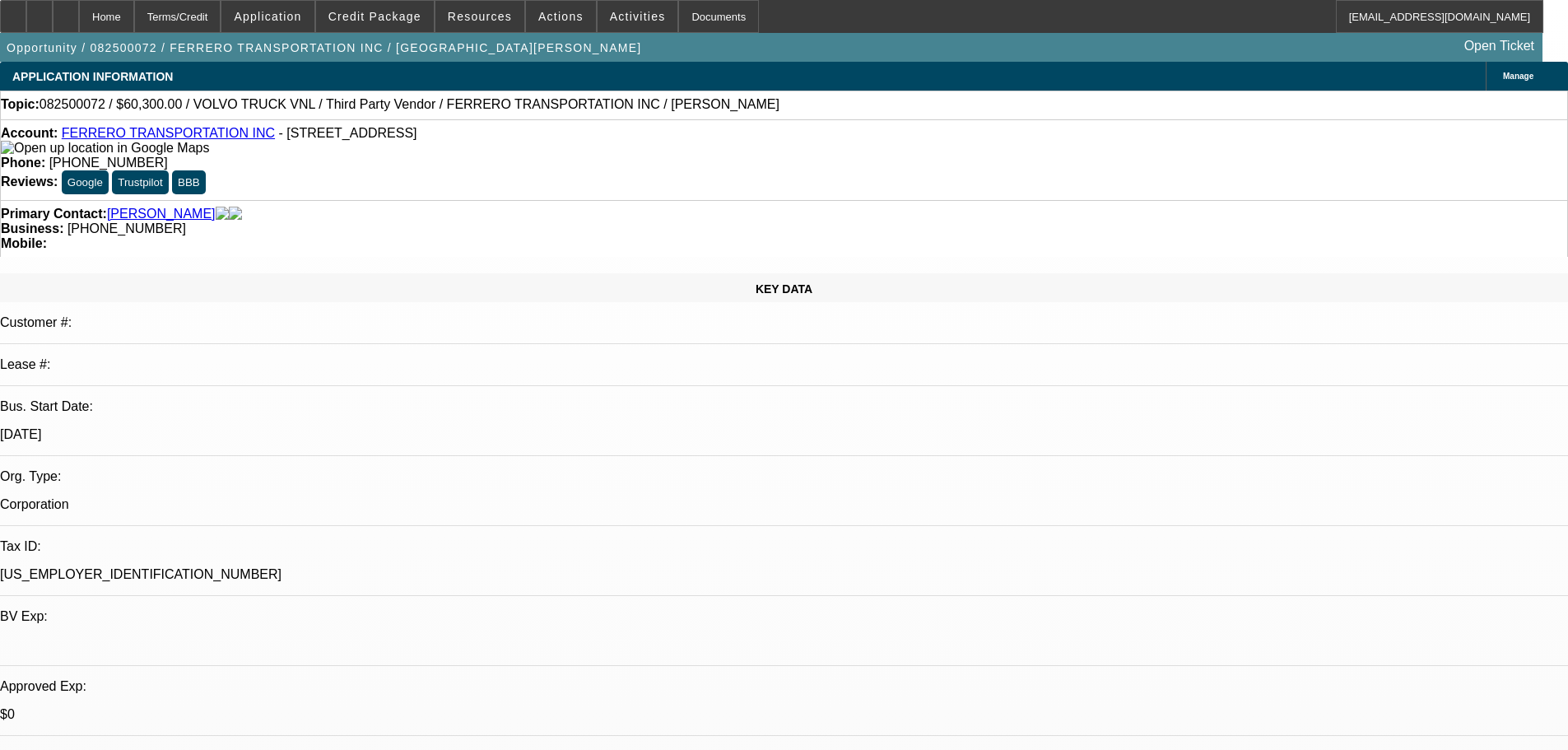
select select "0"
select select "6"
select select "0.1"
select select "0"
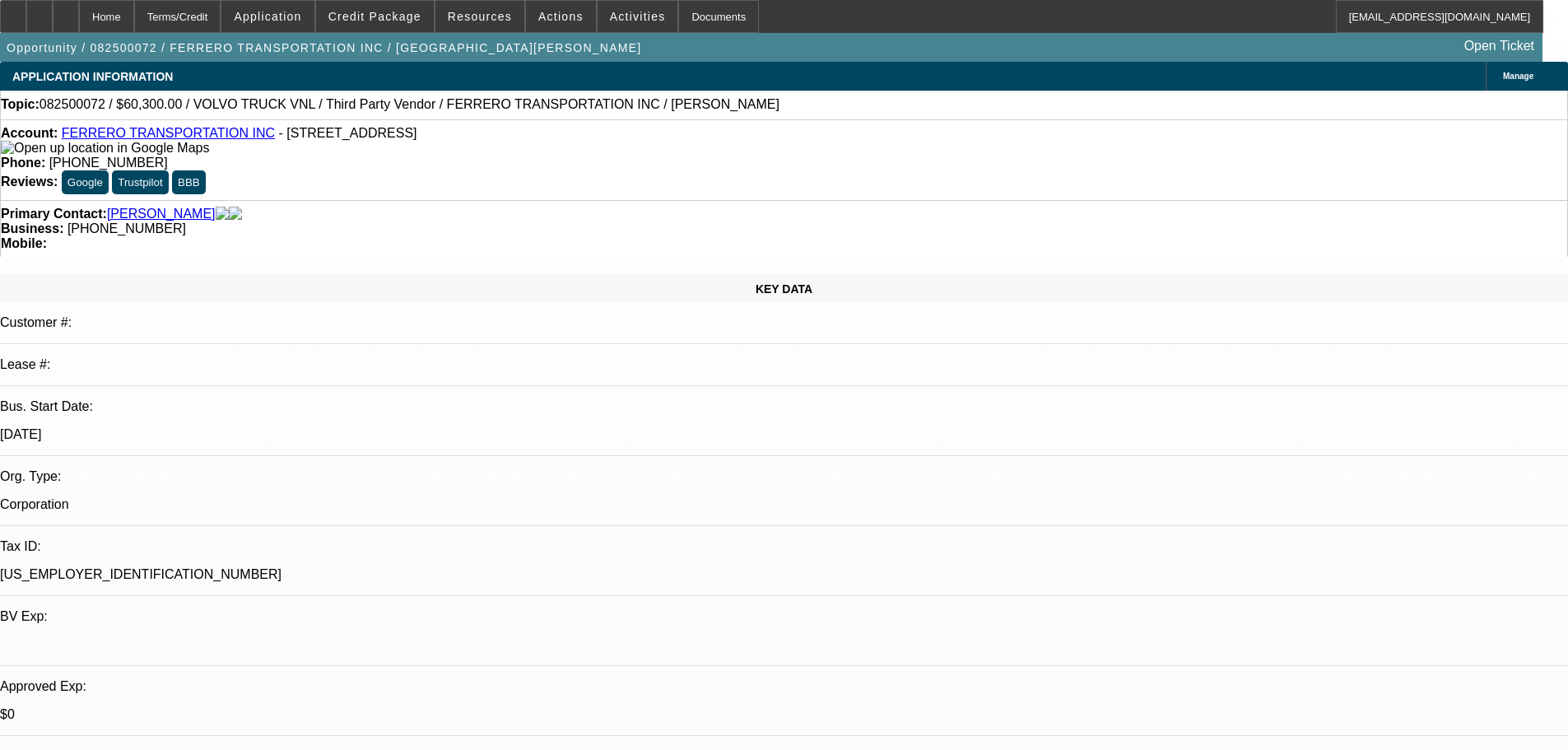
select select "0"
select select "6"
select select "0"
select select "6"
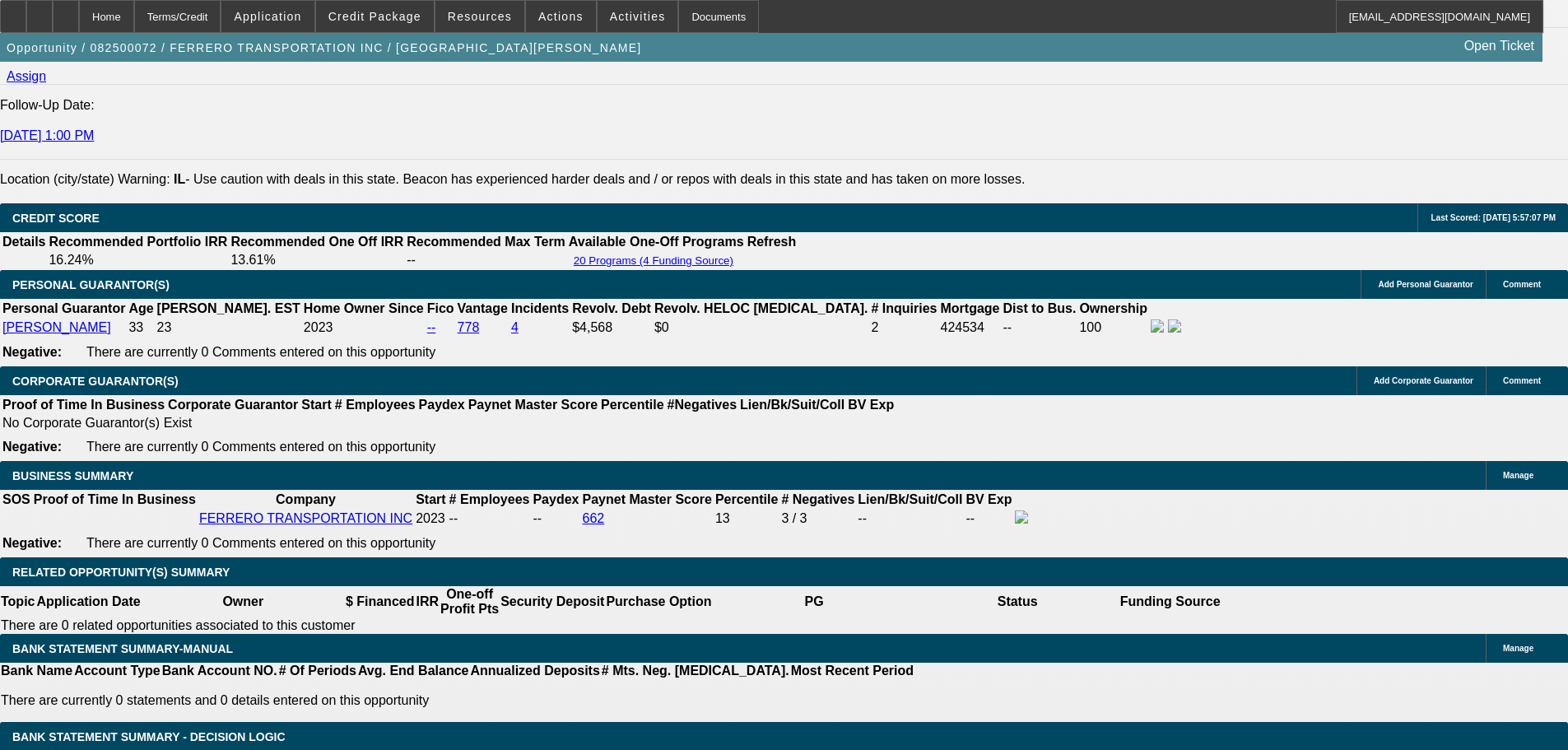
scroll to position [2304, 0]
